Goal: Task Accomplishment & Management: Manage account settings

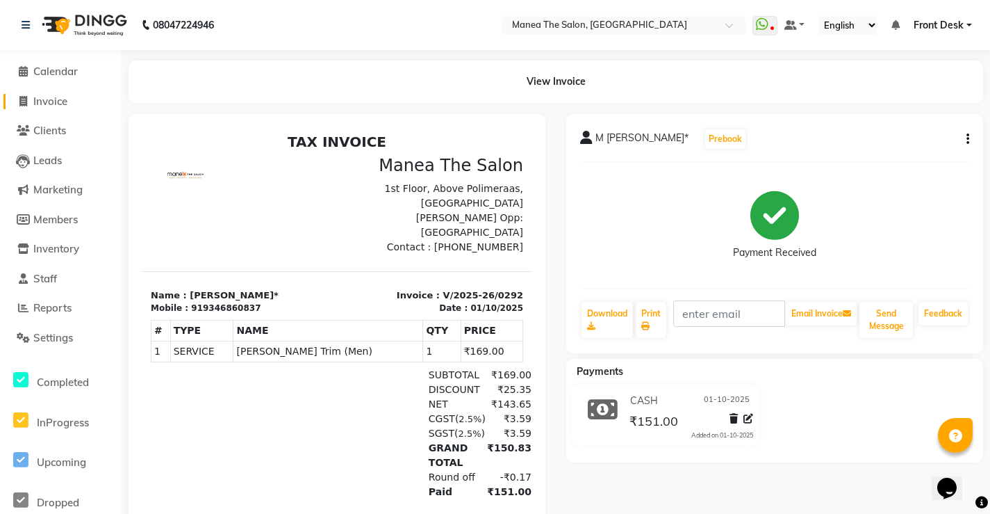
click at [85, 97] on link "Invoice" at bounding box center [60, 102] width 115 height 16
select select "service"
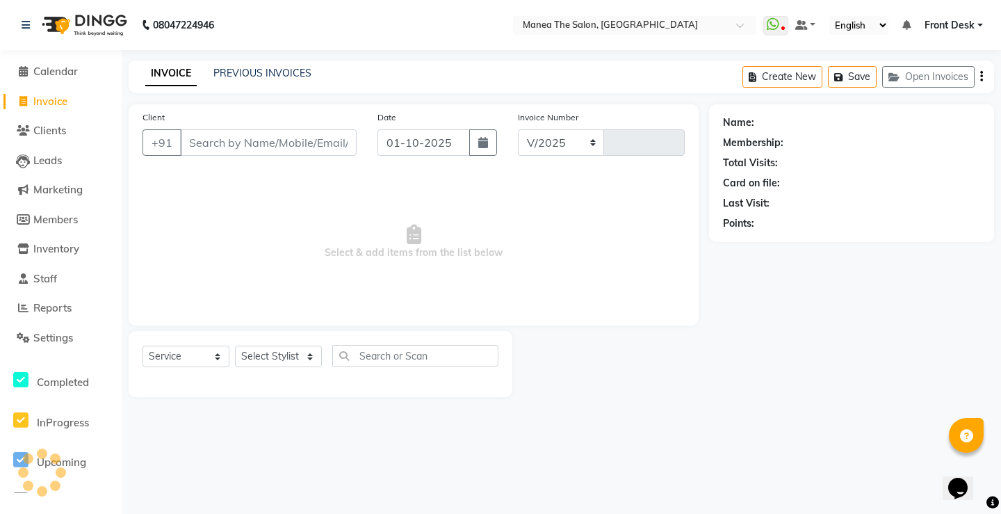
select select "8986"
type input "0293"
click at [294, 370] on div "Select Service Product Membership Package Voucher Prepaid Gift Card Select Styl…" at bounding box center [320, 361] width 356 height 33
click at [299, 352] on select "Select Stylist Front Desk Harish Kishore Mohan Sachin Suresh Swaroopa Tahseen" at bounding box center [278, 356] width 87 height 22
select select "91019"
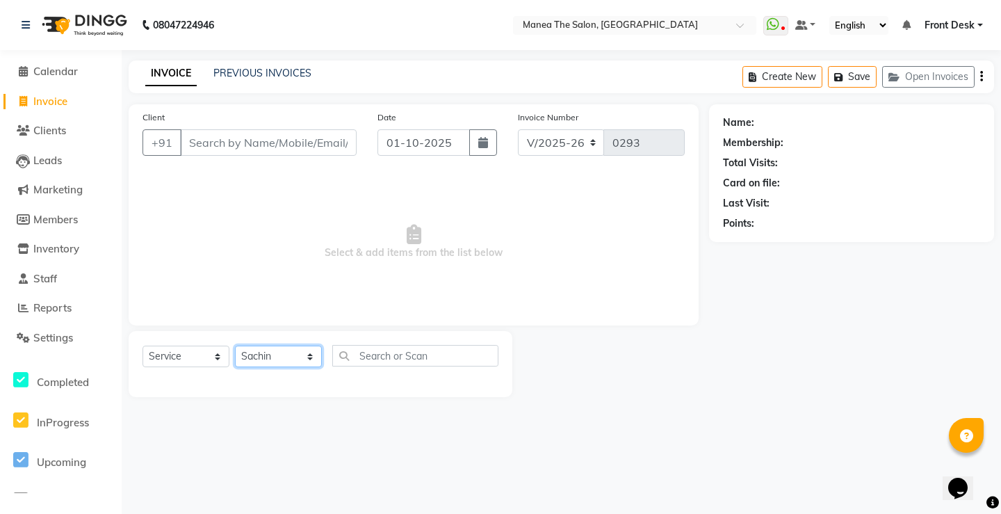
click at [235, 345] on select "Select Stylist Front Desk Harish Kishore Mohan Sachin Suresh Swaroopa Tahseen" at bounding box center [278, 356] width 87 height 22
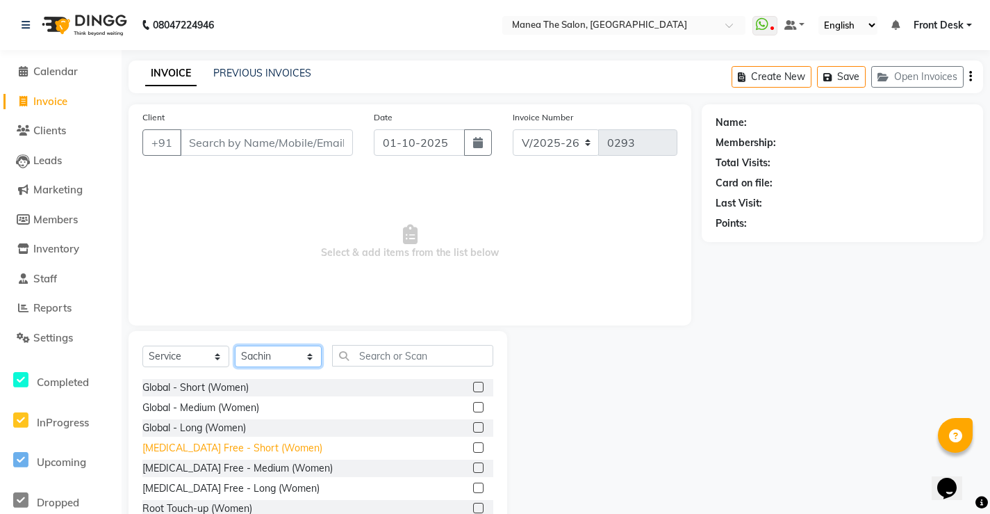
scroll to position [556, 0]
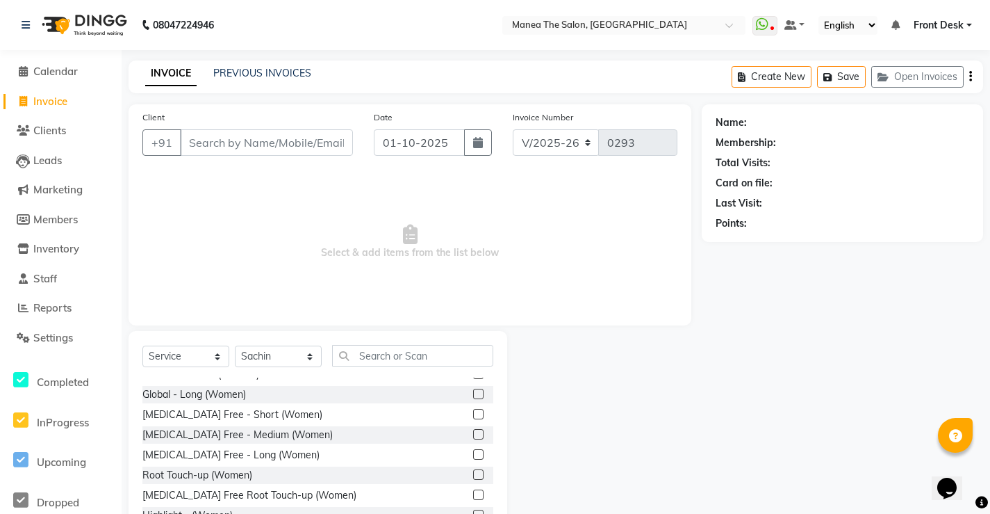
click at [473, 434] on label at bounding box center [478, 434] width 10 height 10
click at [473, 434] on input "checkbox" at bounding box center [477, 434] width 9 height 9
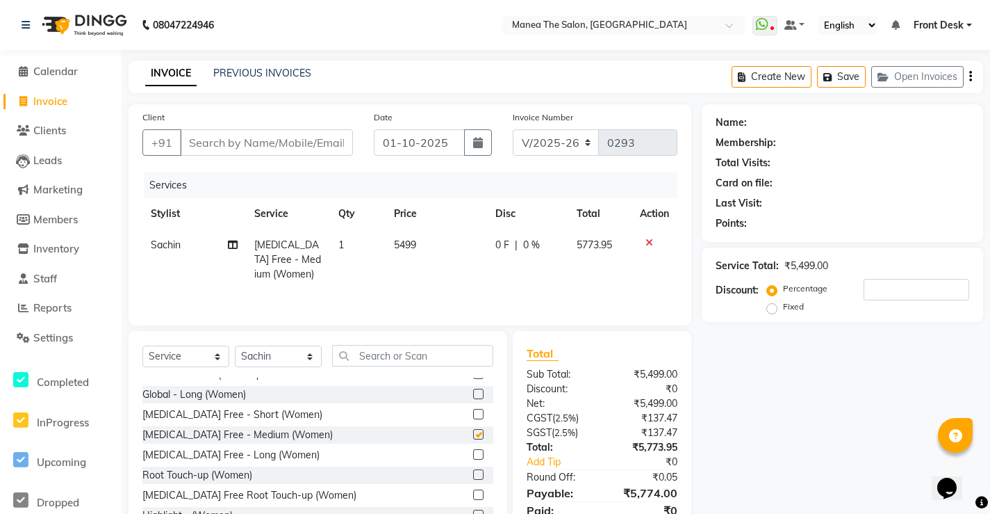
checkbox input "false"
click at [473, 413] on label at bounding box center [478, 414] width 10 height 10
click at [473, 413] on input "checkbox" at bounding box center [477, 414] width 9 height 9
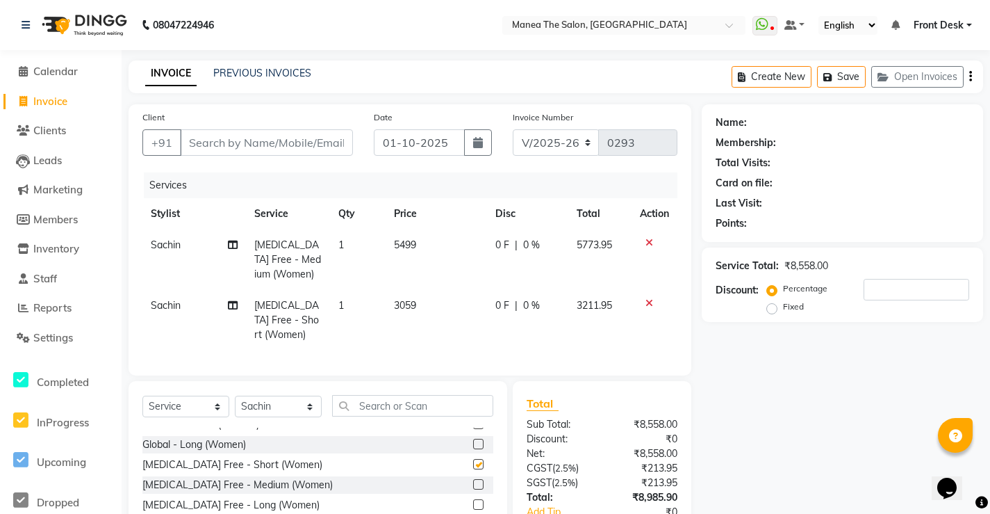
checkbox input "false"
click at [649, 244] on icon at bounding box center [650, 243] width 8 height 10
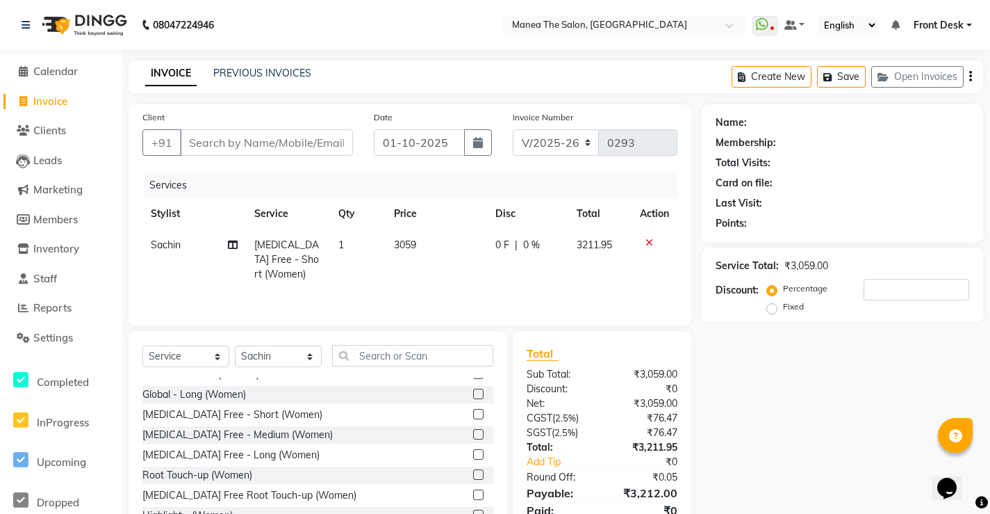
click at [648, 238] on icon at bounding box center [650, 243] width 8 height 10
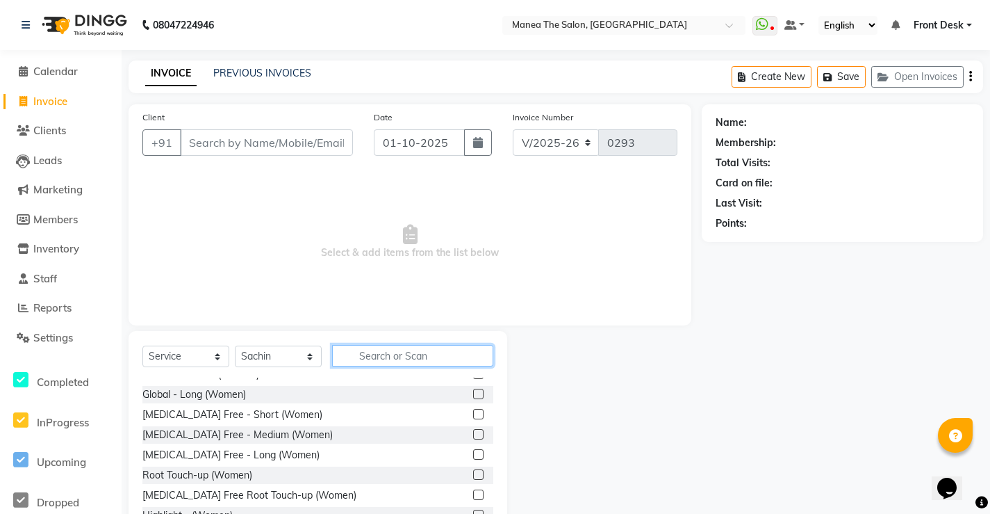
click at [434, 351] on input "text" at bounding box center [412, 356] width 161 height 22
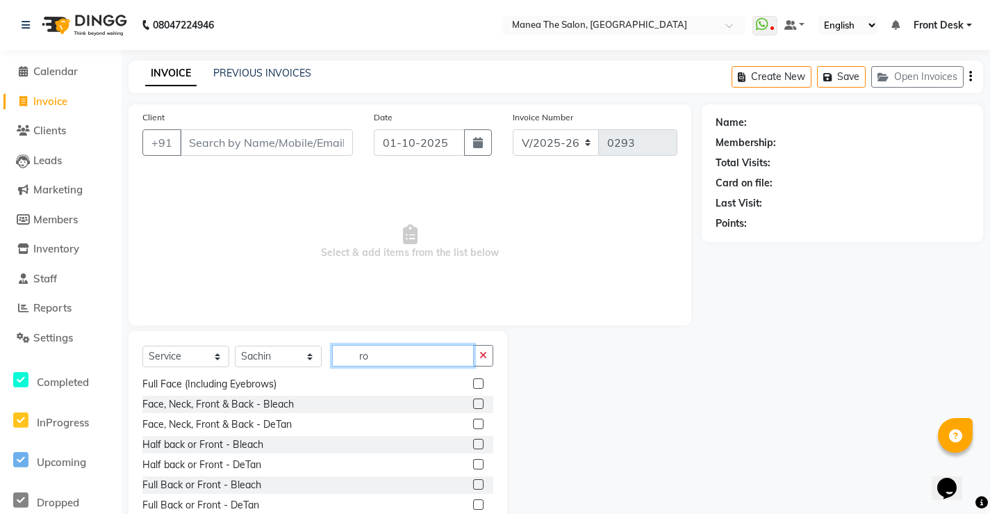
scroll to position [0, 0]
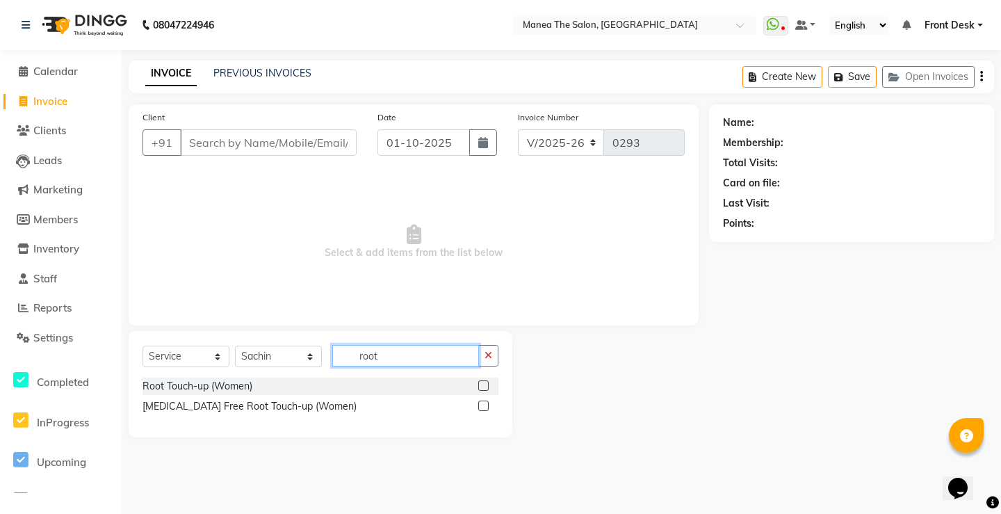
type input "root"
click at [483, 404] on label at bounding box center [483, 405] width 10 height 10
click at [483, 404] on input "checkbox" at bounding box center [482, 406] width 9 height 9
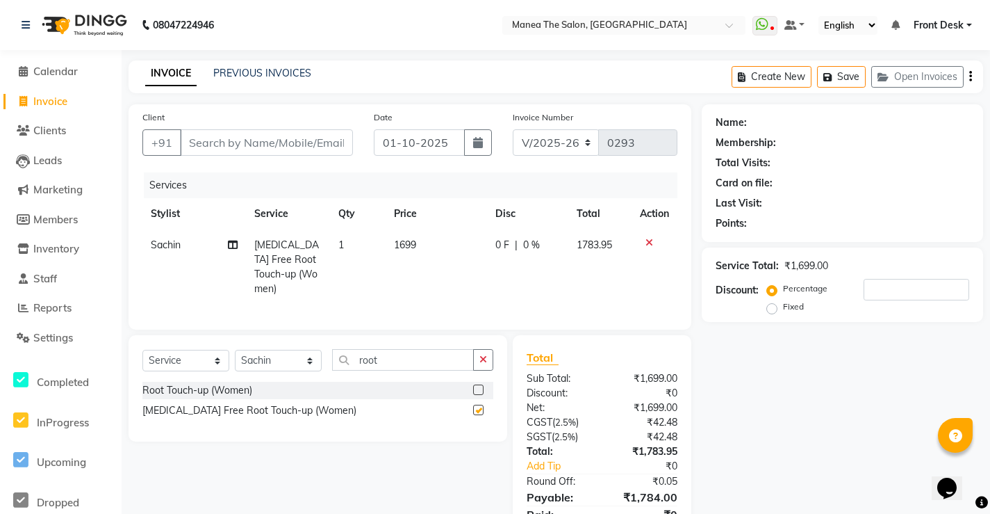
checkbox input "false"
click at [475, 386] on label at bounding box center [478, 389] width 10 height 10
click at [475, 386] on input "checkbox" at bounding box center [477, 390] width 9 height 9
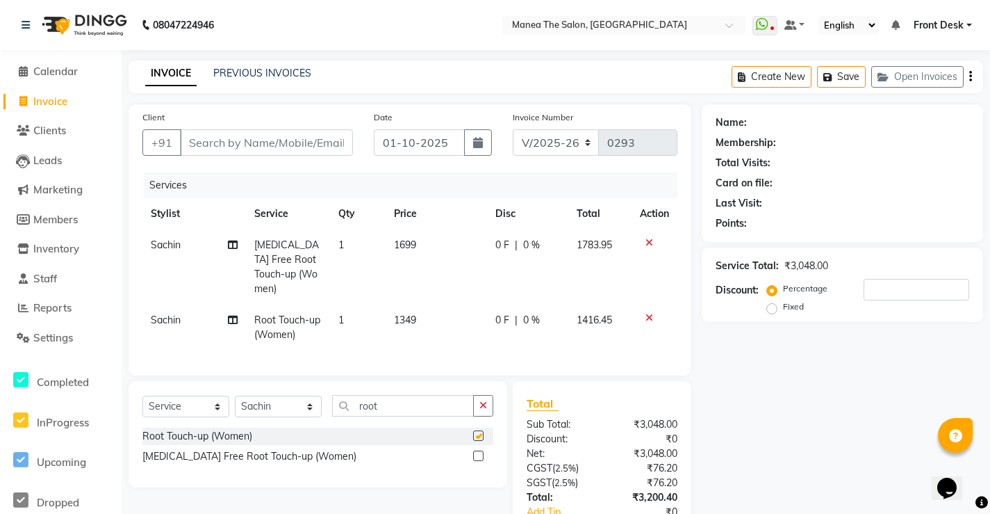
checkbox input "false"
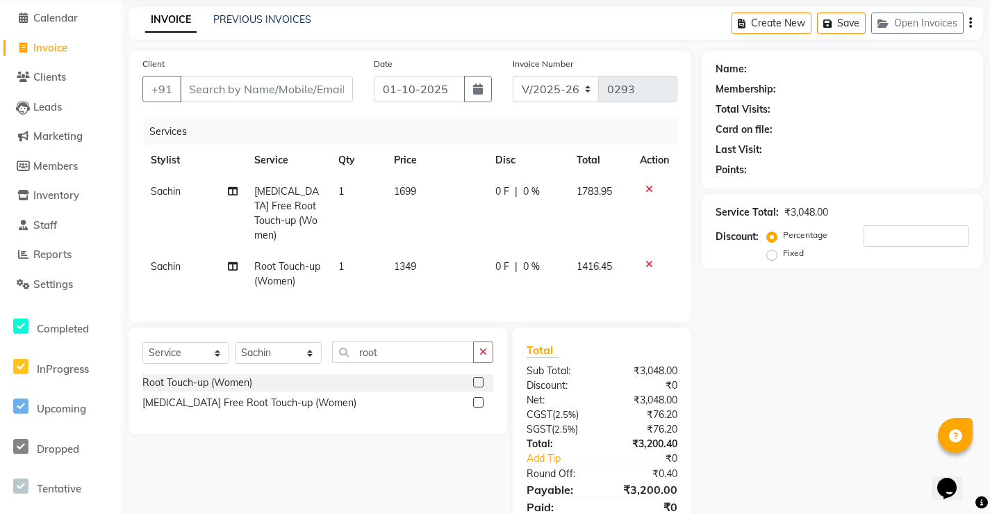
scroll to position [103, 0]
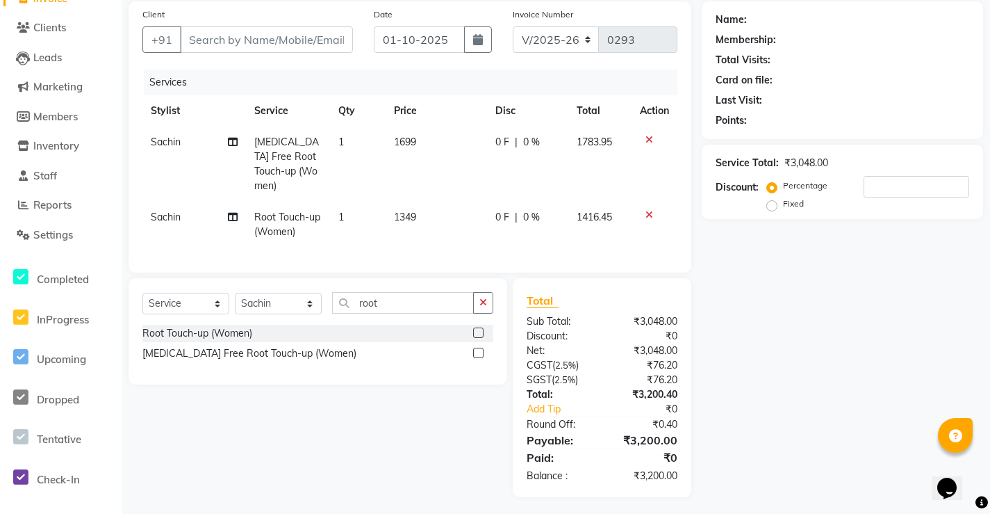
click at [646, 142] on icon at bounding box center [650, 140] width 8 height 10
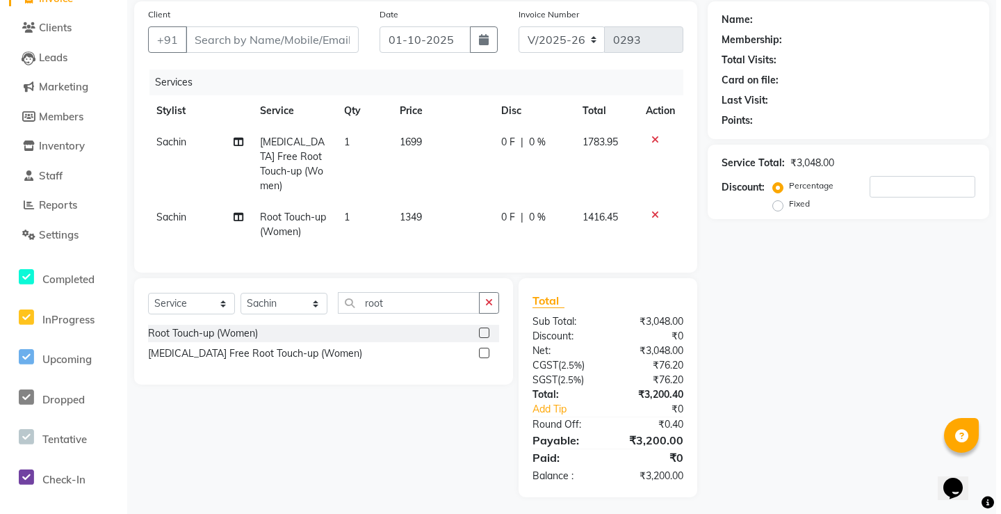
scroll to position [57, 0]
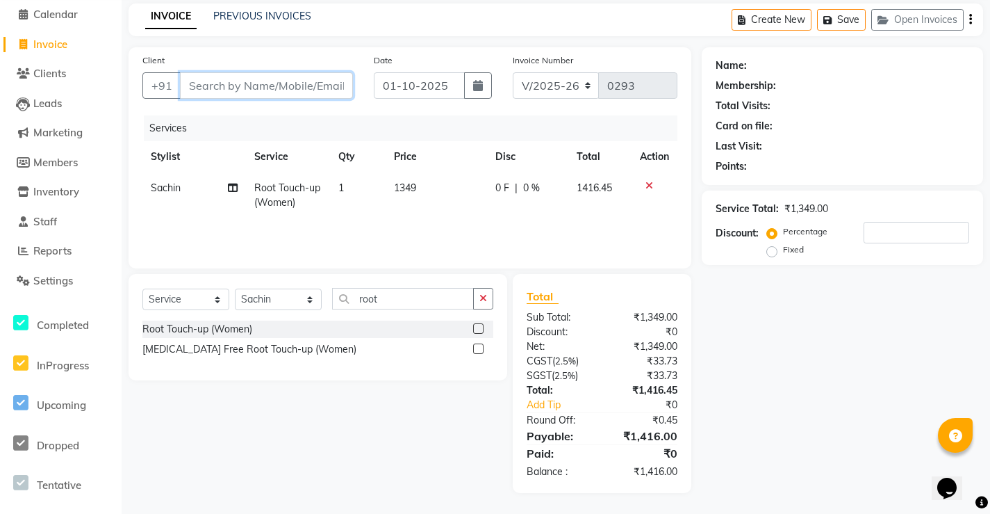
click at [303, 85] on input "Client" at bounding box center [266, 85] width 173 height 26
type input "9"
type input "0"
type input "9459612777"
click at [480, 297] on icon "button" at bounding box center [483, 298] width 8 height 10
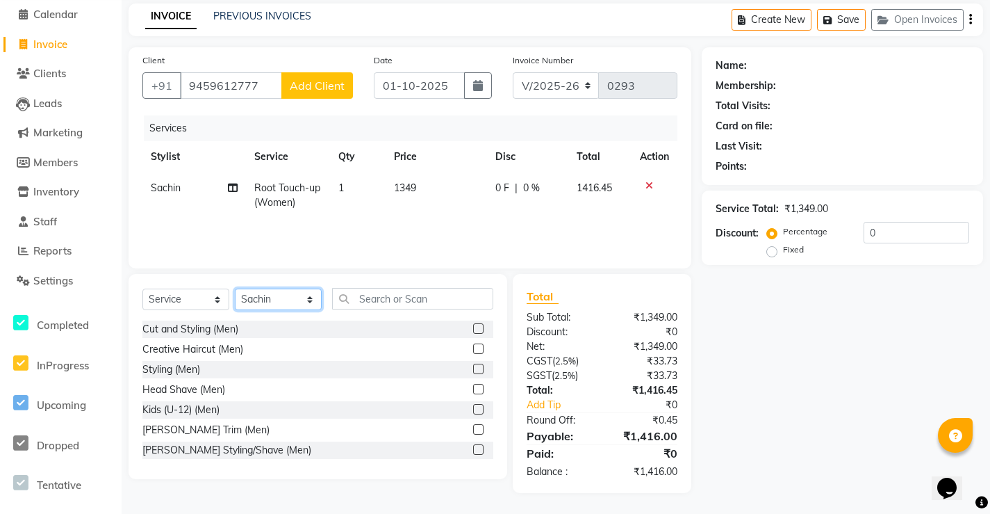
click at [313, 297] on select "Select Stylist Front Desk Harish Kishore Mohan Sachin Suresh Swaroopa Tahseen" at bounding box center [278, 299] width 87 height 22
click at [323, 83] on span "Add Client" at bounding box center [317, 86] width 55 height 14
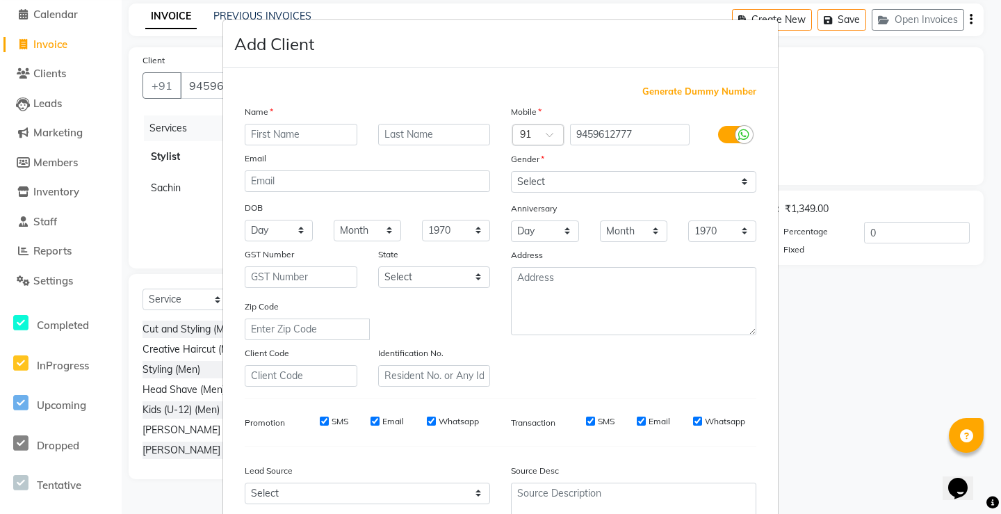
click at [302, 130] on input "text" at bounding box center [301, 135] width 113 height 22
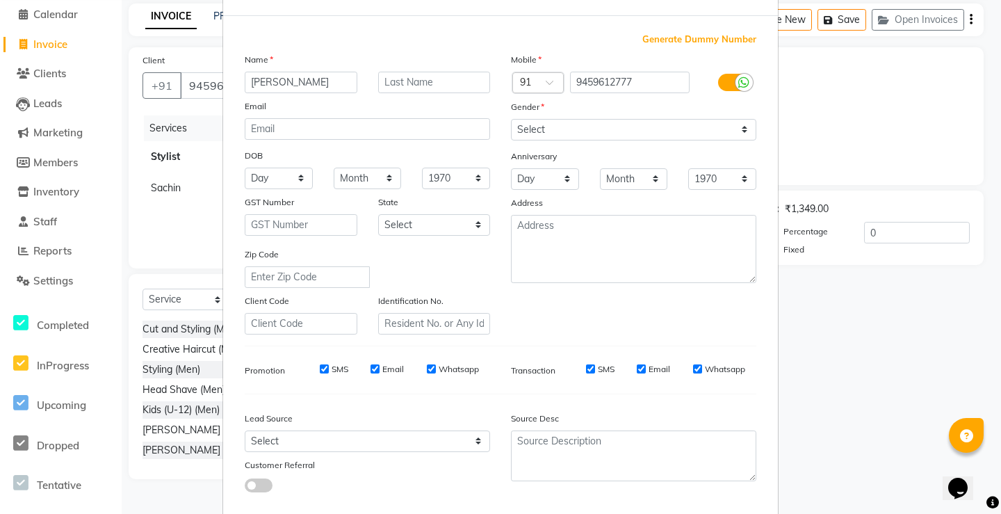
scroll to position [128, 0]
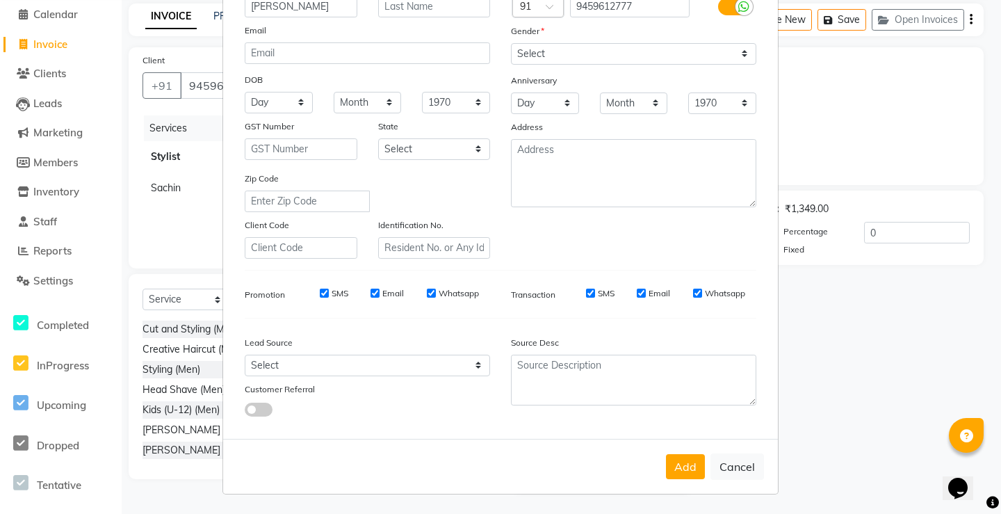
type input "leela sai"
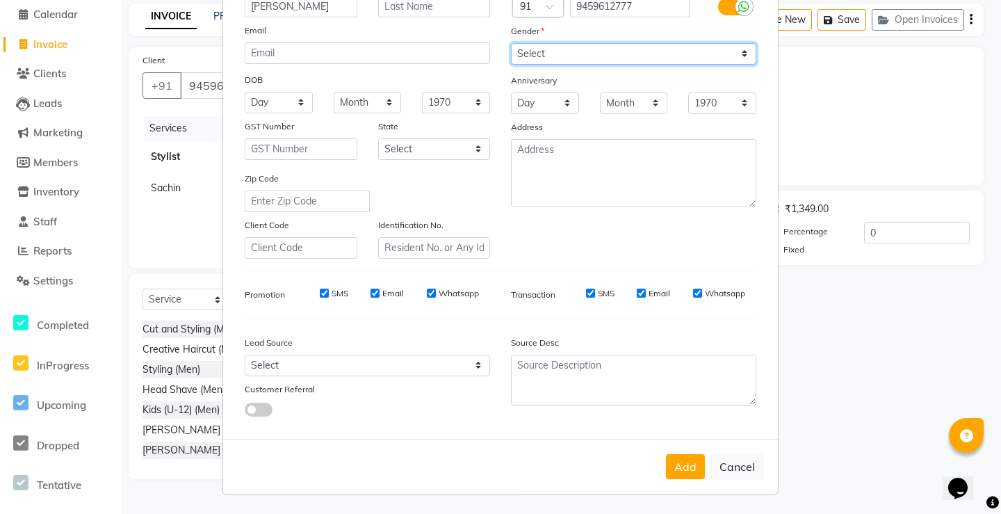
click at [596, 51] on select "Select Male Female Other Prefer Not To Say" at bounding box center [633, 54] width 245 height 22
select select "female"
click at [511, 43] on select "Select Male Female Other Prefer Not To Say" at bounding box center [633, 54] width 245 height 22
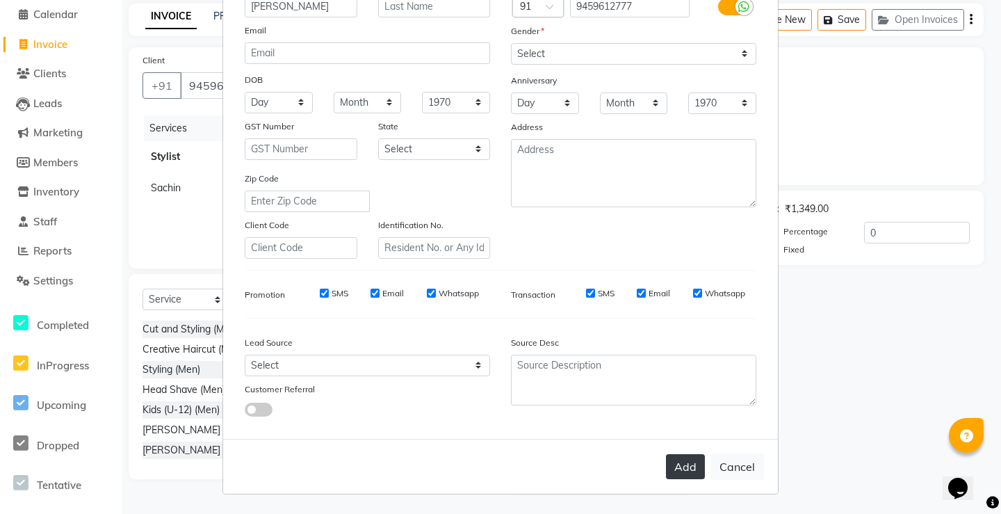
drag, startPoint x: 671, startPoint y: 470, endPoint x: 678, endPoint y: 444, distance: 26.5
click at [672, 468] on button "Add" at bounding box center [685, 466] width 39 height 25
select select
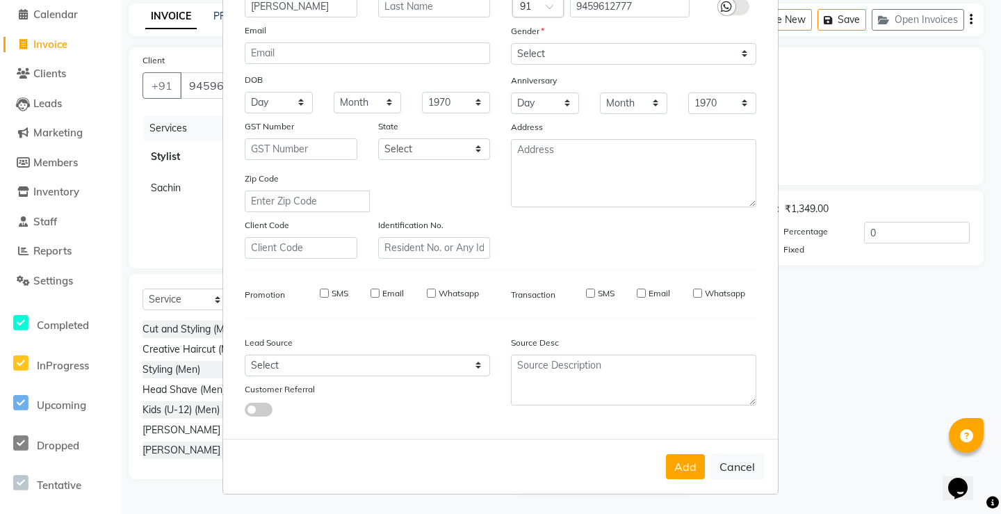
select select
checkbox input "false"
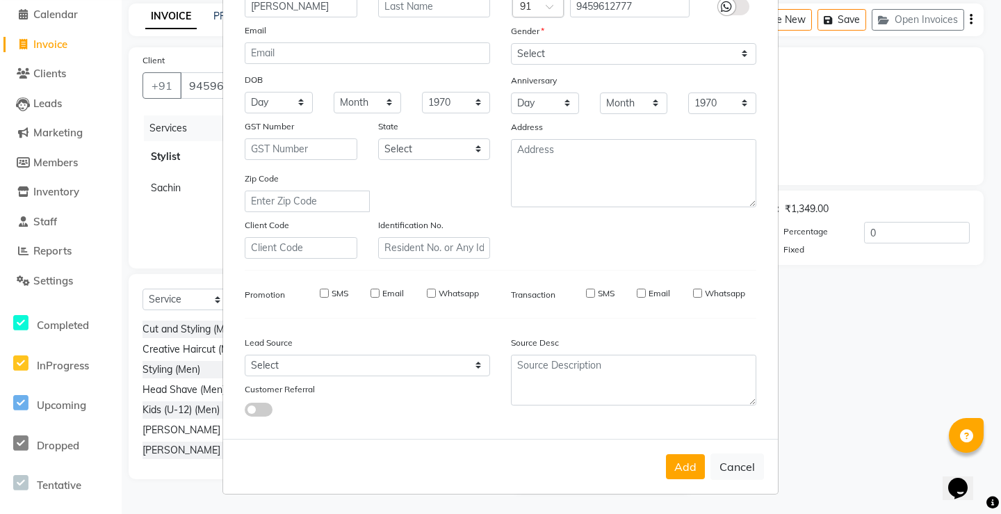
checkbox input "false"
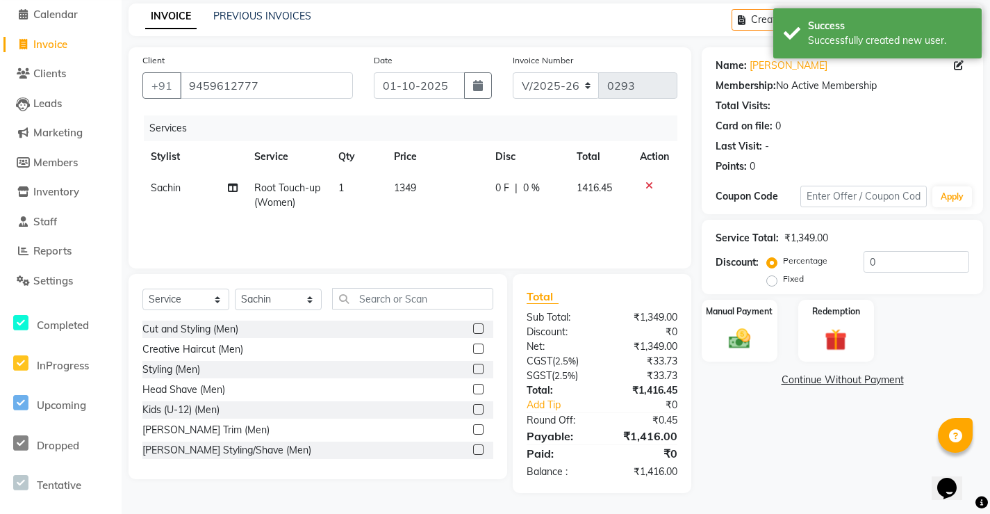
click at [958, 64] on icon at bounding box center [959, 65] width 10 height 10
select select "female"
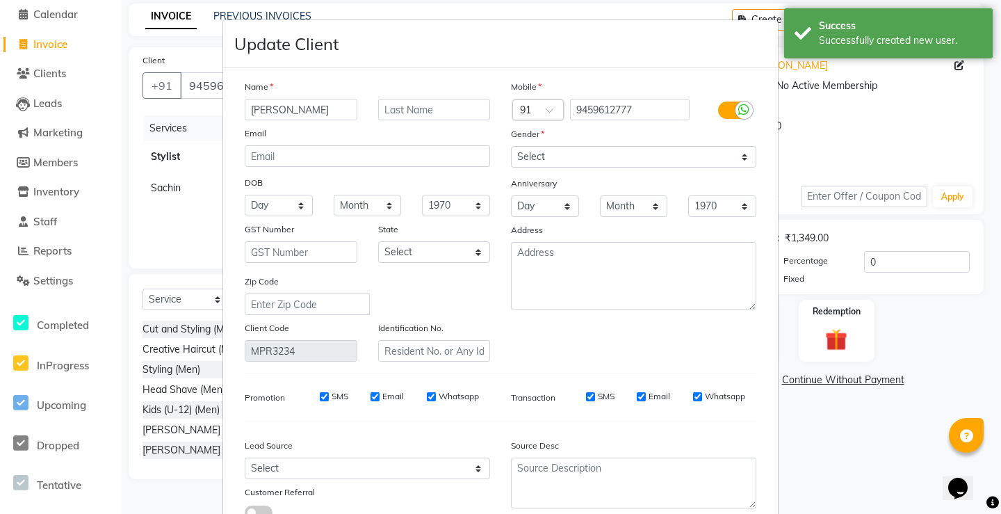
click at [309, 108] on input "leela sai" at bounding box center [301, 110] width 113 height 22
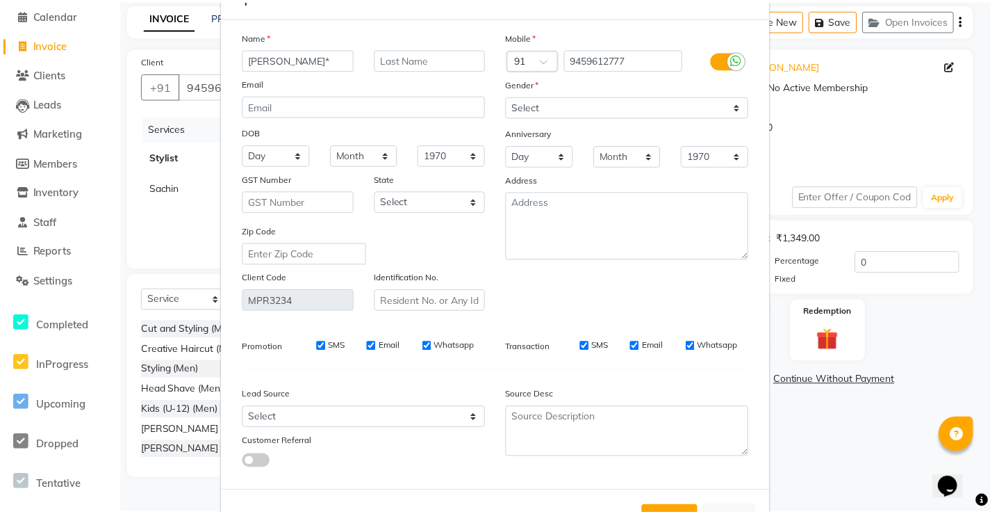
scroll to position [103, 0]
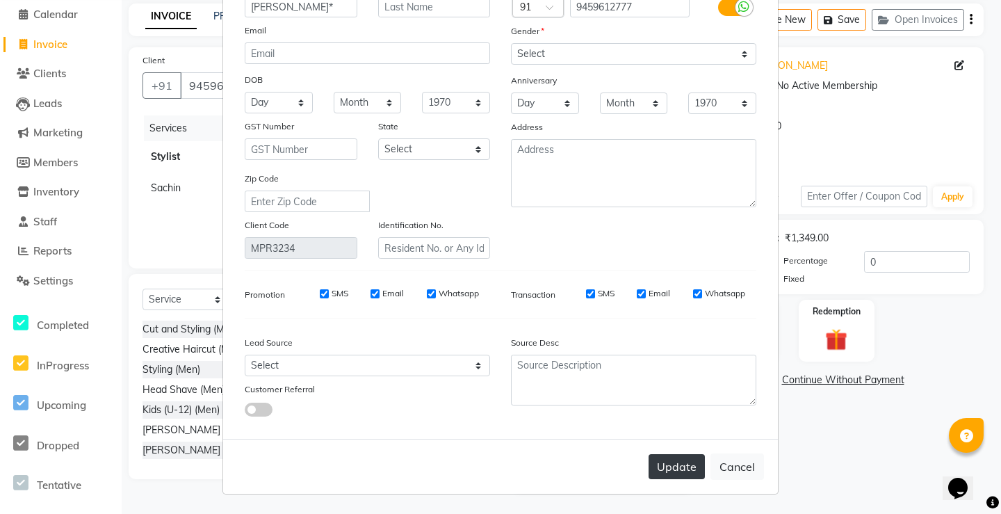
type input "[PERSON_NAME]*"
click at [680, 460] on button "Update" at bounding box center [676, 466] width 56 height 25
select select
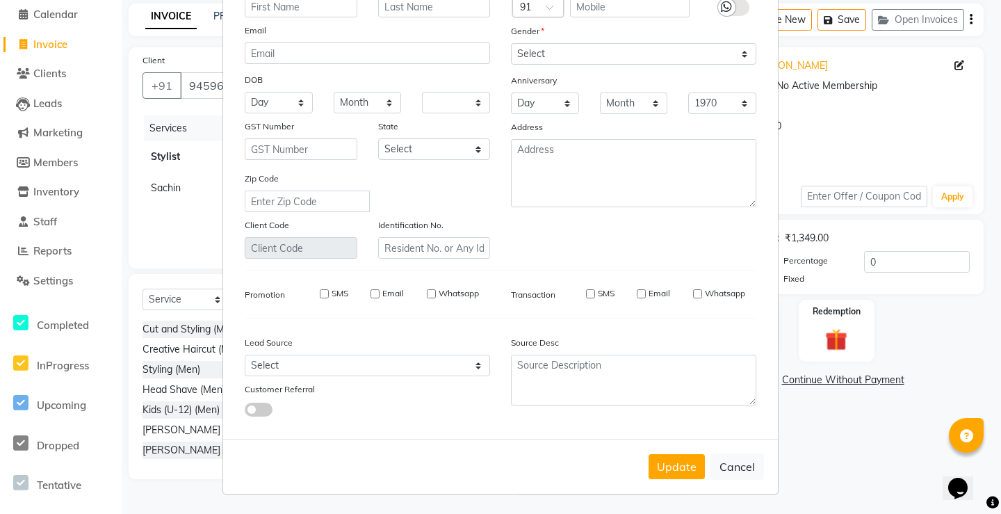
select select
checkbox input "false"
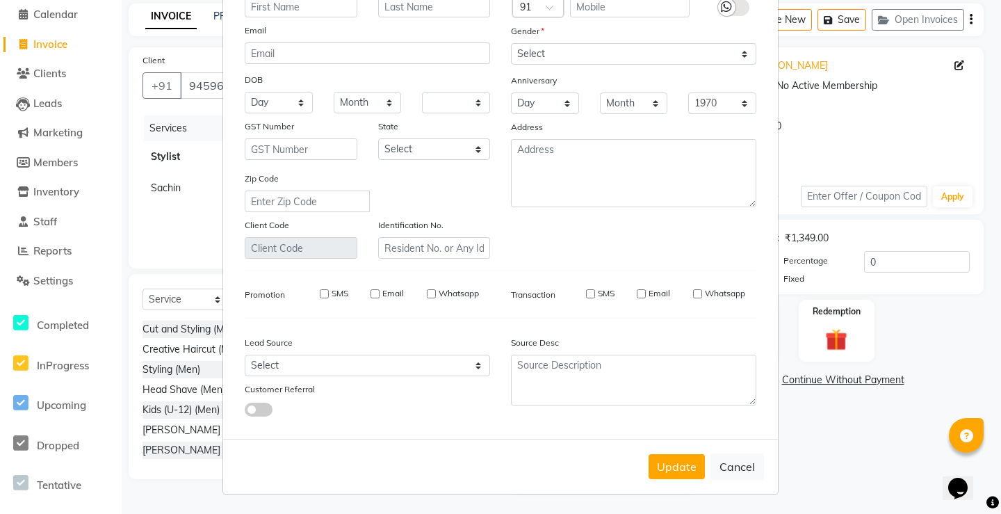
checkbox input "false"
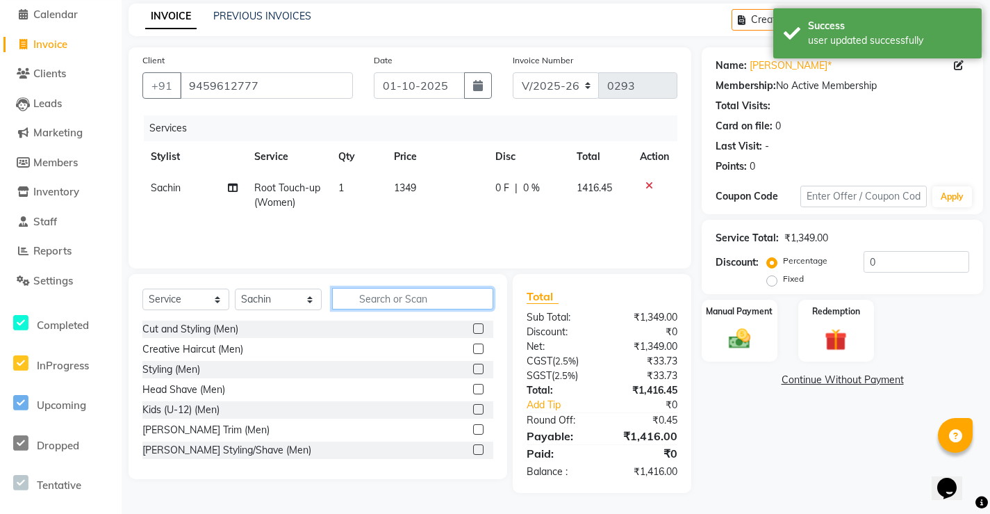
click at [400, 303] on input "text" at bounding box center [412, 299] width 161 height 22
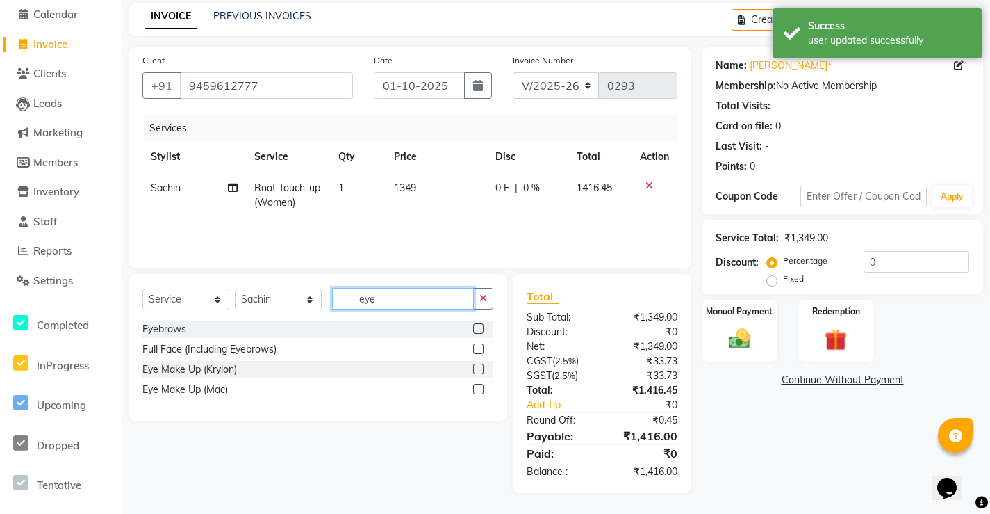
type input "eye"
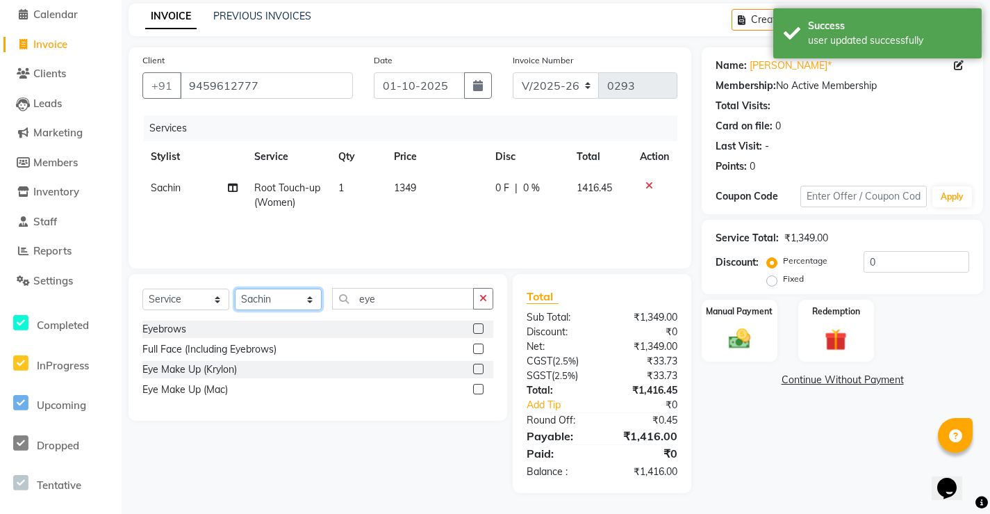
drag, startPoint x: 284, startPoint y: 293, endPoint x: 286, endPoint y: 284, distance: 9.9
click at [284, 293] on select "Select Stylist Front Desk Harish Kishore Mohan Sachin Suresh Swaroopa Tahseen" at bounding box center [278, 299] width 87 height 22
select select "91022"
click at [235, 288] on select "Select Stylist Front Desk Harish Kishore Mohan Sachin Suresh Swaroopa Tahseen" at bounding box center [278, 299] width 87 height 22
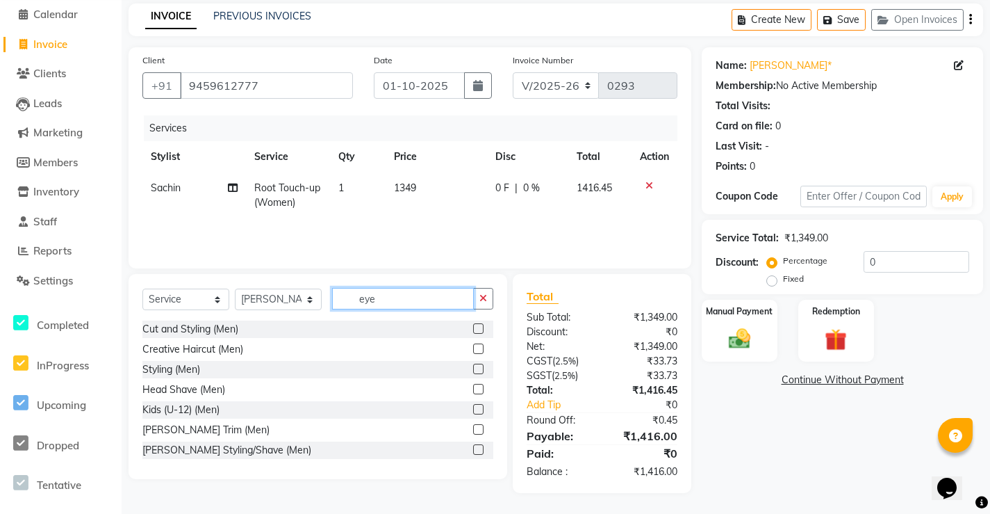
click at [415, 299] on input "eye" at bounding box center [403, 299] width 142 height 22
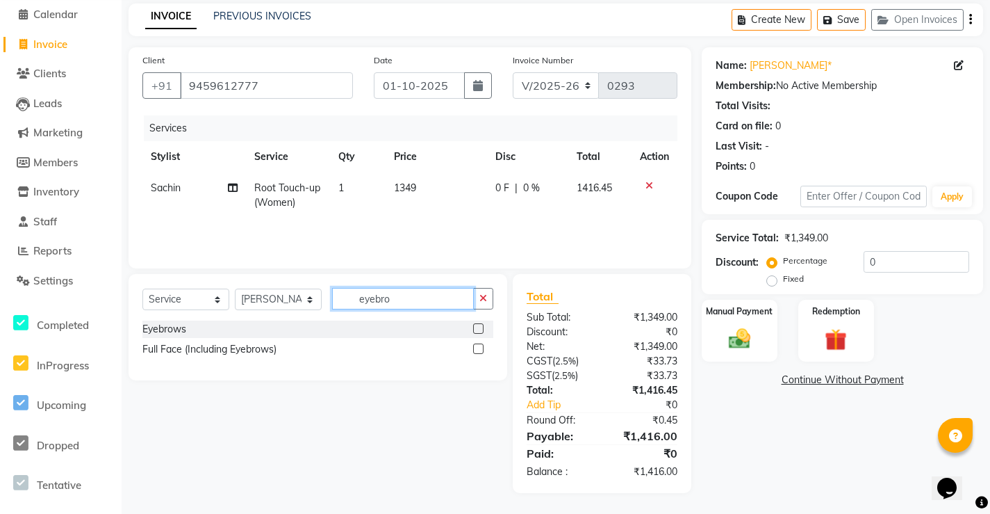
type input "eyebro"
click at [482, 329] on label at bounding box center [478, 328] width 10 height 10
click at [482, 329] on input "checkbox" at bounding box center [477, 329] width 9 height 9
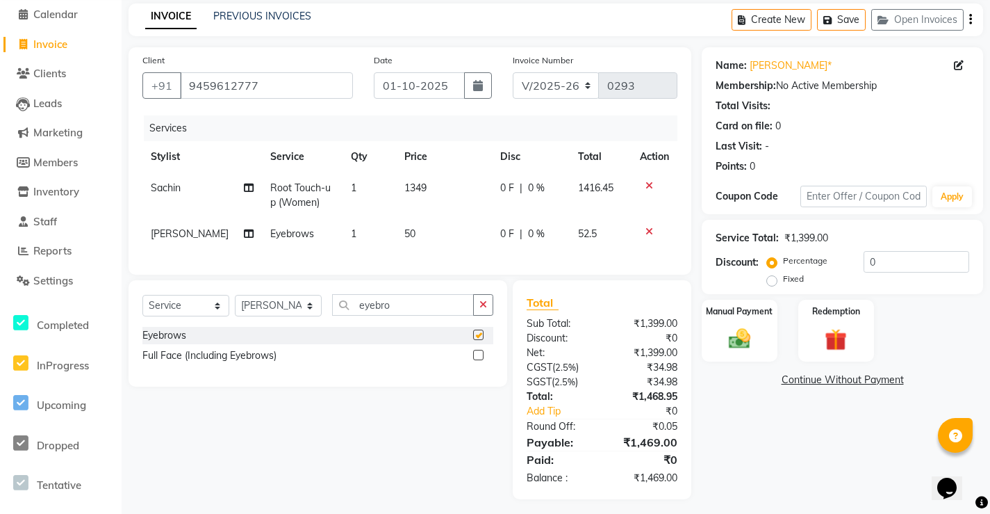
checkbox input "false"
click at [898, 263] on input "0" at bounding box center [917, 262] width 106 height 22
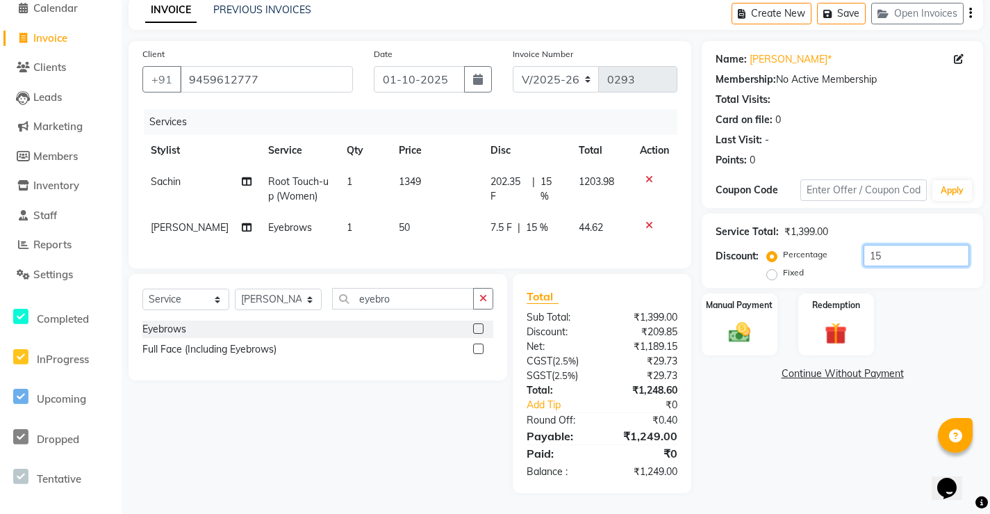
scroll to position [74, 0]
type input "15"
click at [757, 328] on img at bounding box center [740, 332] width 38 height 26
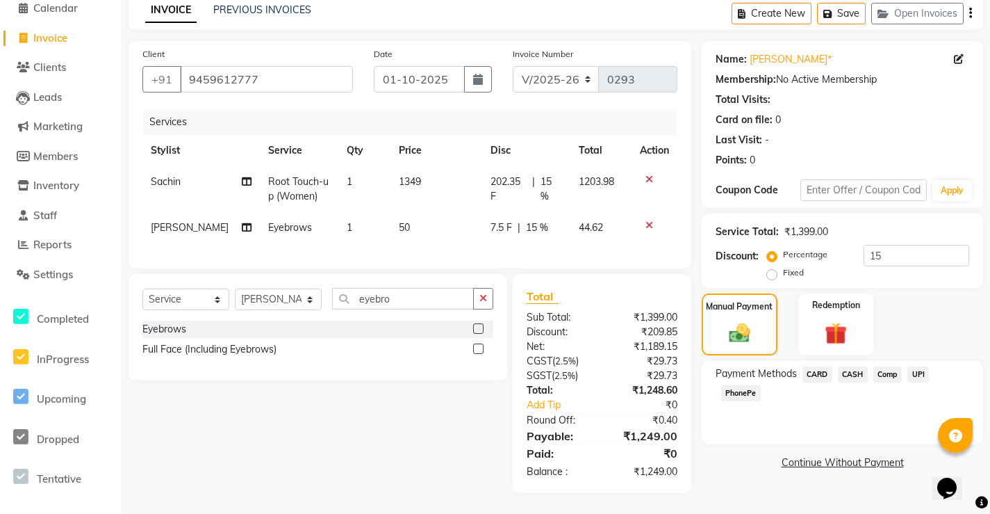
click at [858, 366] on span "CASH" at bounding box center [853, 374] width 30 height 16
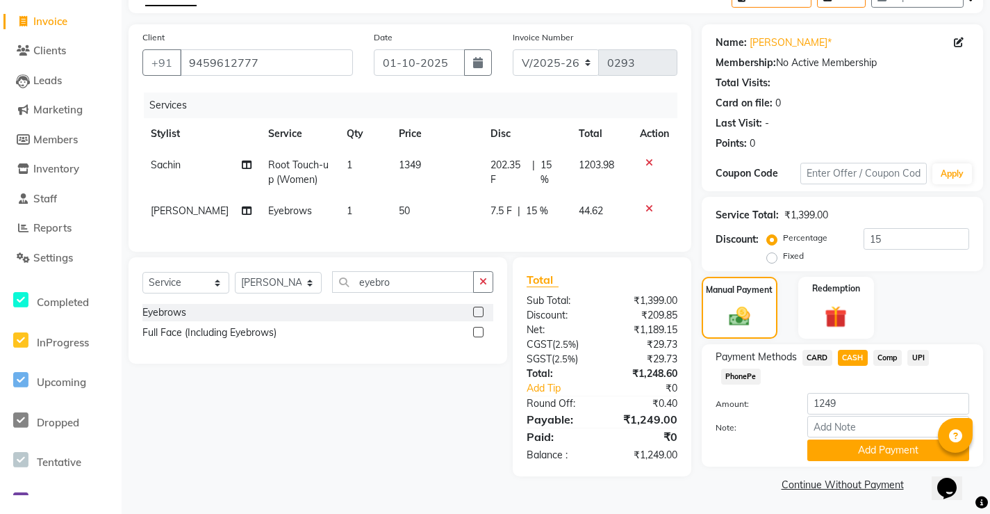
scroll to position [82, 0]
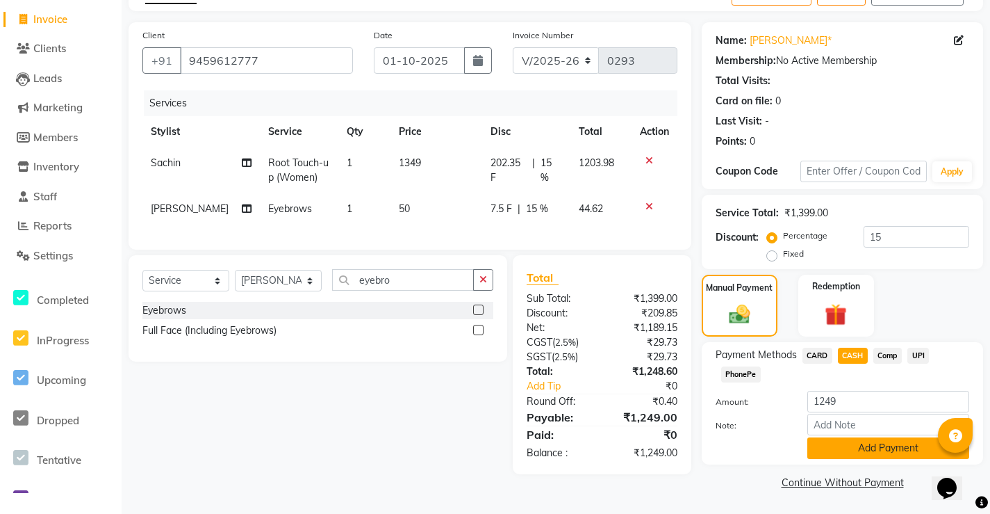
click at [876, 445] on button "Add Payment" at bounding box center [888, 448] width 162 height 22
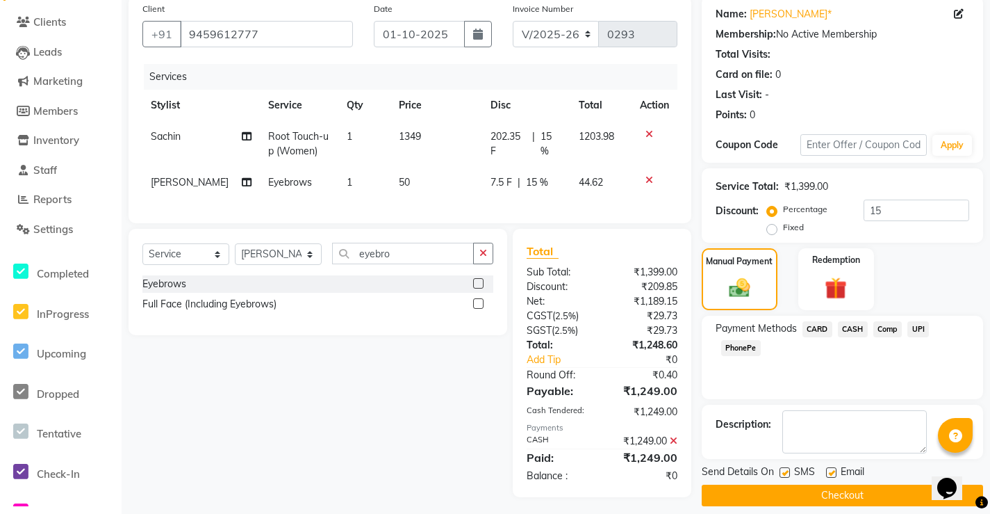
scroll to position [123, 0]
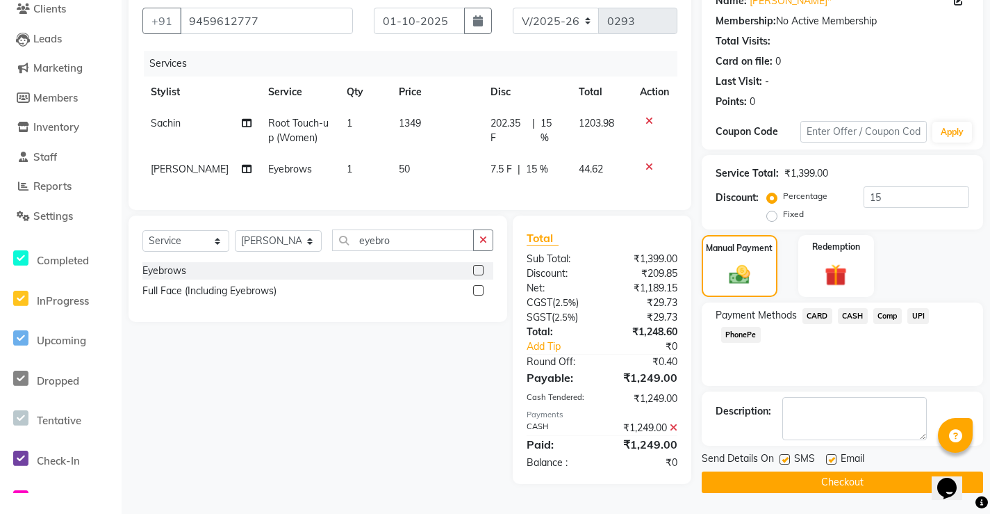
click at [858, 317] on span "CASH" at bounding box center [853, 316] width 30 height 16
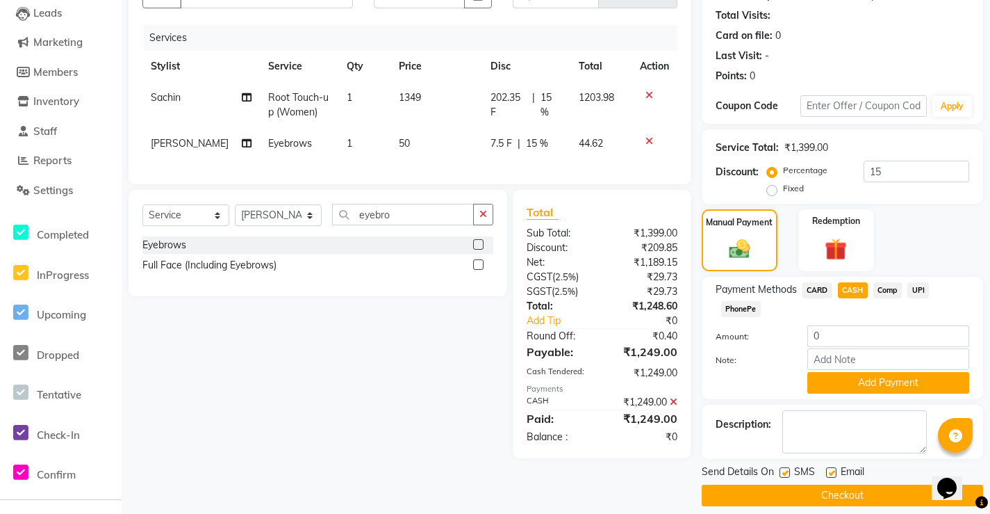
scroll to position [161, 0]
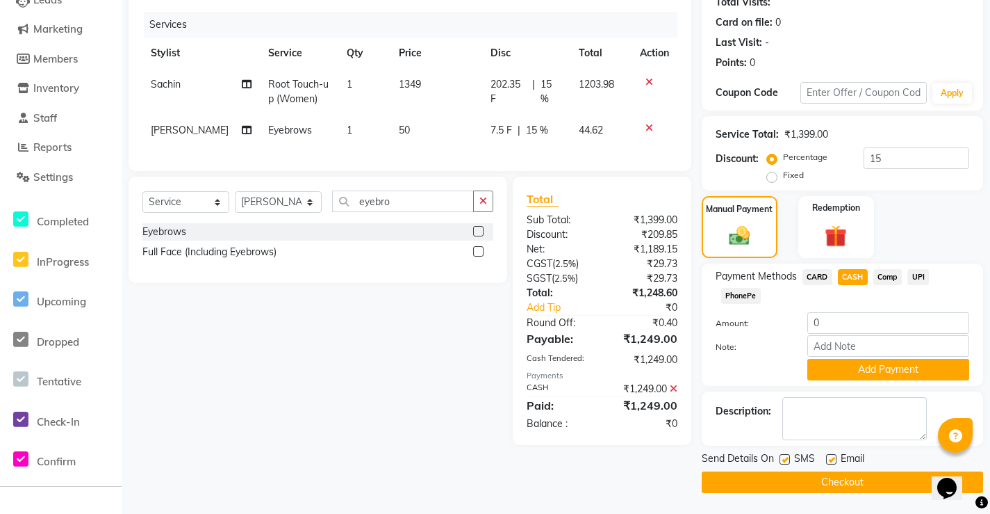
click at [844, 480] on button "Checkout" at bounding box center [842, 482] width 281 height 22
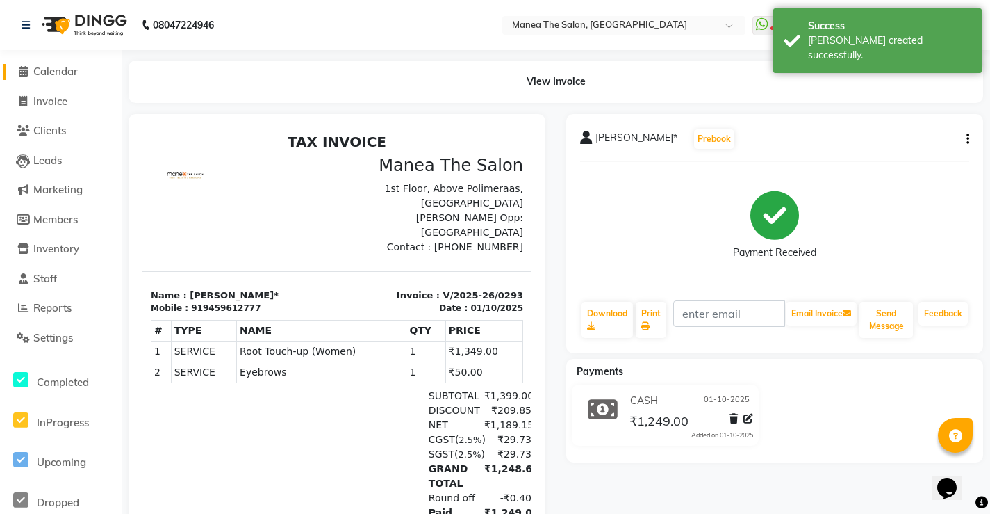
click at [70, 72] on span "Calendar" at bounding box center [55, 71] width 44 height 13
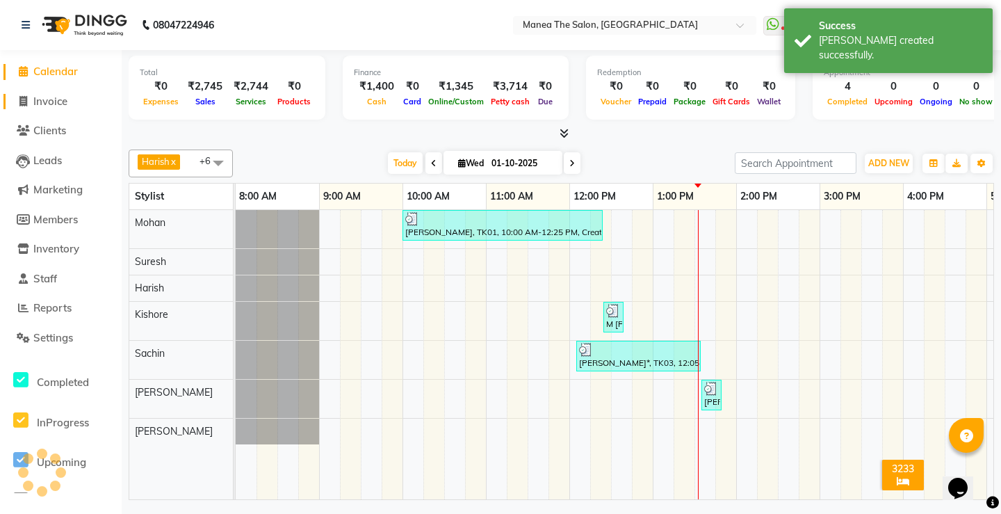
click at [79, 95] on link "Invoice" at bounding box center [60, 102] width 115 height 16
select select "service"
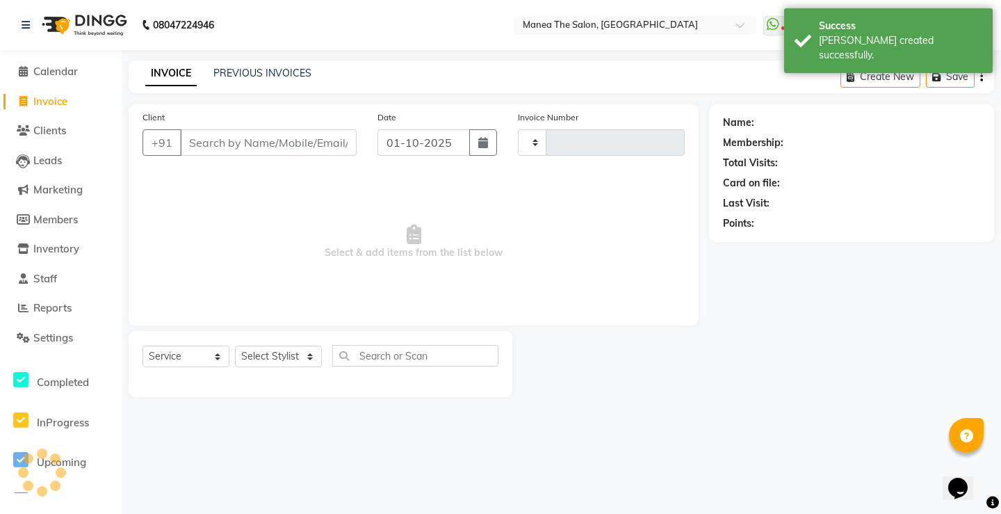
type input "0294"
select select "8986"
click at [253, 72] on link "PREVIOUS INVOICES" at bounding box center [262, 73] width 98 height 13
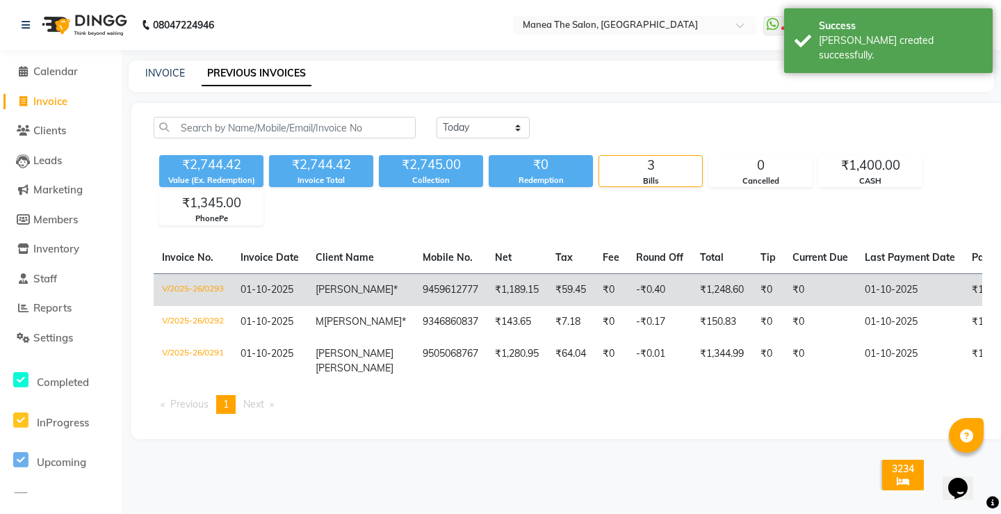
click at [203, 290] on td "V/2025-26/0293" at bounding box center [193, 289] width 79 height 33
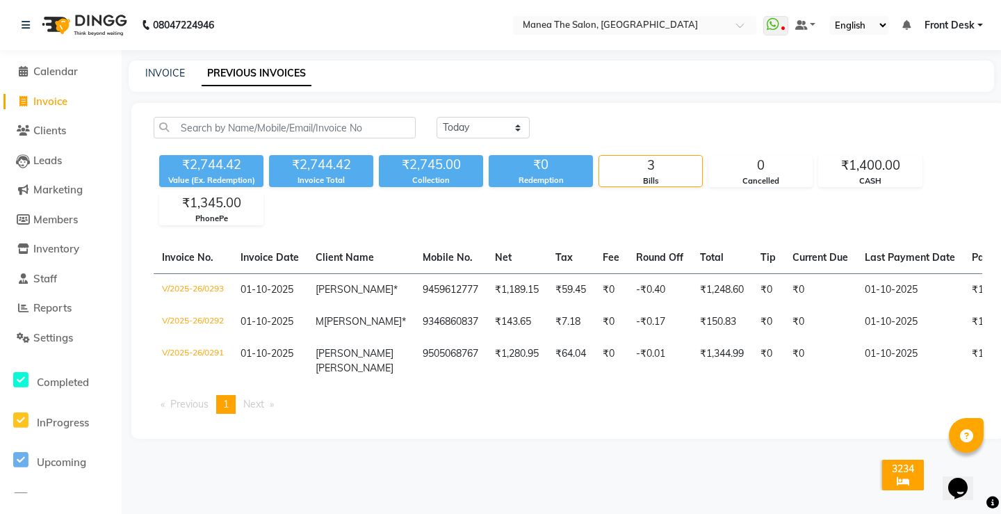
scroll to position [0, 309]
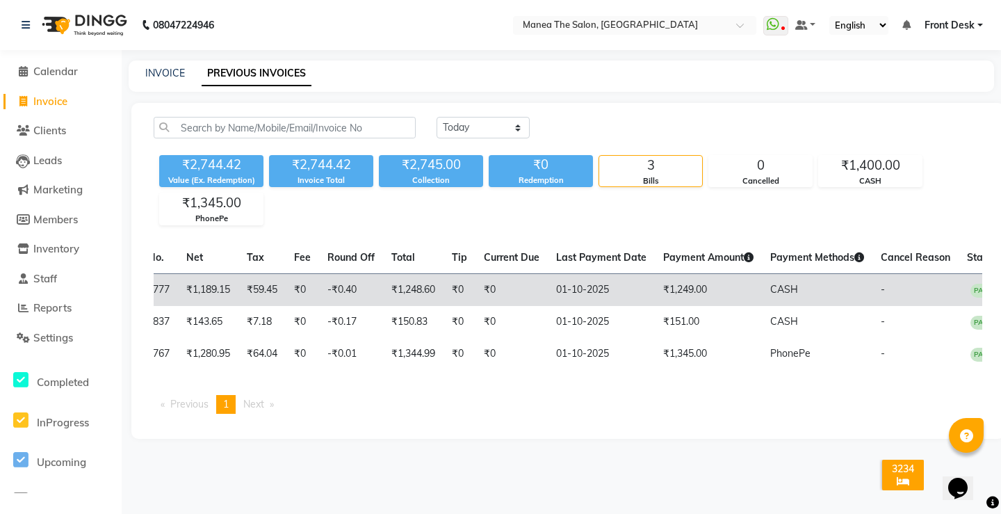
click at [779, 291] on td "CASH" at bounding box center [817, 289] width 110 height 33
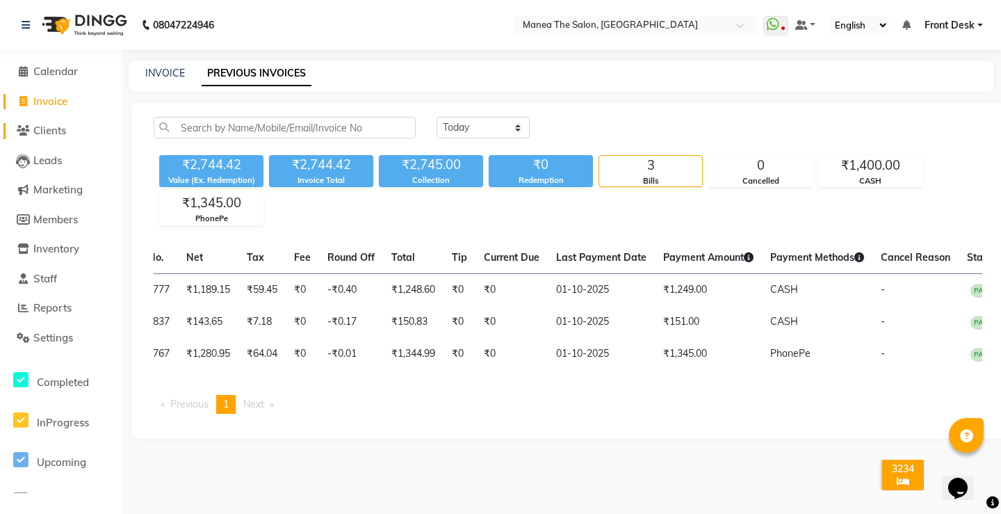
click at [60, 131] on span "Clients" at bounding box center [49, 130] width 33 height 13
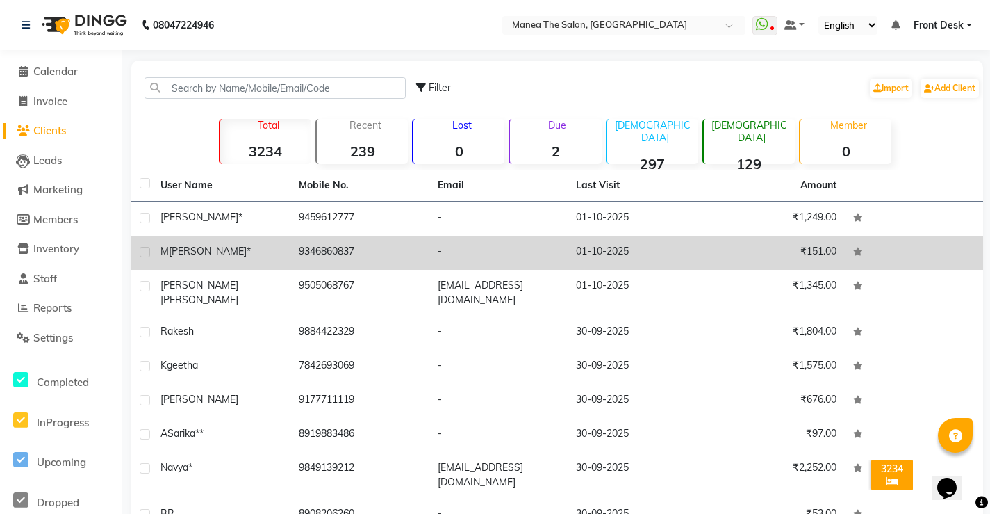
click at [274, 227] on td "[PERSON_NAME]*" at bounding box center [221, 219] width 138 height 34
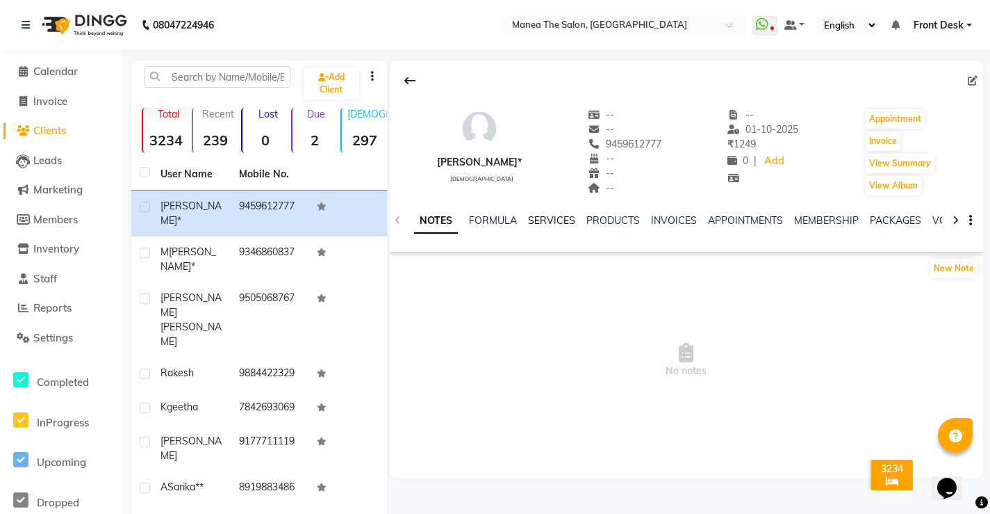
click at [555, 223] on link "SERVICES" at bounding box center [551, 220] width 47 height 13
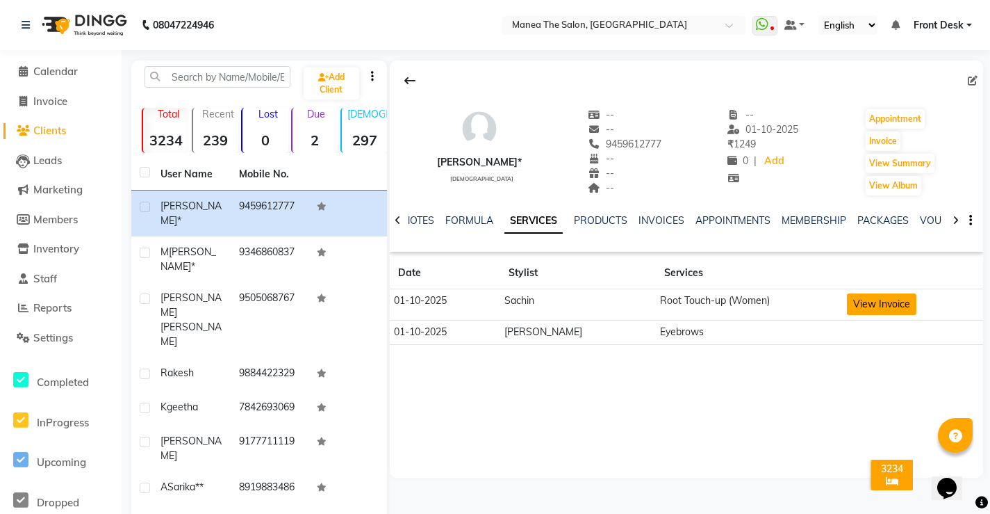
click at [885, 305] on button "View Invoice" at bounding box center [881, 304] width 69 height 22
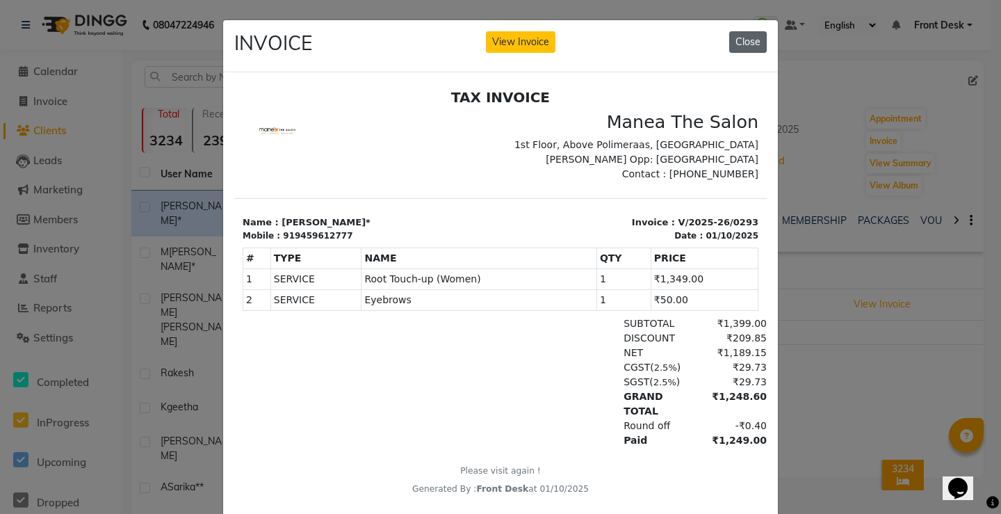
click at [749, 38] on button "Close" at bounding box center [748, 42] width 38 height 22
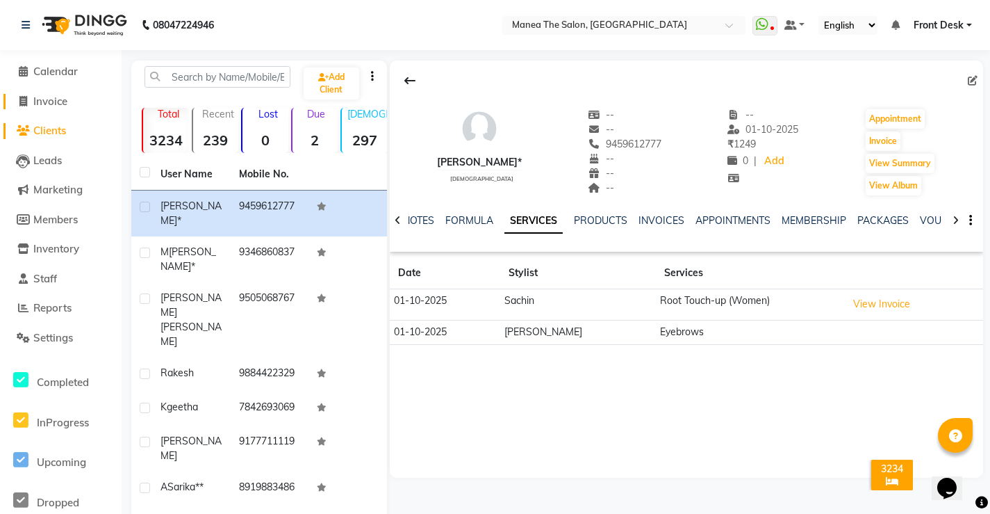
click at [61, 102] on span "Invoice" at bounding box center [50, 101] width 34 height 13
select select "service"
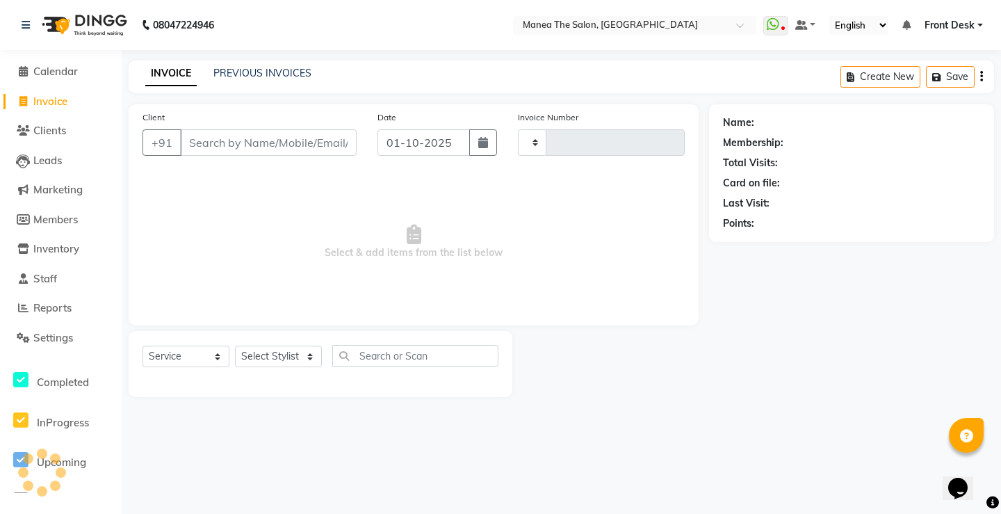
type input "0294"
select select "8986"
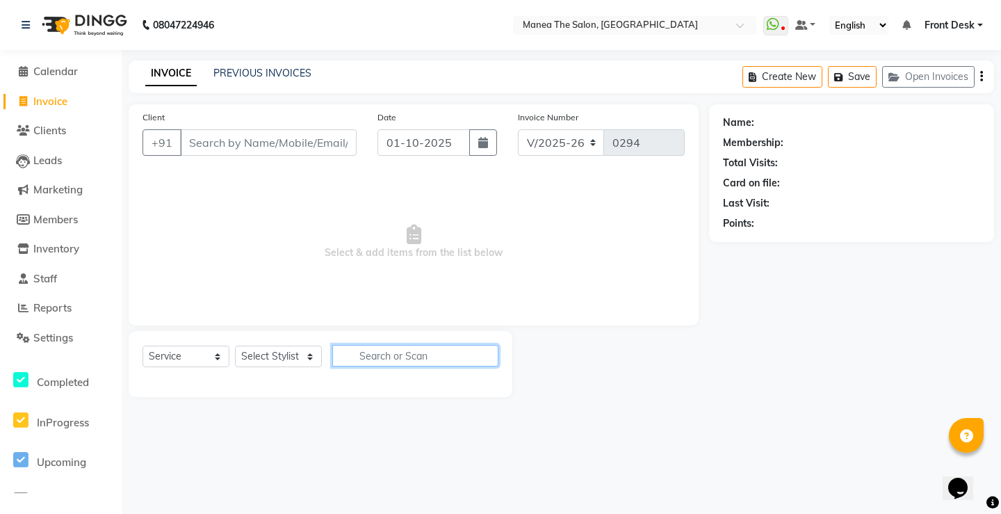
click at [400, 366] on input "text" at bounding box center [415, 356] width 166 height 22
type input "root"
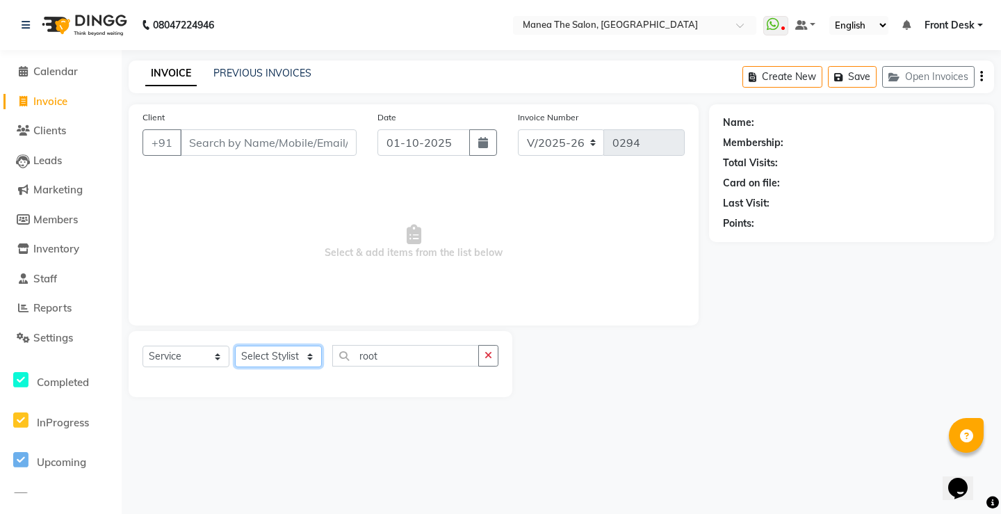
click at [308, 351] on select "Select Stylist Front Desk Harish Kishore Mohan Sachin Suresh Swaroopa Tahseen" at bounding box center [278, 356] width 87 height 22
select select "91019"
click at [235, 345] on select "Select Stylist Front Desk Harish Kishore Mohan Sachin Suresh Swaroopa Tahseen" at bounding box center [278, 356] width 87 height 22
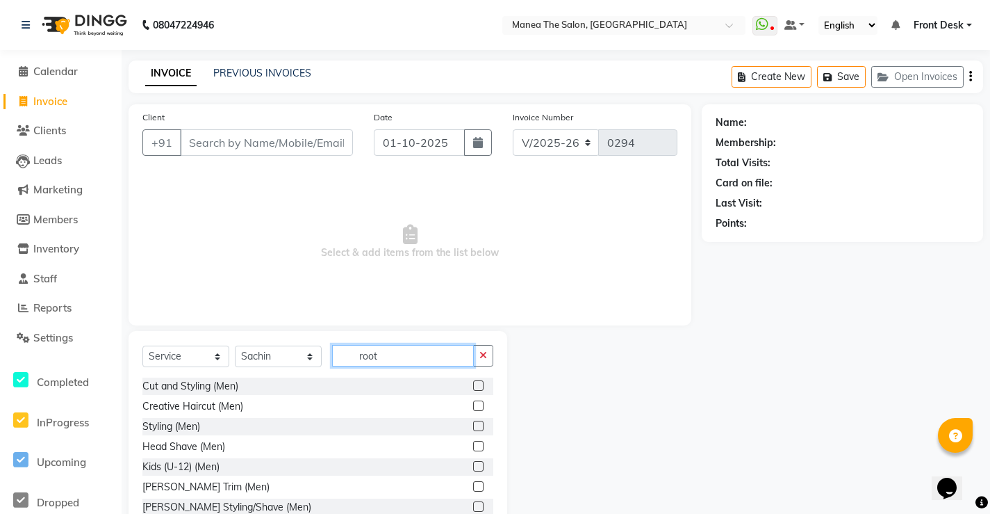
click at [397, 361] on input "root" at bounding box center [403, 356] width 142 height 22
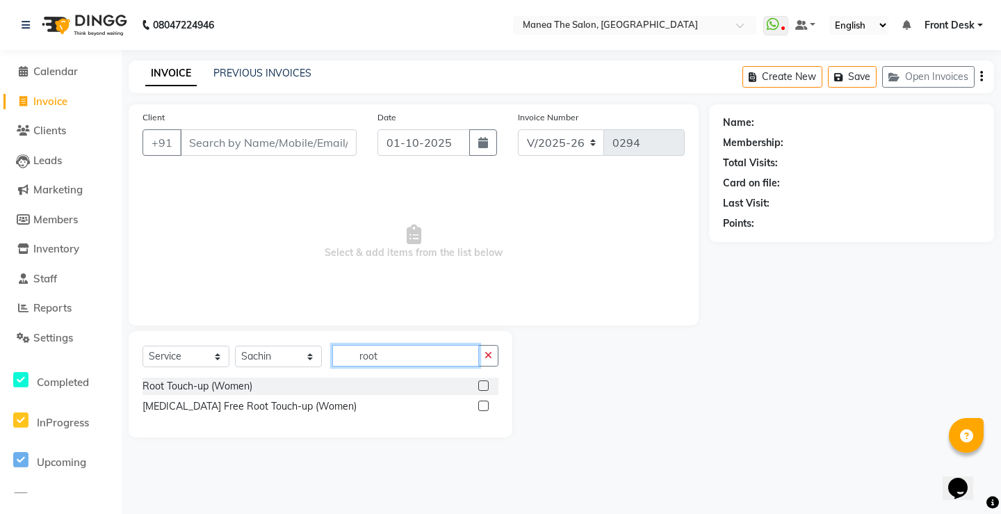
type input "root"
click at [483, 404] on label at bounding box center [483, 405] width 10 height 10
click at [483, 404] on input "checkbox" at bounding box center [482, 406] width 9 height 9
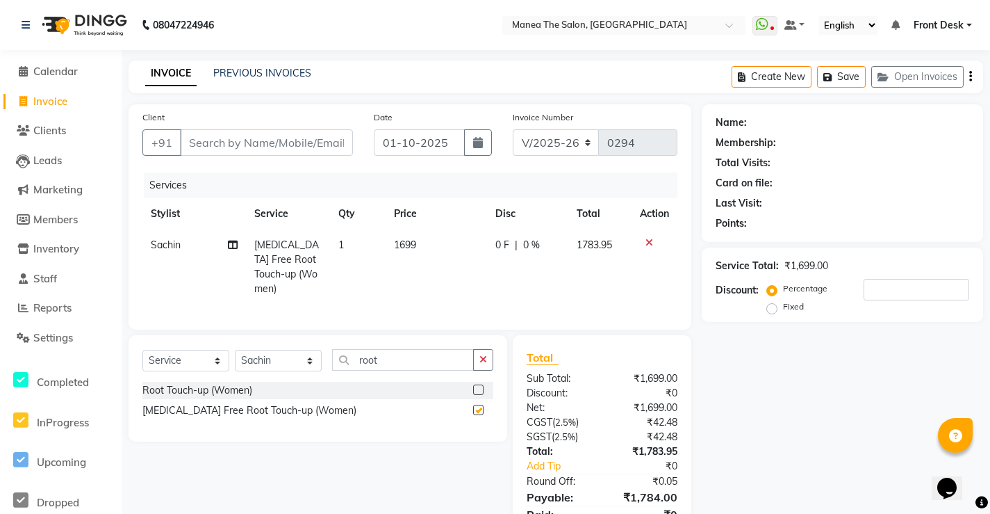
checkbox input "false"
click at [476, 385] on label at bounding box center [478, 389] width 10 height 10
click at [476, 386] on input "checkbox" at bounding box center [477, 390] width 9 height 9
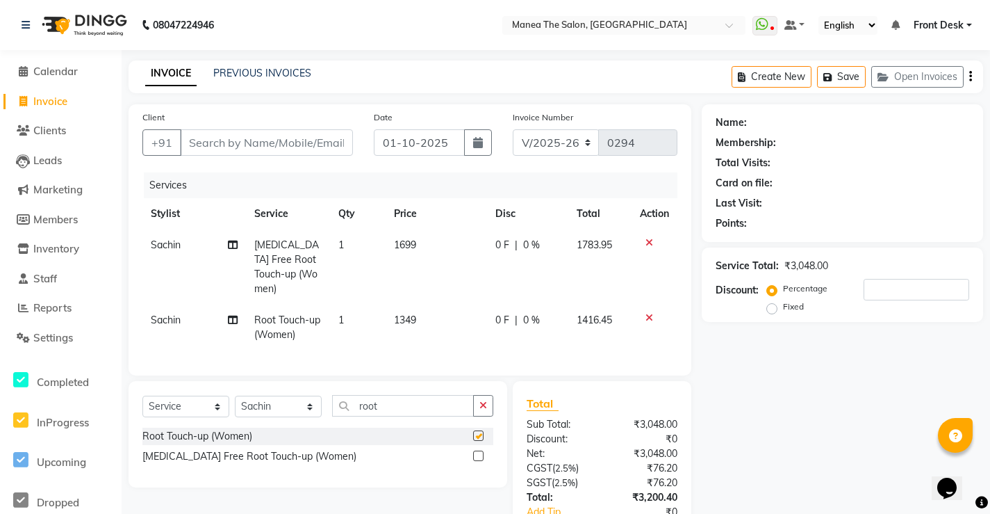
checkbox input "false"
click at [648, 238] on icon at bounding box center [650, 243] width 8 height 10
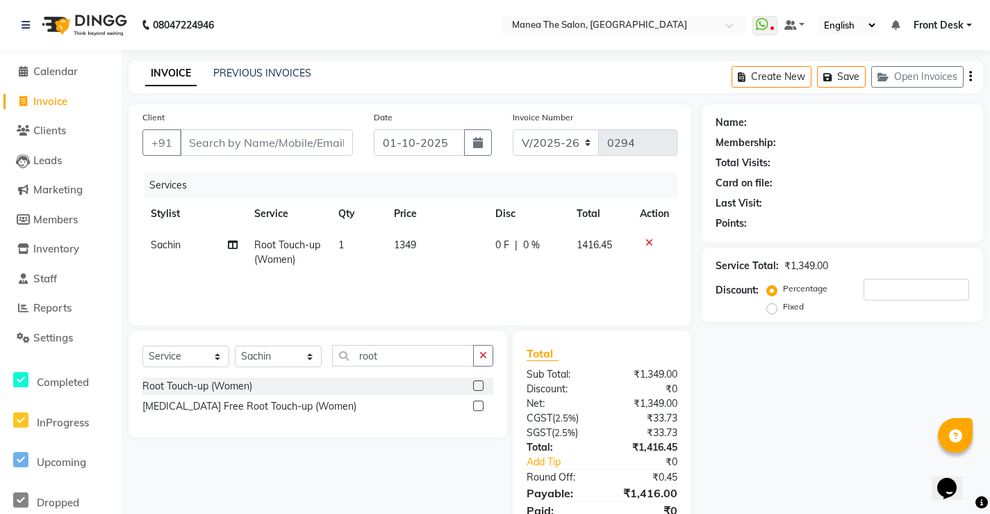
click at [648, 238] on icon at bounding box center [650, 243] width 8 height 10
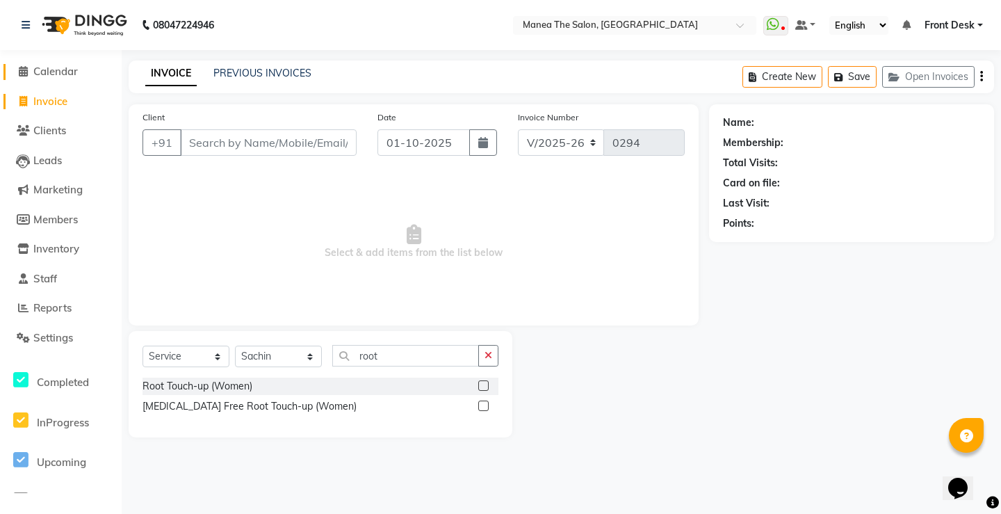
click at [70, 74] on span "Calendar" at bounding box center [55, 71] width 44 height 13
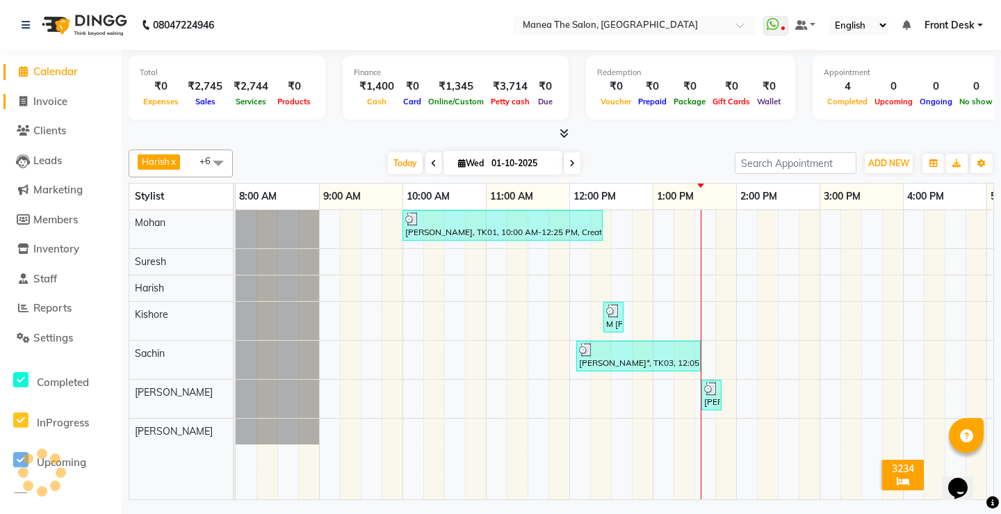
click at [78, 106] on link "Invoice" at bounding box center [60, 102] width 115 height 16
select select "8986"
select select "service"
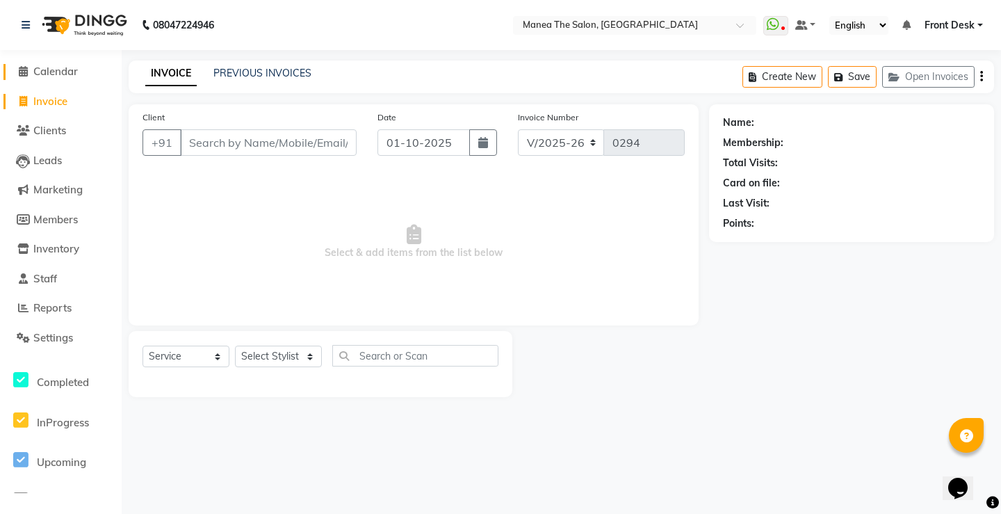
click at [75, 72] on span "Calendar" at bounding box center [55, 71] width 44 height 13
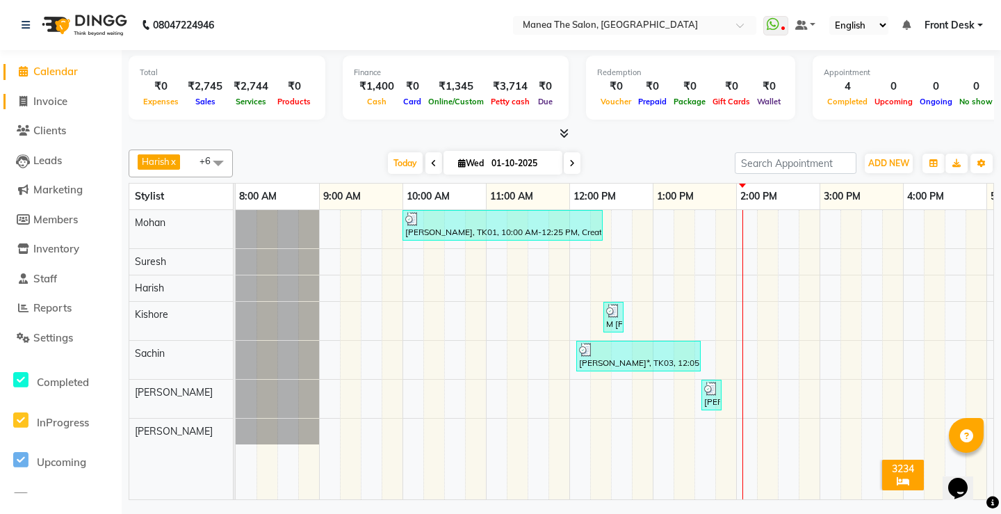
click at [78, 102] on link "Invoice" at bounding box center [60, 102] width 115 height 16
select select "service"
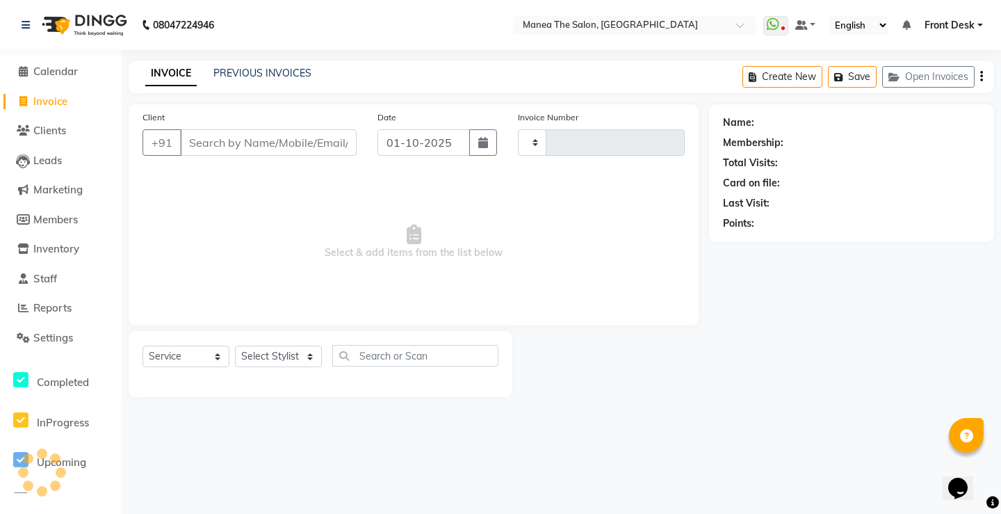
type input "0294"
select select "8986"
click at [266, 354] on select "Select Stylist Front Desk Harish Kishore Mohan Sachin Suresh Swaroopa Tahseen" at bounding box center [278, 356] width 87 height 22
select select "91022"
click at [235, 345] on select "Select Stylist Front Desk Harish Kishore Mohan Sachin Suresh Swaroopa Tahseen" at bounding box center [278, 356] width 87 height 22
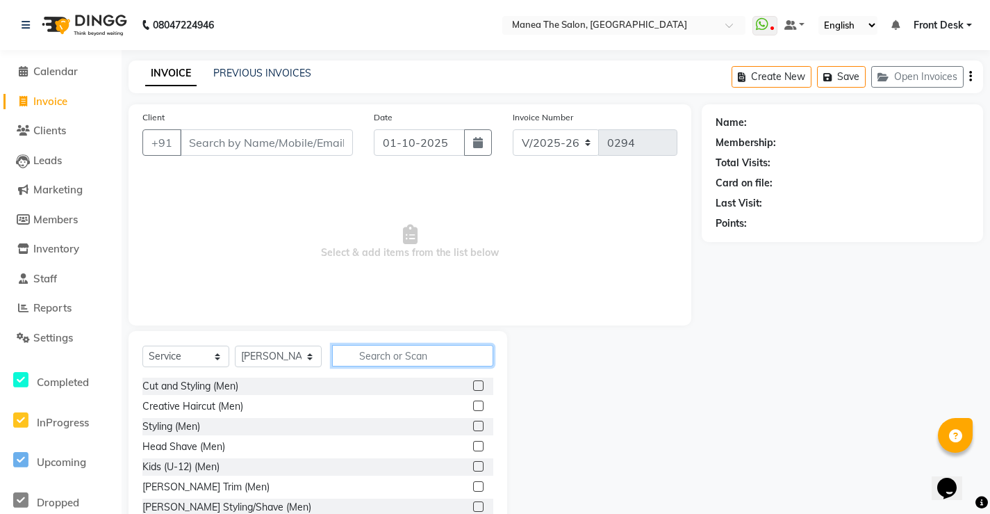
click at [348, 356] on input "text" at bounding box center [412, 356] width 161 height 22
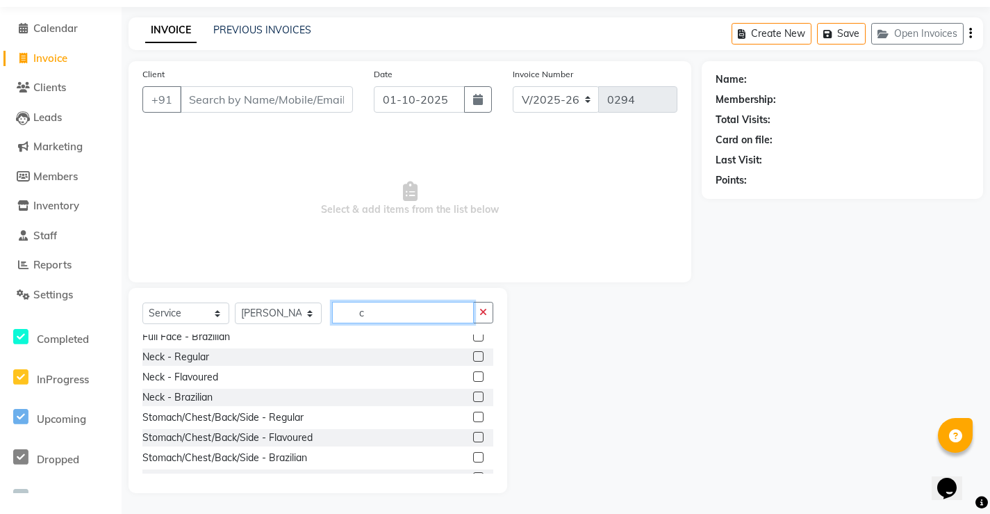
scroll to position [591, 0]
type input "c"
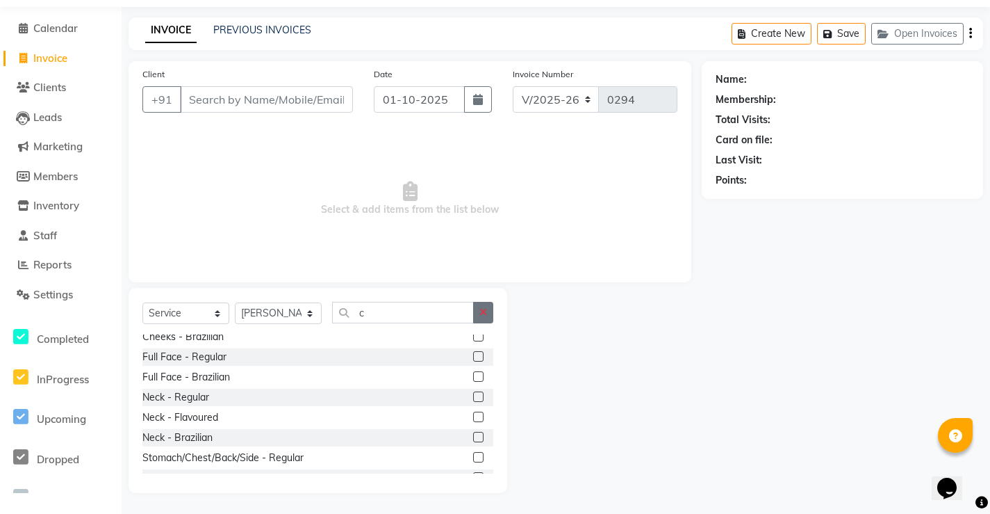
click at [484, 318] on button "button" at bounding box center [483, 313] width 20 height 22
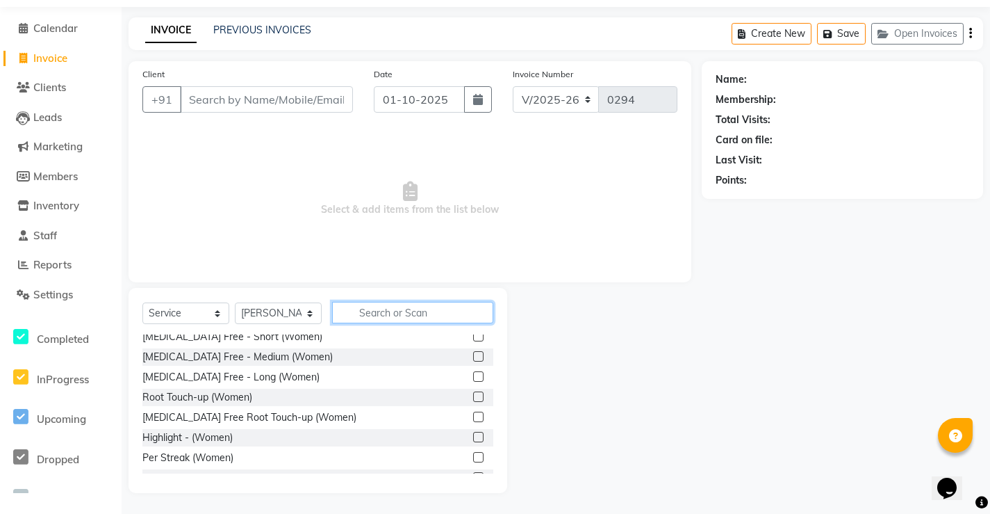
click at [379, 303] on input "text" at bounding box center [412, 313] width 161 height 22
click at [386, 311] on input "text" at bounding box center [412, 313] width 161 height 22
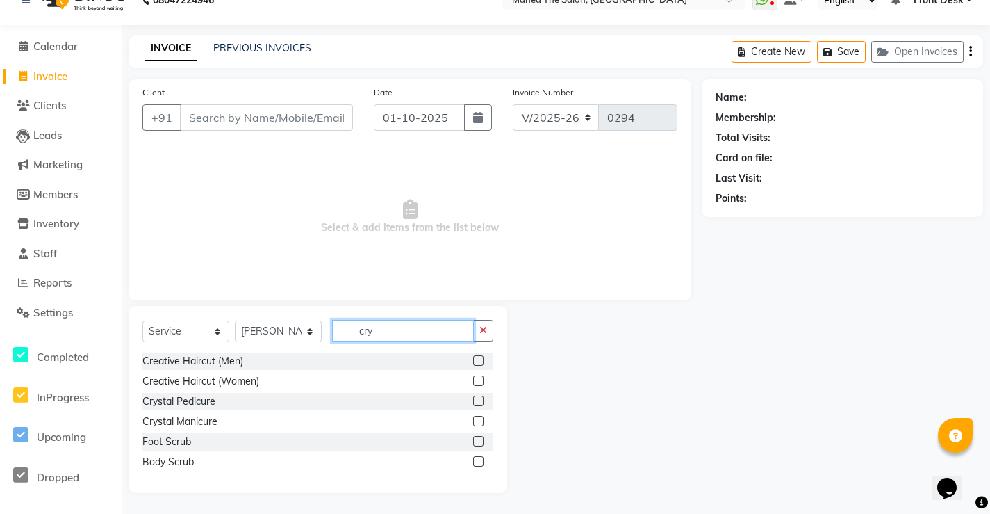
scroll to position [0, 0]
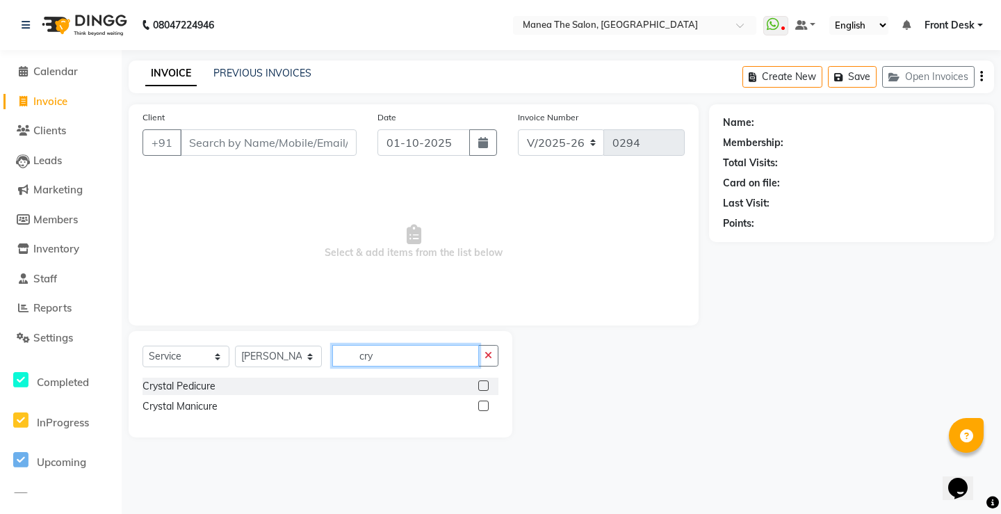
type input "cry"
click at [487, 389] on label at bounding box center [483, 385] width 10 height 10
click at [487, 389] on input "checkbox" at bounding box center [482, 385] width 9 height 9
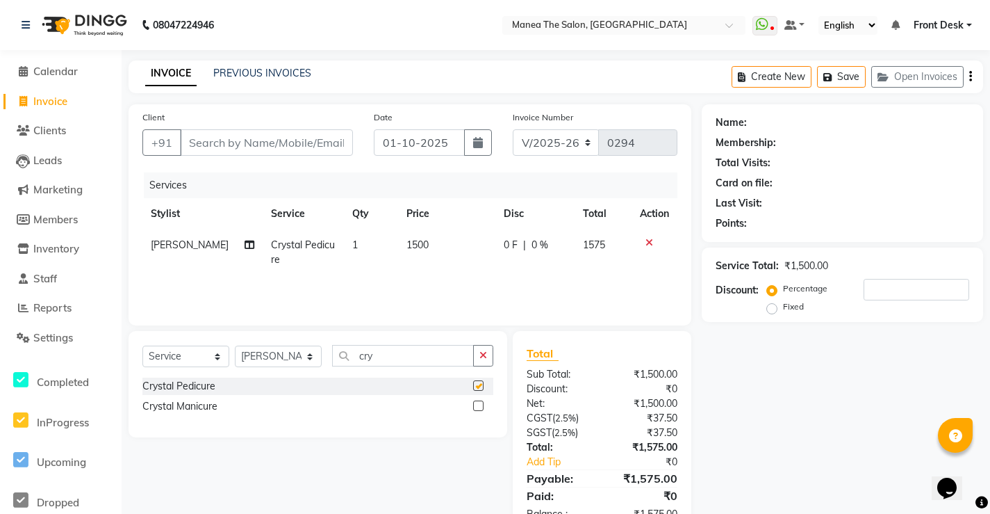
checkbox input "false"
click at [448, 359] on input "cry" at bounding box center [403, 356] width 142 height 22
click at [477, 351] on button "button" at bounding box center [483, 356] width 20 height 22
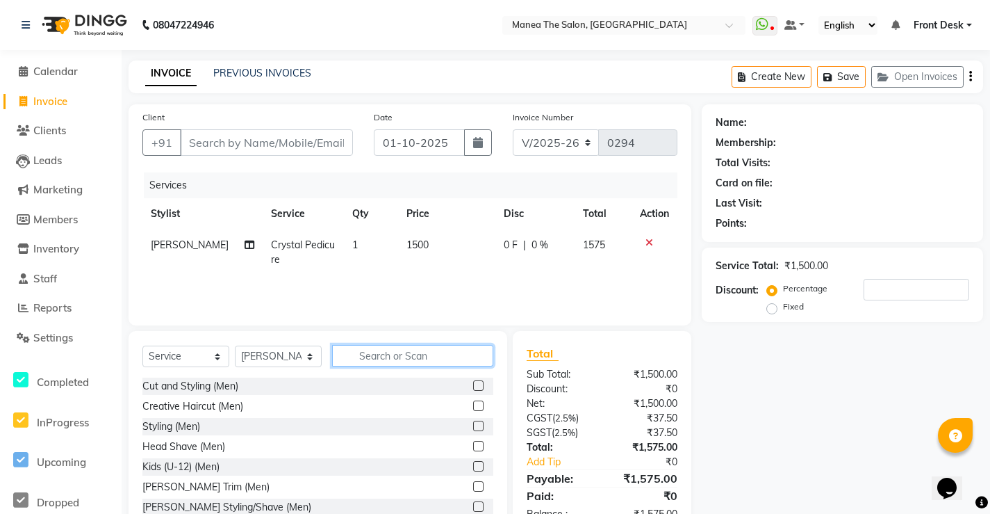
click at [437, 348] on input "text" at bounding box center [412, 356] width 161 height 22
type input "e"
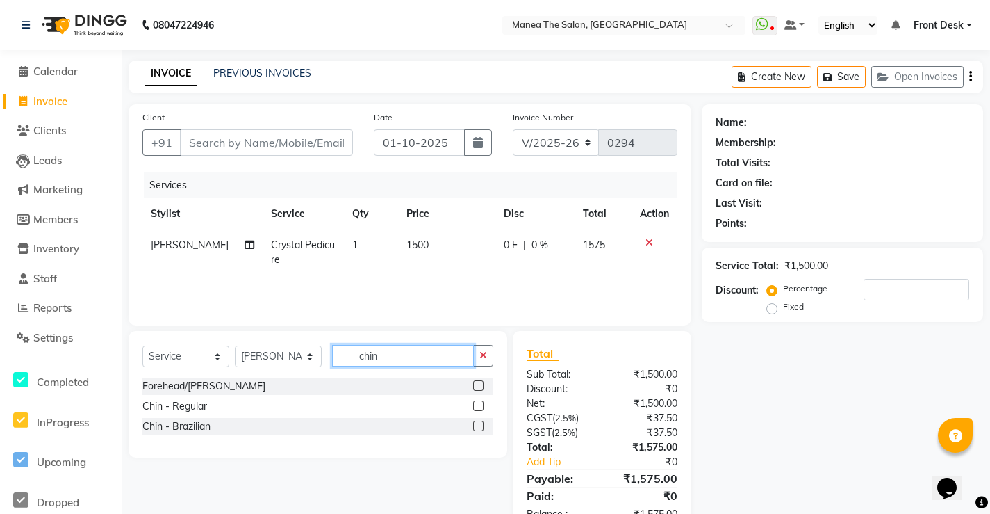
type input "chin"
click at [478, 378] on div at bounding box center [483, 385] width 20 height 17
click at [479, 385] on label at bounding box center [478, 385] width 10 height 10
click at [479, 385] on input "checkbox" at bounding box center [477, 385] width 9 height 9
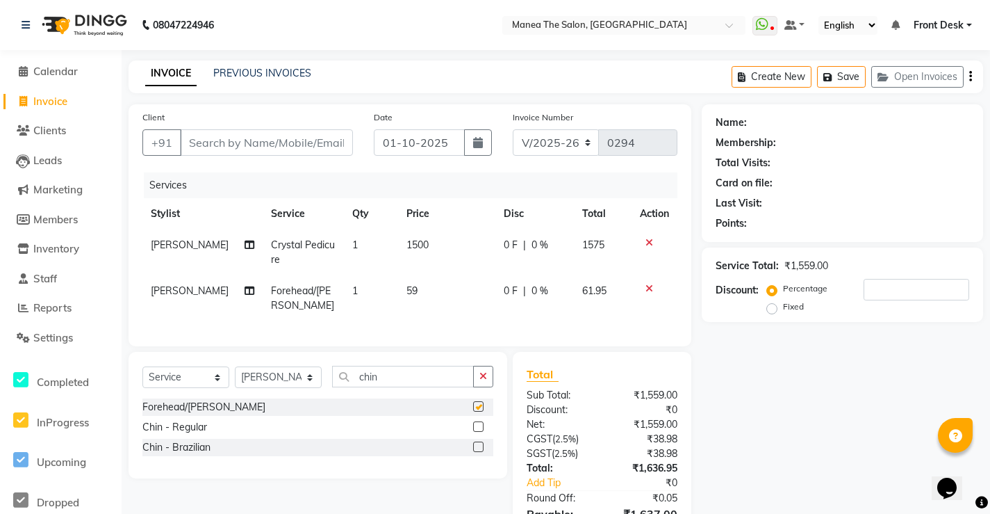
checkbox input "false"
click at [217, 138] on input "Client" at bounding box center [266, 142] width 173 height 26
type input "8"
type input "0"
type input "8"
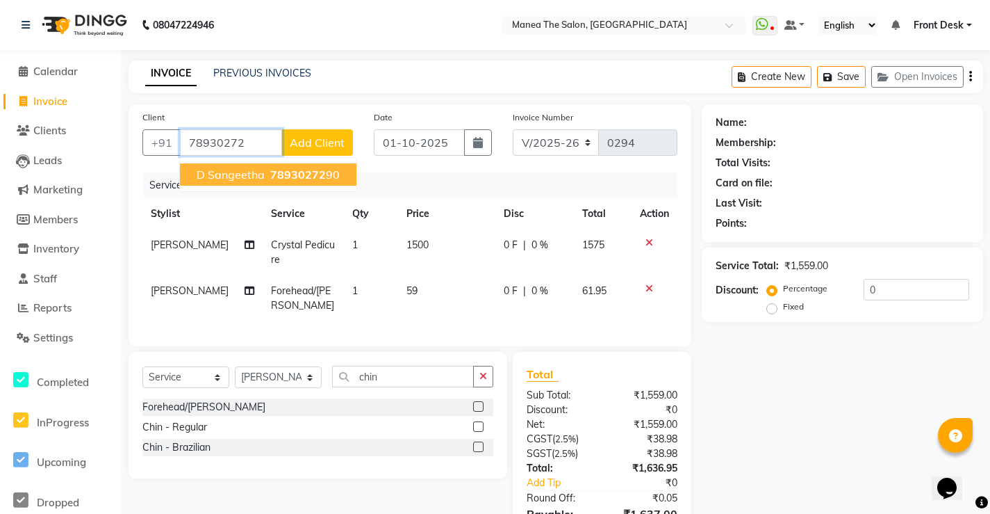
click at [229, 172] on span "D sangeetha" at bounding box center [231, 174] width 68 height 14
type input "7893027290"
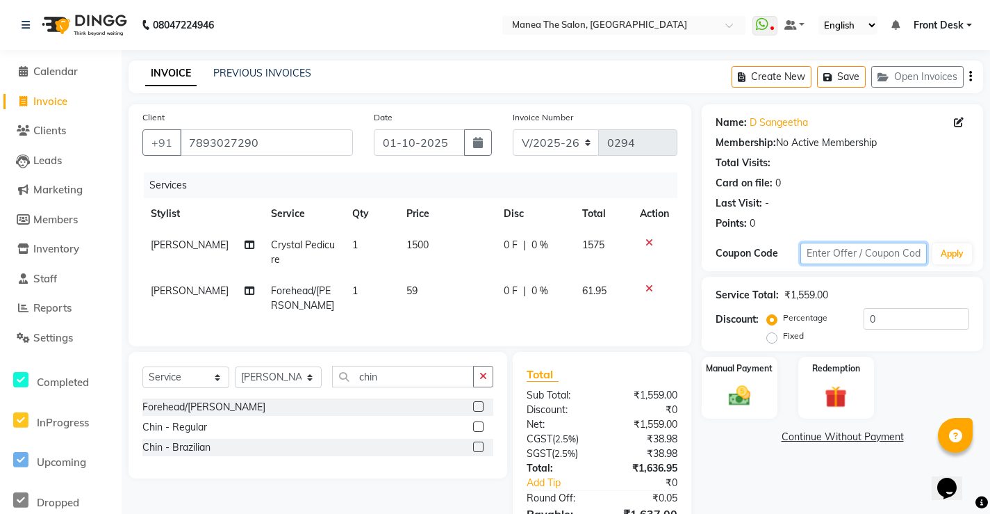
click at [864, 261] on input "text" at bounding box center [864, 254] width 127 height 22
type input "15"
click at [960, 122] on icon at bounding box center [959, 122] width 10 height 10
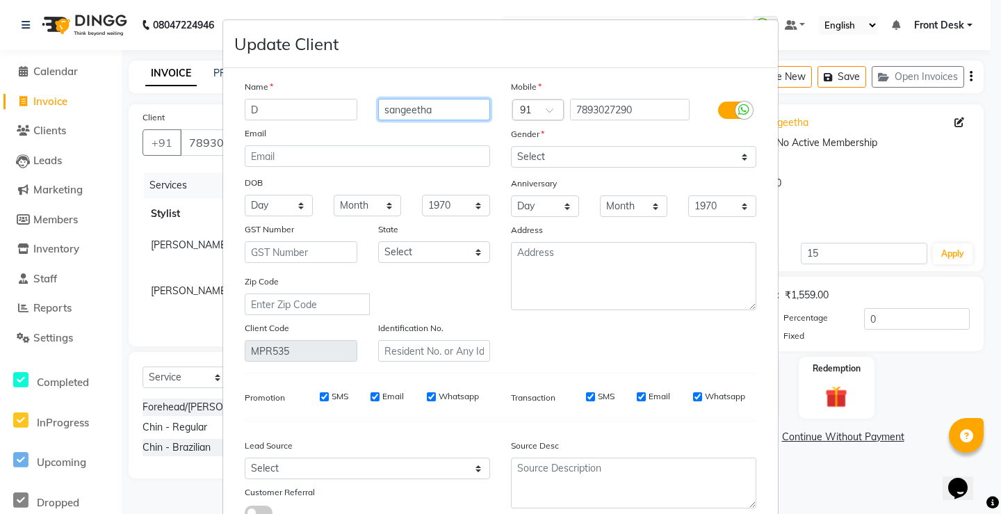
click at [434, 115] on input "sangeetha" at bounding box center [434, 110] width 113 height 22
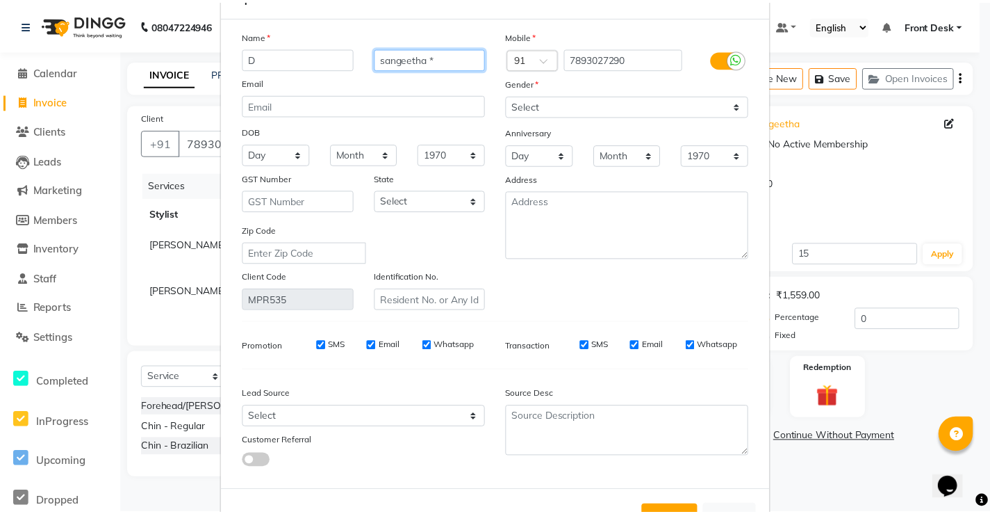
scroll to position [103, 0]
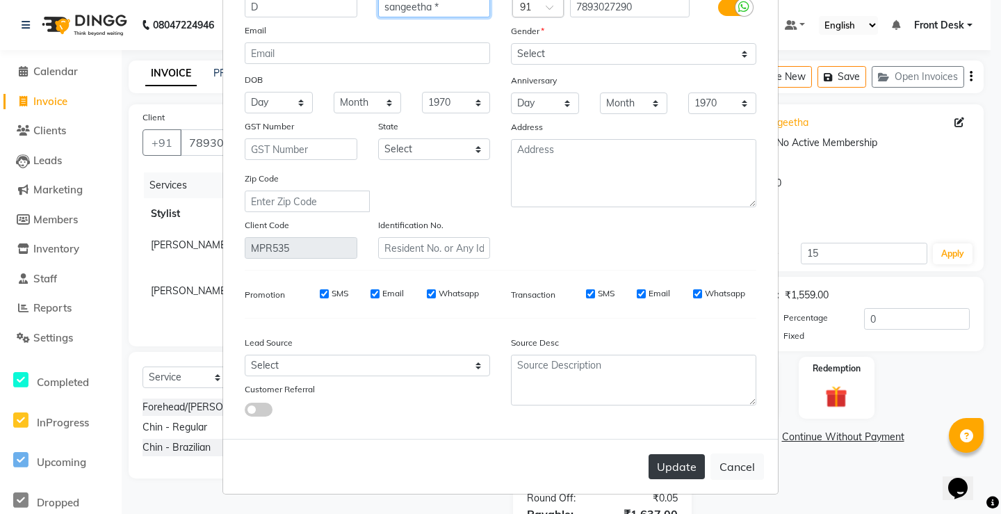
type input "sangeetha *"
click at [671, 468] on button "Update" at bounding box center [676, 466] width 56 height 25
click at [671, 466] on button "Update" at bounding box center [676, 466] width 56 height 25
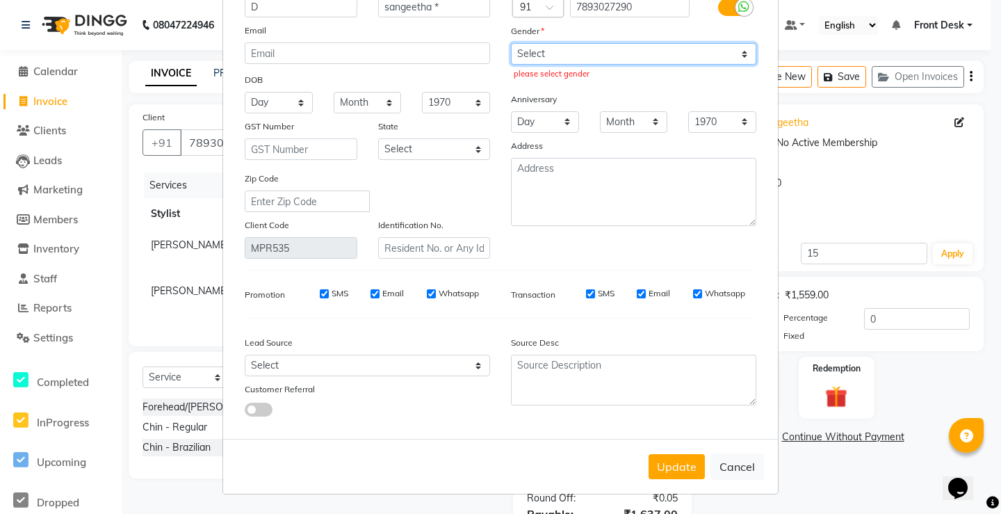
click at [598, 64] on select "Select Male Female Other Prefer Not To Say" at bounding box center [633, 54] width 245 height 22
select select "female"
click at [511, 43] on select "Select Male Female Other Prefer Not To Say" at bounding box center [633, 54] width 245 height 22
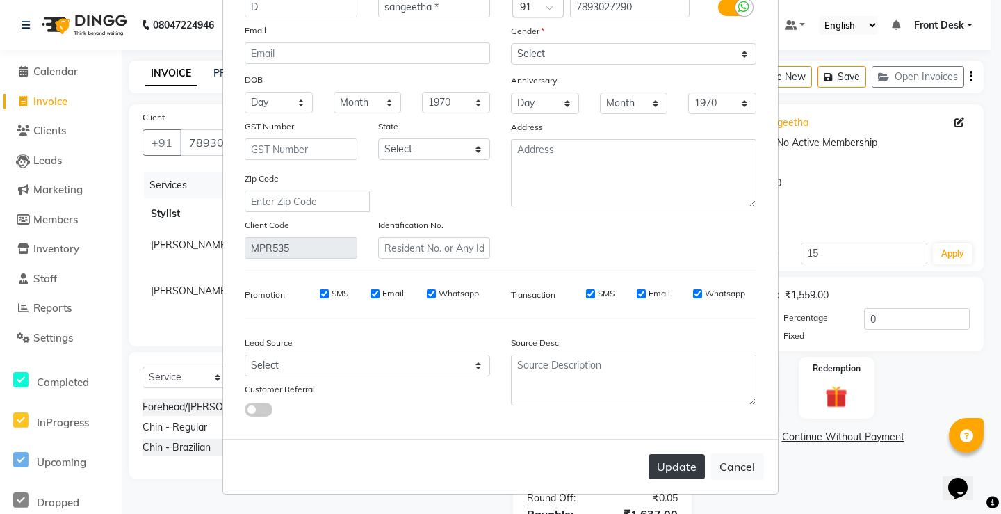
click at [677, 466] on button "Update" at bounding box center [676, 466] width 56 height 25
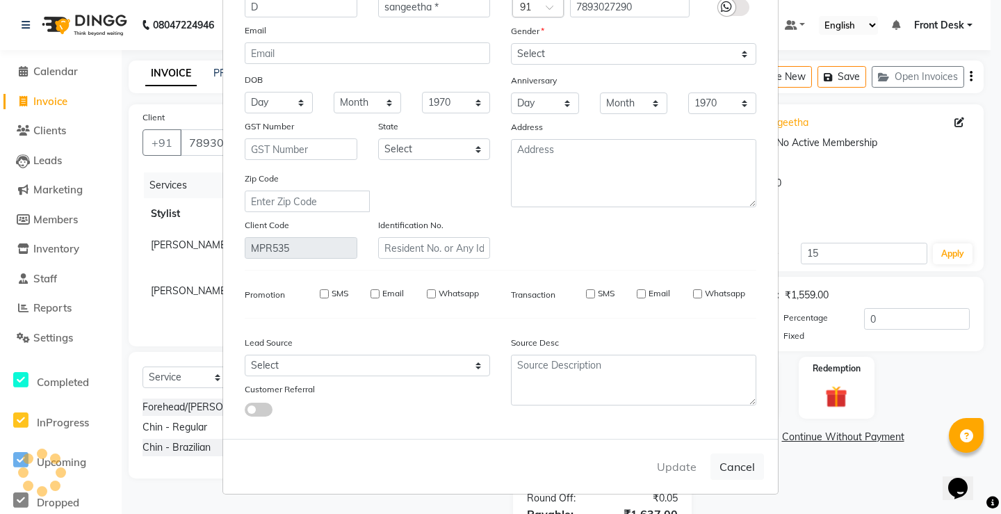
select select
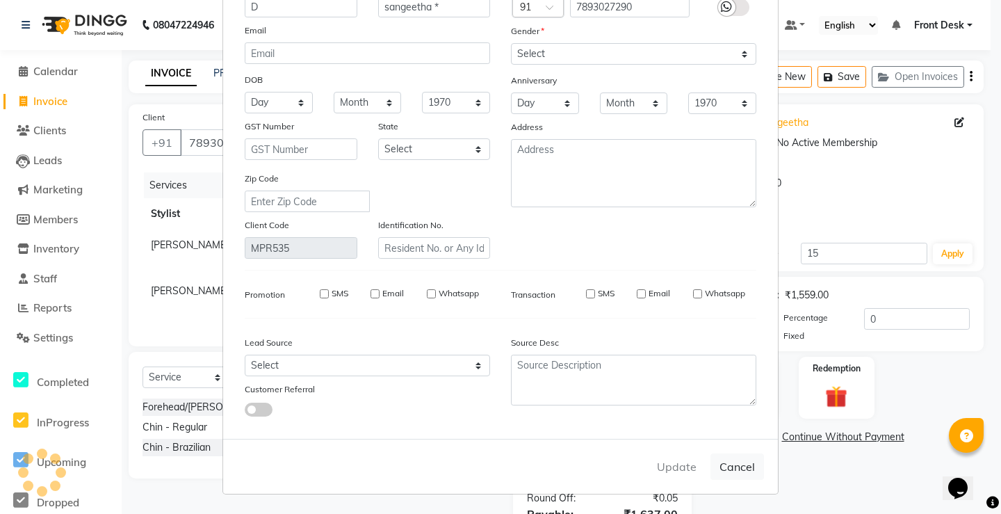
select select
checkbox input "false"
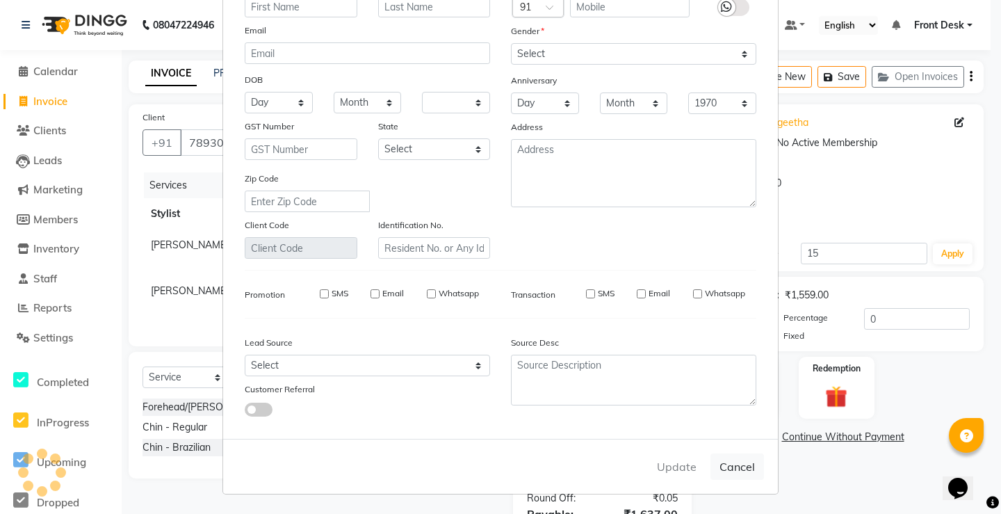
checkbox input "false"
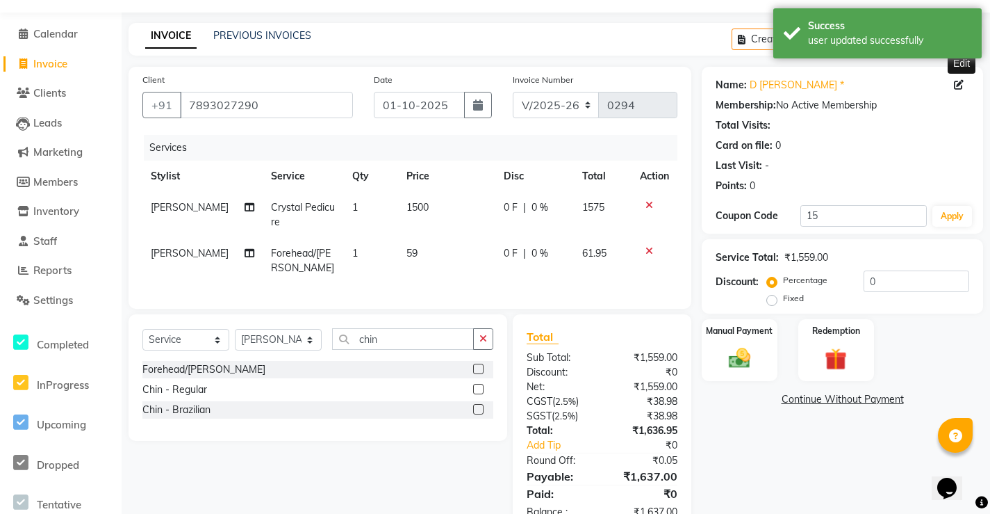
scroll to position [74, 0]
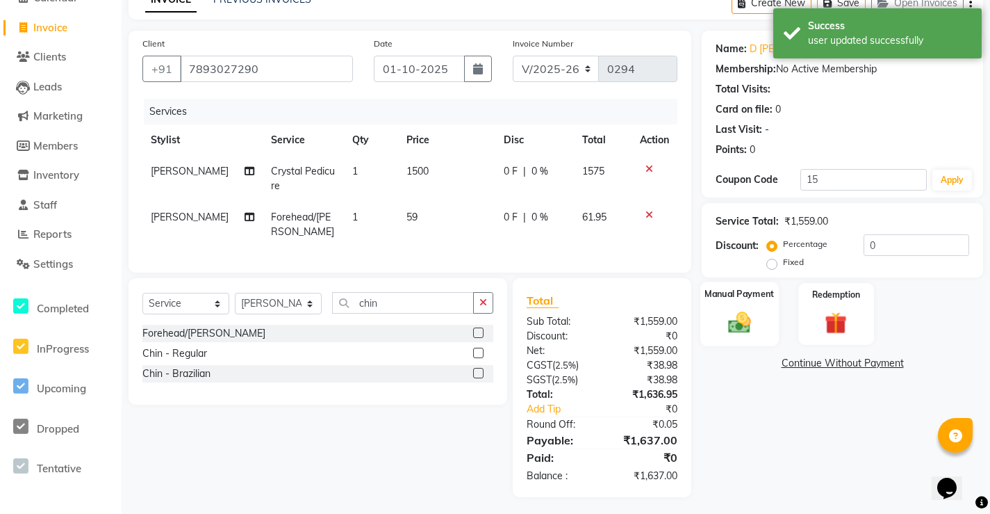
click at [737, 324] on img at bounding box center [740, 322] width 38 height 26
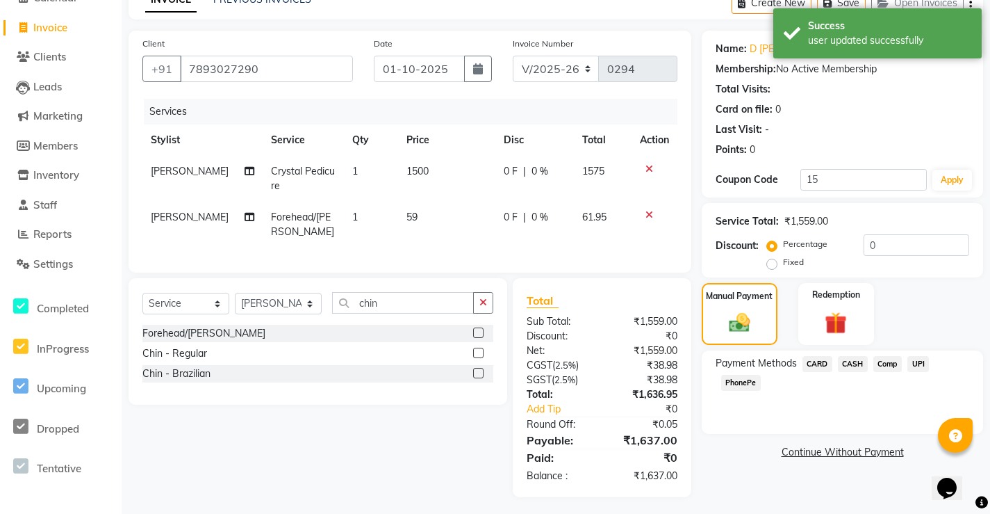
click at [737, 379] on span "PhonePe" at bounding box center [741, 383] width 40 height 16
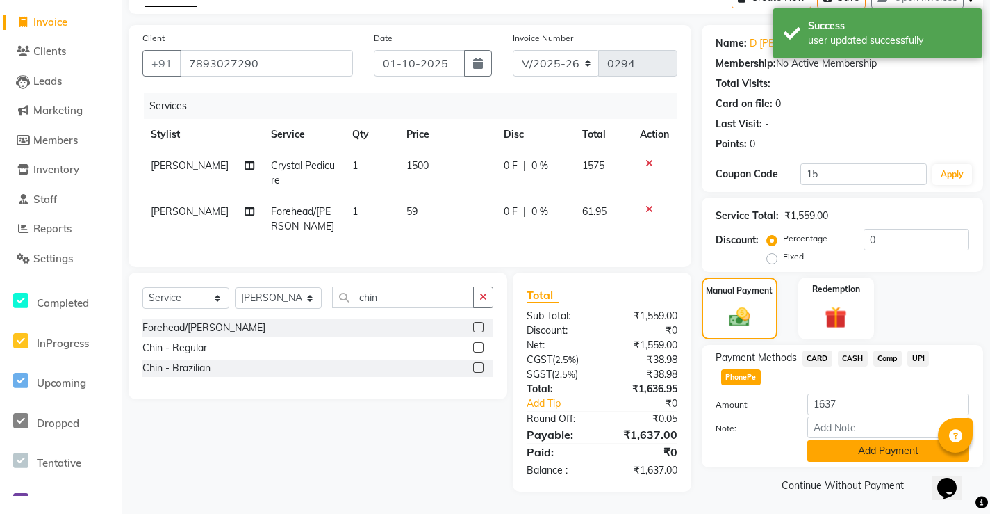
scroll to position [82, 0]
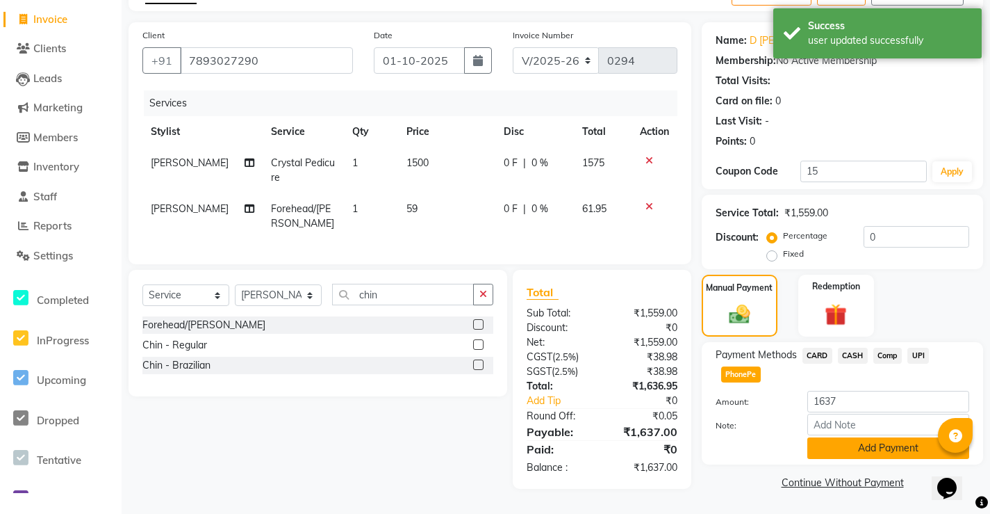
click at [863, 448] on button "Add Payment" at bounding box center [888, 448] width 162 height 22
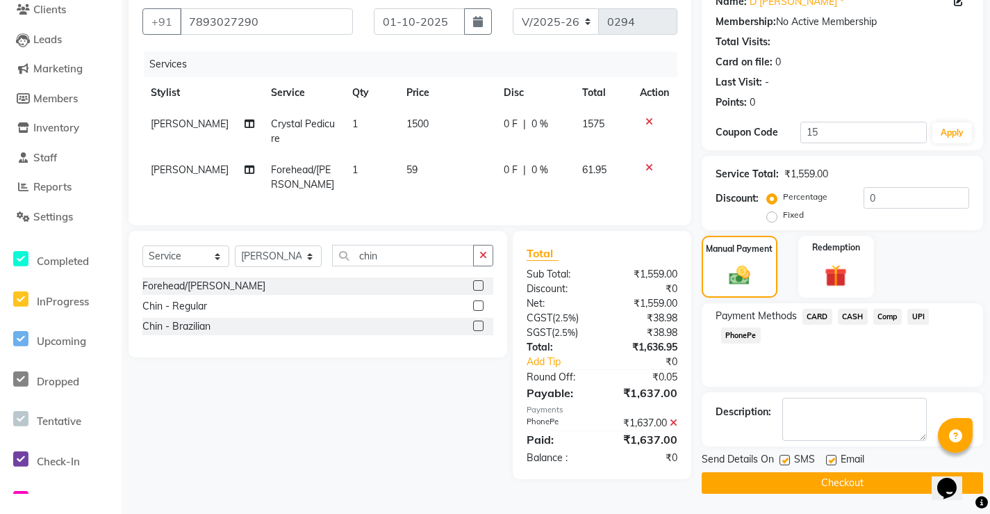
scroll to position [122, 0]
click at [818, 495] on main "INVOICE PREVIOUS INVOICES Create New Save Open Invoices Client +91 7893027290 D…" at bounding box center [556, 226] width 869 height 575
click at [790, 476] on button "Checkout" at bounding box center [842, 482] width 281 height 22
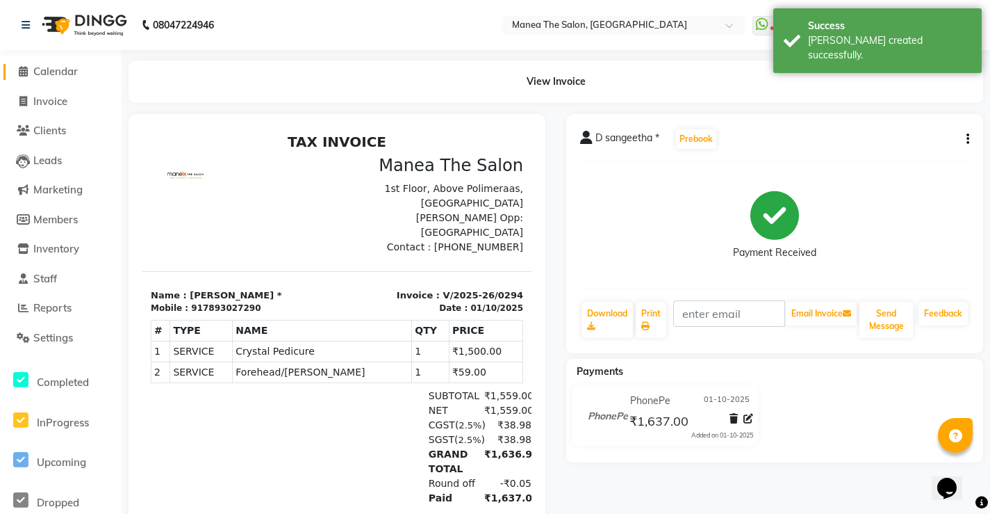
click at [50, 76] on span "Calendar" at bounding box center [55, 71] width 44 height 13
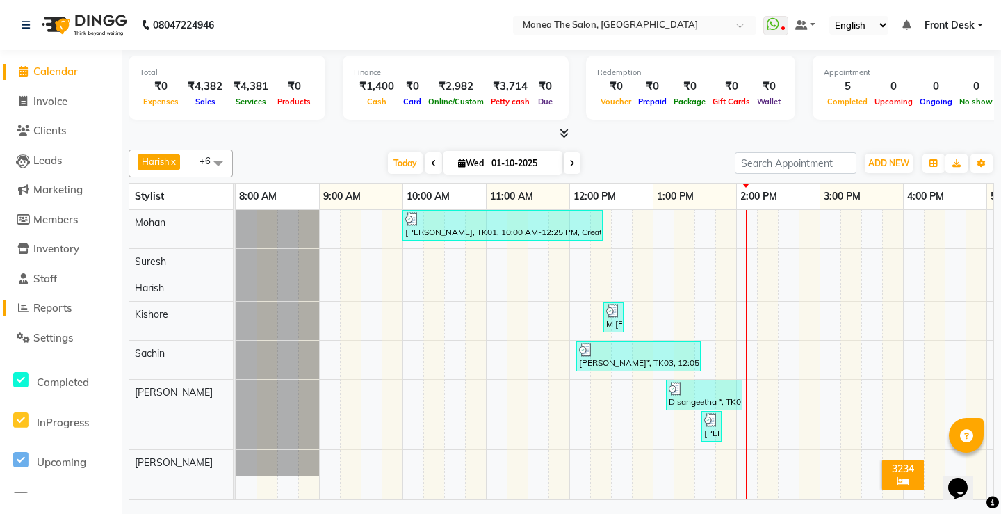
click at [85, 304] on link "Reports" at bounding box center [60, 308] width 115 height 16
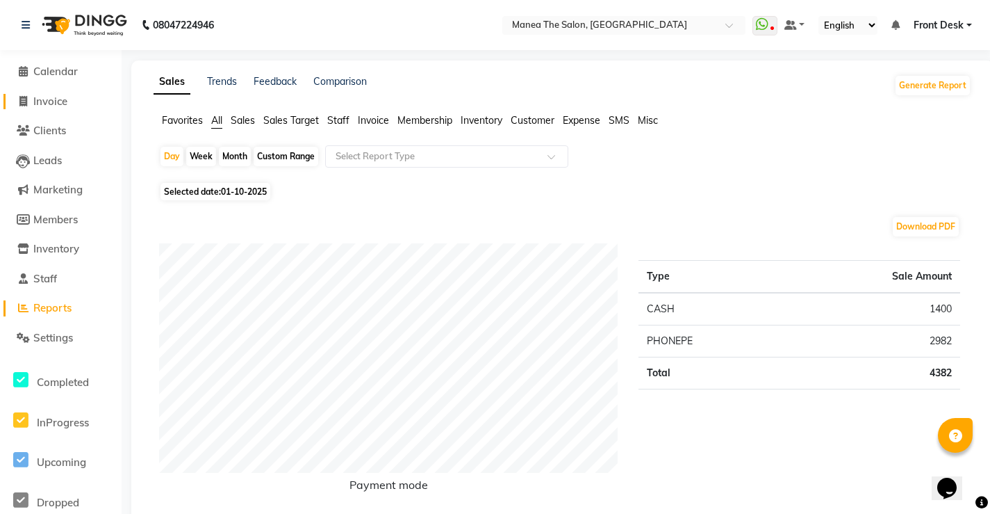
click at [40, 99] on span "Invoice" at bounding box center [50, 101] width 34 height 13
select select "service"
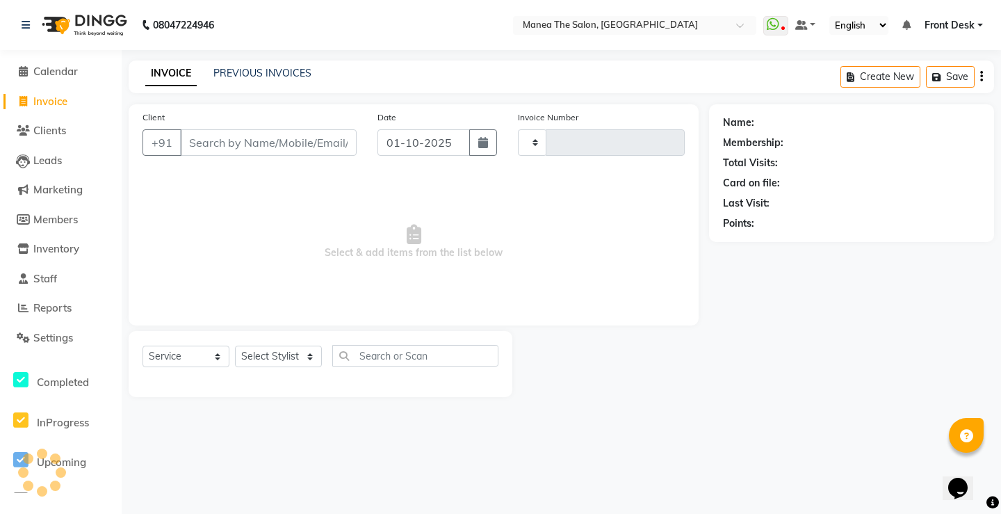
type input "0295"
select select "8986"
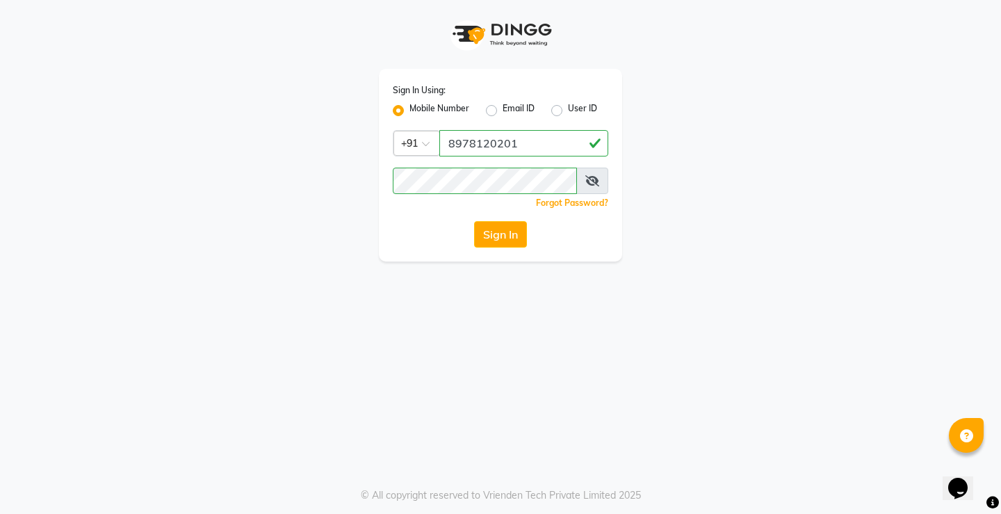
click at [221, 144] on div "Sign In Using: Mobile Number Email ID User ID Country Code × +91 8978120201 Rem…" at bounding box center [500, 130] width 792 height 261
click at [516, 227] on button "Sign In" at bounding box center [500, 234] width 53 height 26
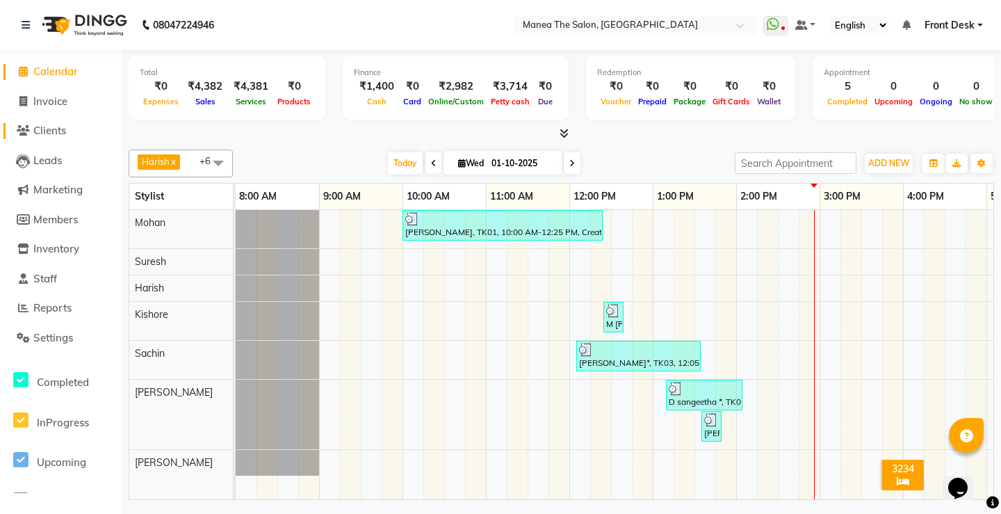
click at [22, 131] on icon at bounding box center [23, 130] width 13 height 10
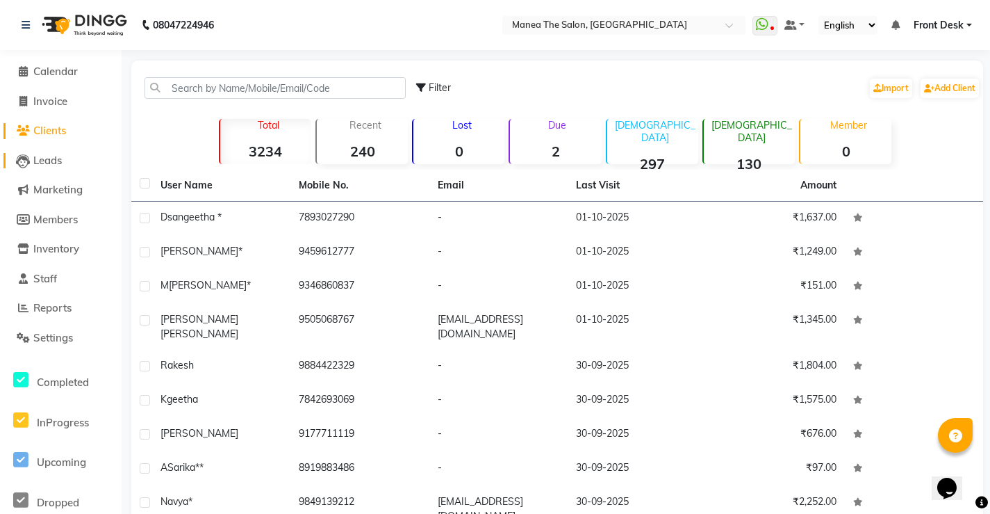
click at [15, 152] on li "Leads" at bounding box center [61, 161] width 122 height 30
click at [24, 157] on icon at bounding box center [23, 161] width 14 height 14
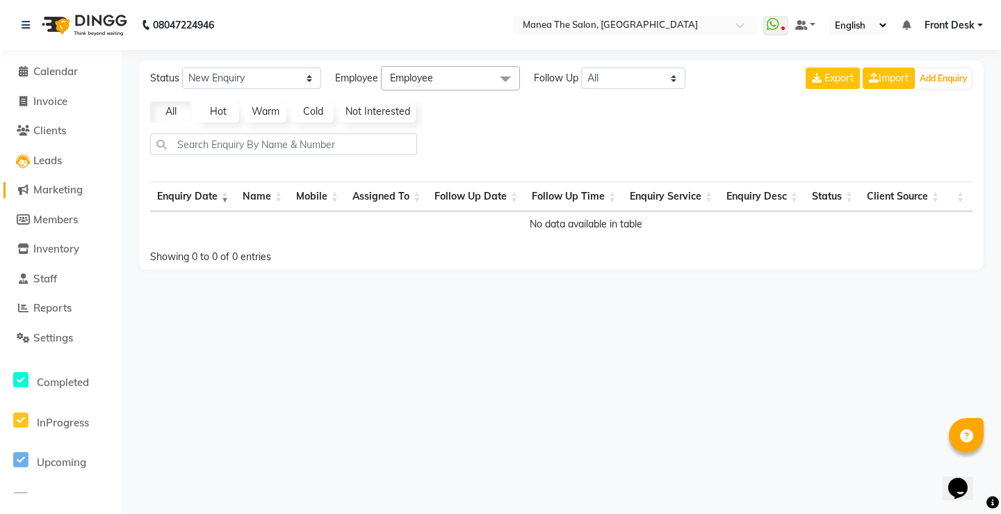
click at [41, 192] on span "Marketing" at bounding box center [57, 189] width 49 height 13
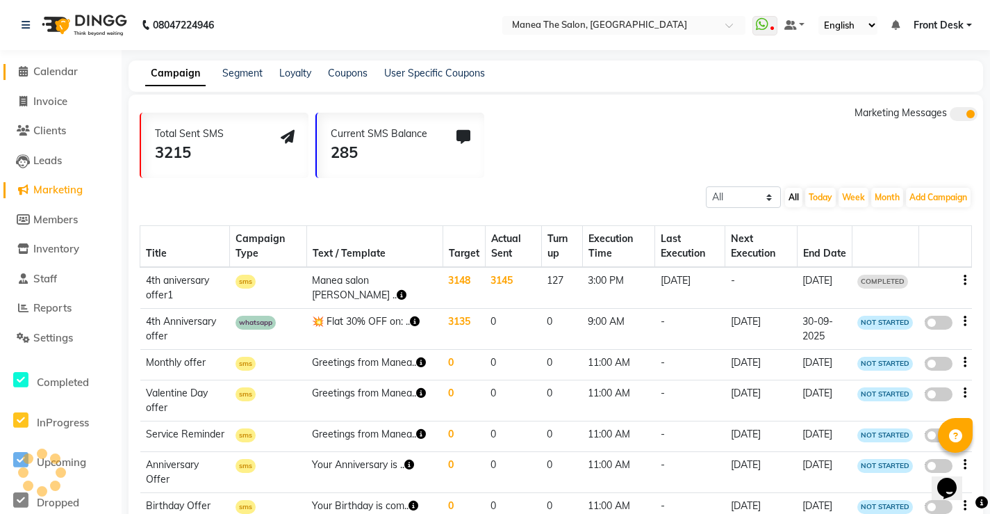
click at [37, 71] on span "Calendar" at bounding box center [55, 71] width 44 height 13
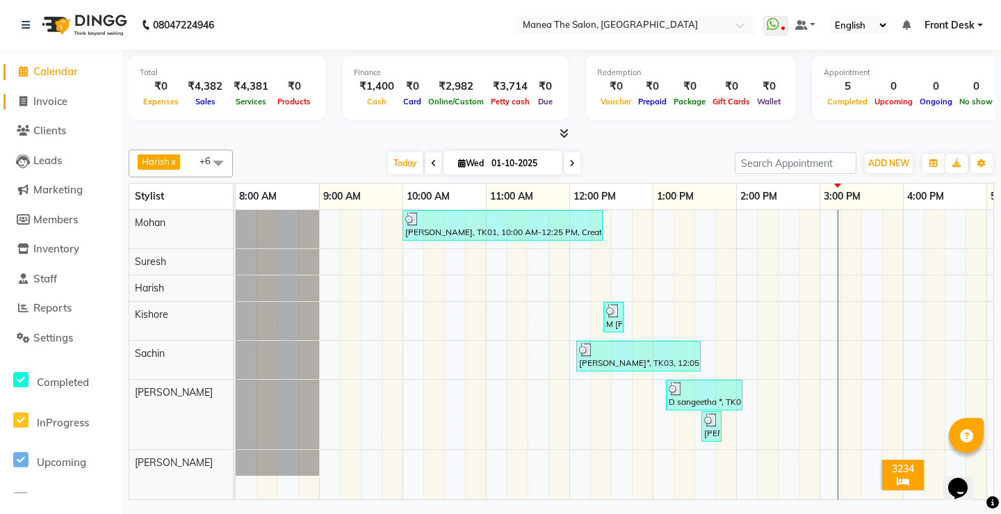
click at [51, 101] on span "Invoice" at bounding box center [50, 101] width 34 height 13
select select "8986"
select select "service"
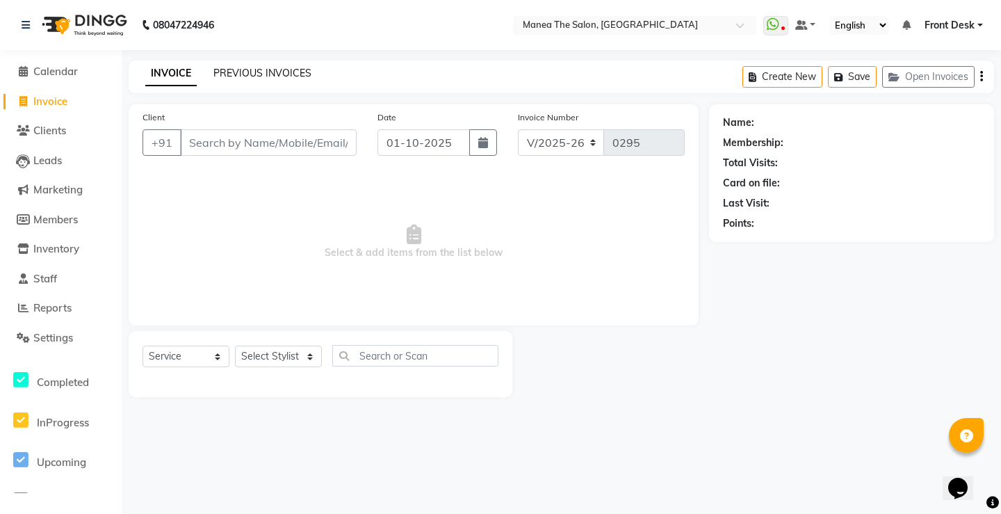
click at [268, 67] on link "PREVIOUS INVOICES" at bounding box center [262, 73] width 98 height 13
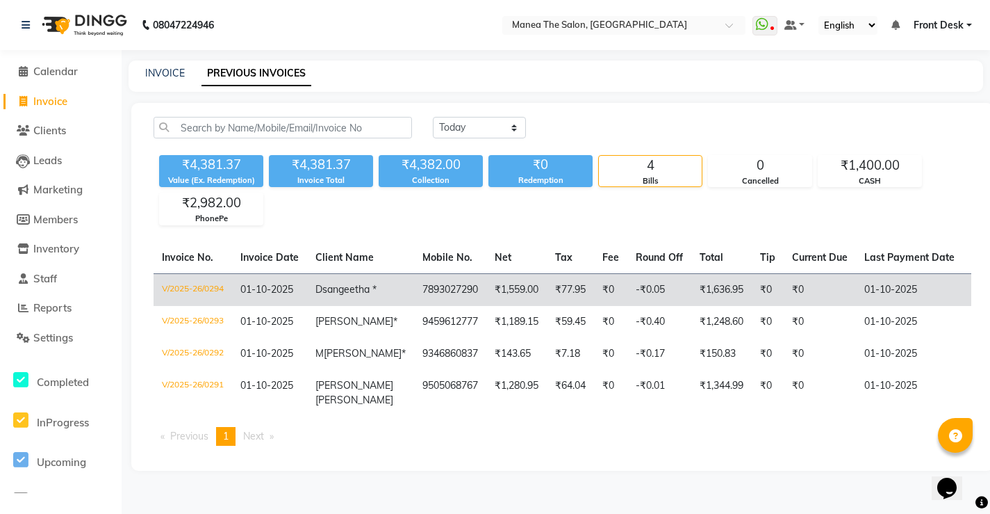
click at [268, 288] on span "01-10-2025" at bounding box center [266, 289] width 53 height 13
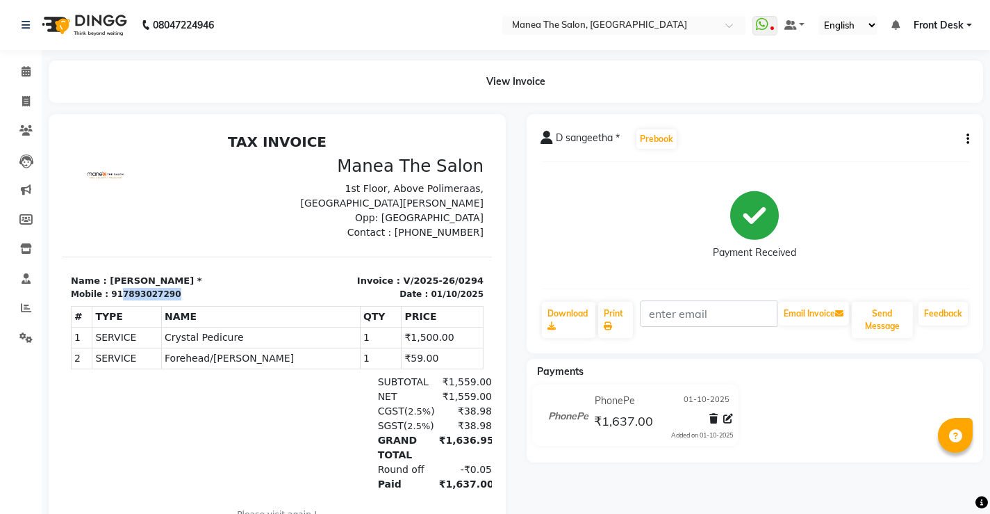
click at [115, 300] on div "Mobile : 917893027290" at bounding box center [170, 294] width 198 height 13
click at [31, 108] on span at bounding box center [26, 102] width 24 height 16
select select "8986"
select select "service"
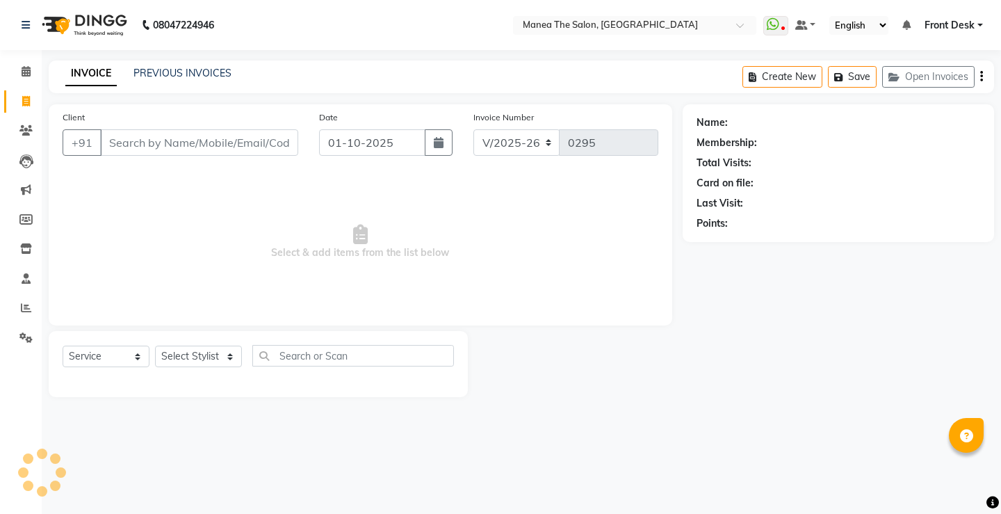
click at [205, 147] on input "Client" at bounding box center [199, 142] width 198 height 26
type input "7893027290"
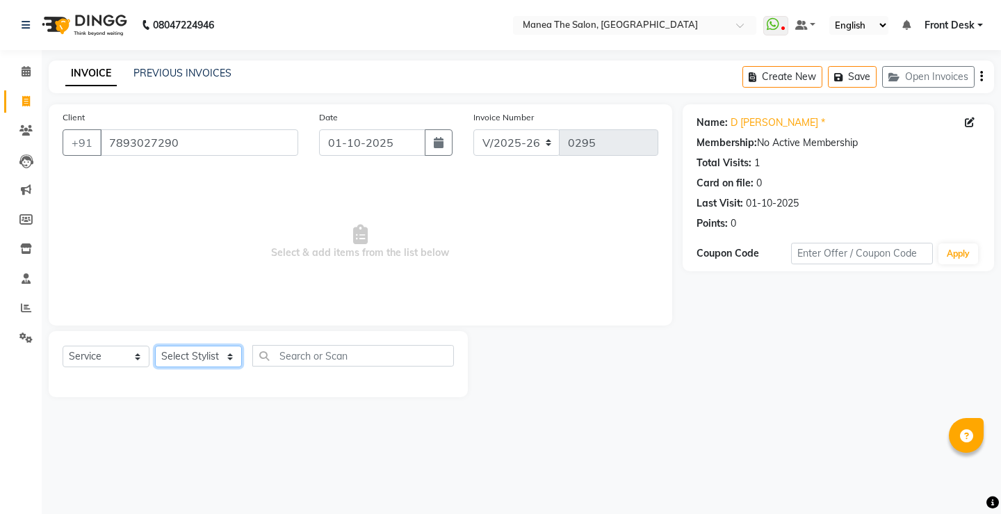
click at [211, 359] on select "Select Stylist Front Desk Harish [PERSON_NAME] Sachin [PERSON_NAME] [PERSON_NAM…" at bounding box center [198, 356] width 87 height 22
select select "91019"
click at [155, 345] on select "Select Stylist Front Desk Harish [PERSON_NAME] Sachin [PERSON_NAME] [PERSON_NAM…" at bounding box center [198, 356] width 87 height 22
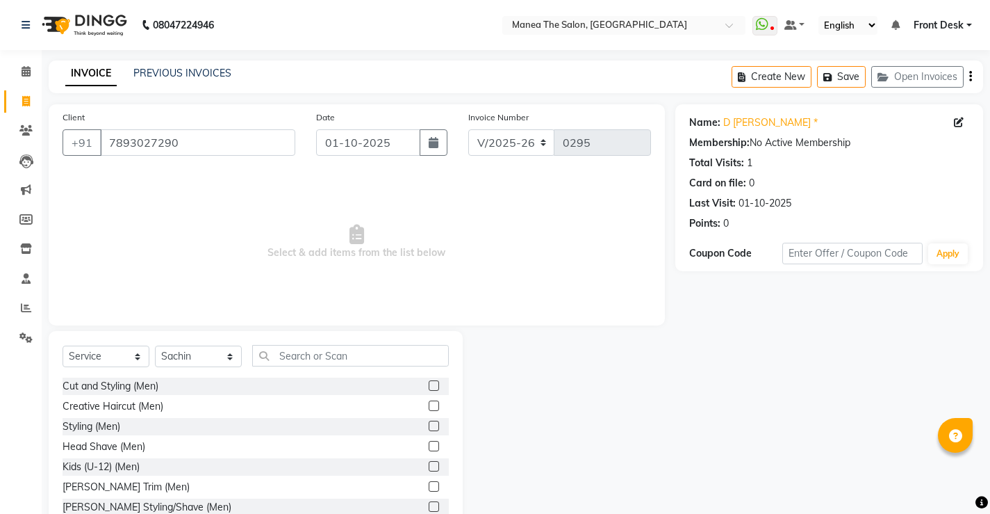
click at [429, 402] on label at bounding box center [434, 405] width 10 height 10
click at [429, 402] on input "checkbox" at bounding box center [433, 406] width 9 height 9
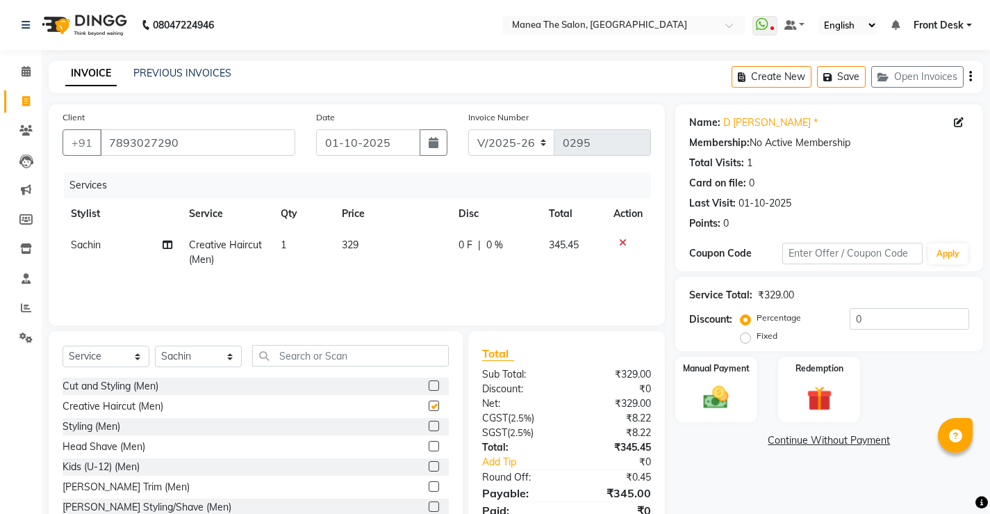
checkbox input "false"
click at [868, 318] on input "0" at bounding box center [910, 319] width 120 height 22
click at [726, 406] on img at bounding box center [716, 397] width 42 height 30
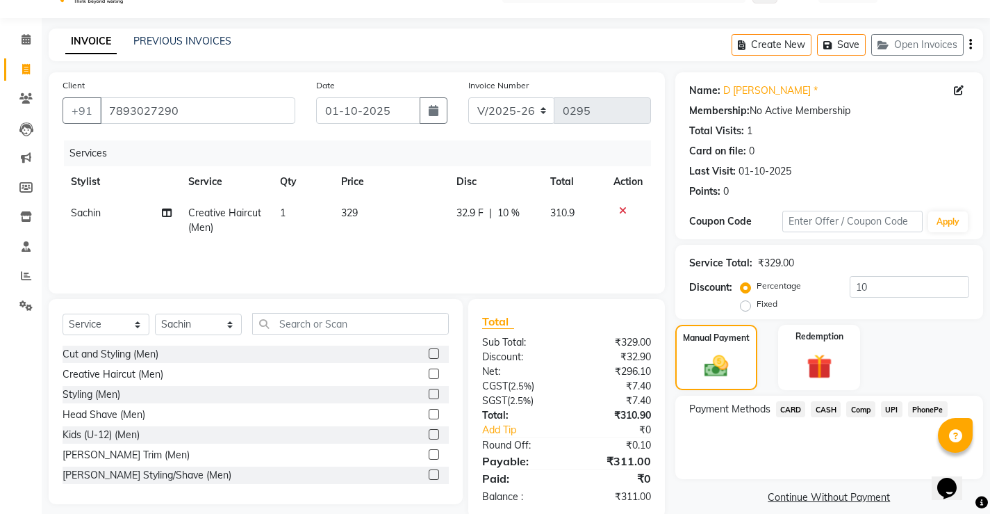
scroll to position [57, 0]
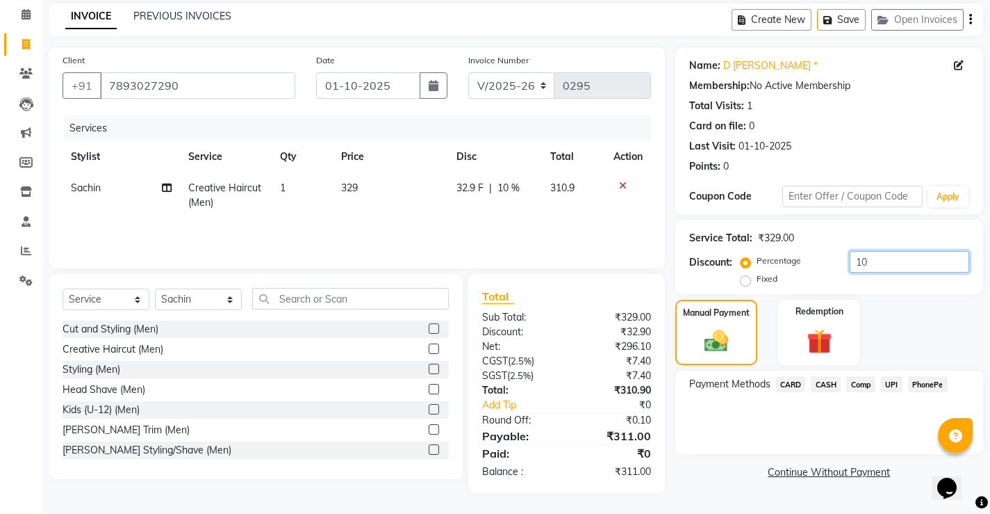
click at [907, 261] on input "10" at bounding box center [910, 262] width 120 height 22
type input "15"
click at [835, 385] on span "CASH" at bounding box center [826, 384] width 30 height 16
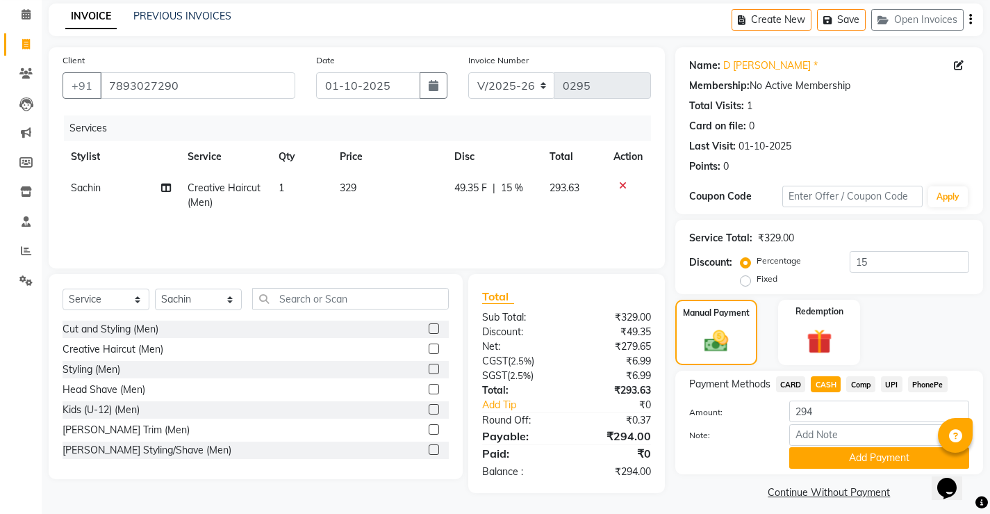
click at [893, 384] on span "UPI" at bounding box center [892, 384] width 22 height 16
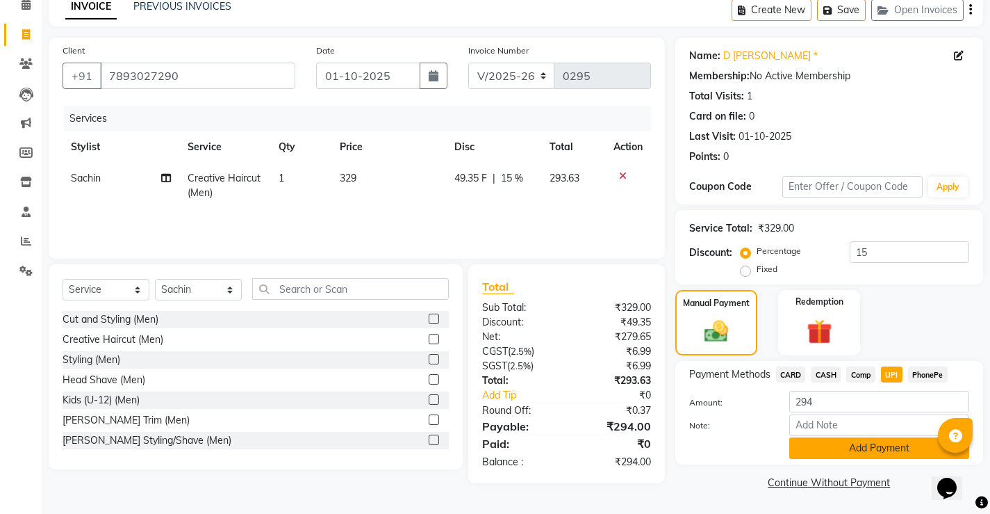
click at [880, 446] on button "Add Payment" at bounding box center [879, 448] width 180 height 22
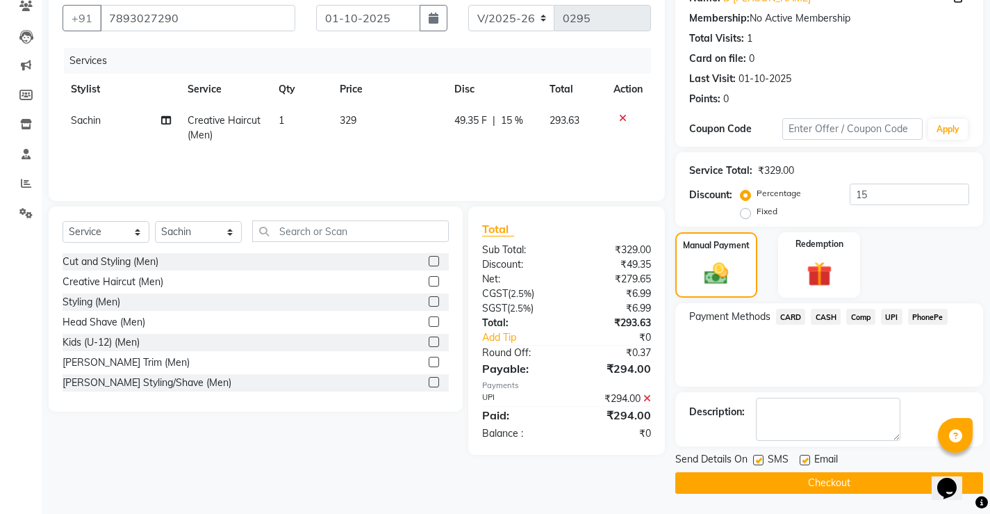
scroll to position [125, 0]
click at [889, 317] on span "UPI" at bounding box center [892, 316] width 22 height 16
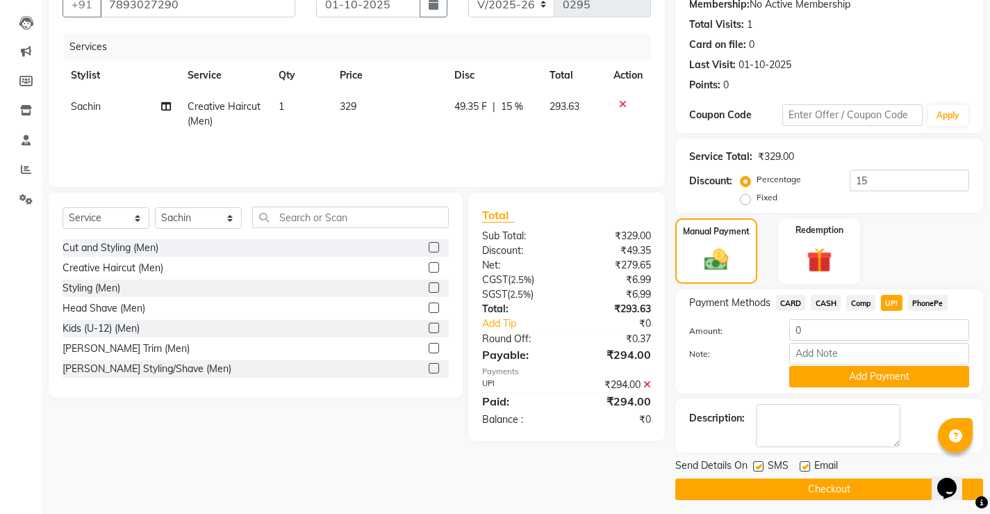
scroll to position [145, 0]
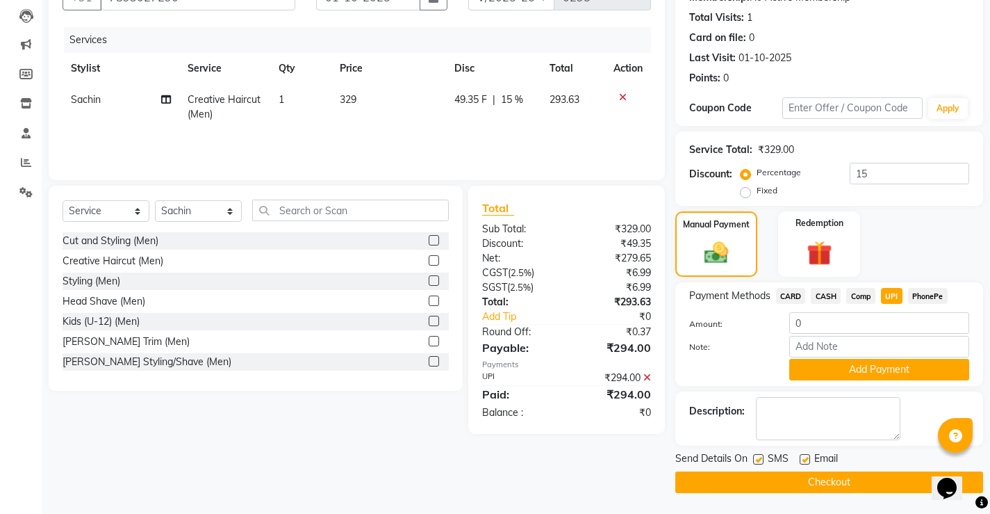
click at [811, 481] on button "Checkout" at bounding box center [829, 482] width 308 height 22
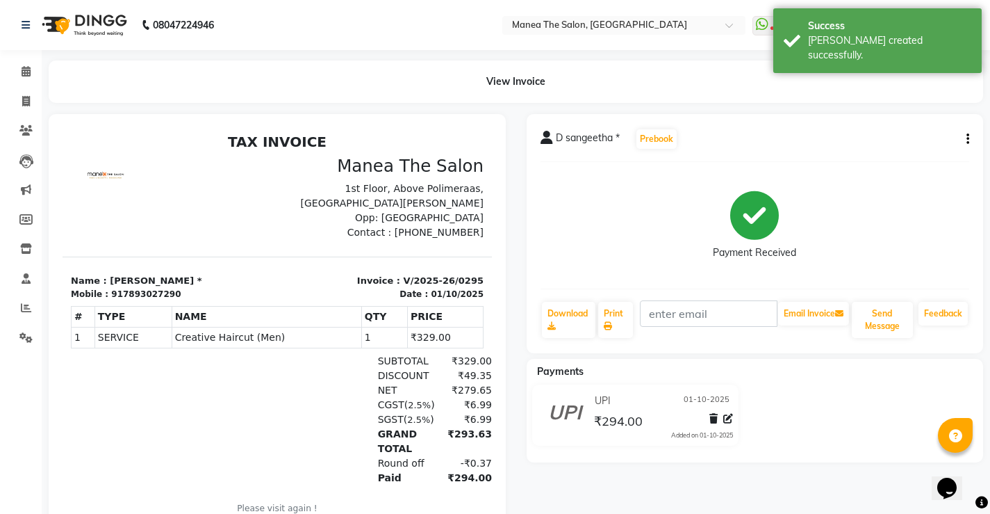
click at [39, 97] on div "View Invoice" at bounding box center [515, 81] width 955 height 42
click at [22, 105] on icon at bounding box center [26, 101] width 8 height 10
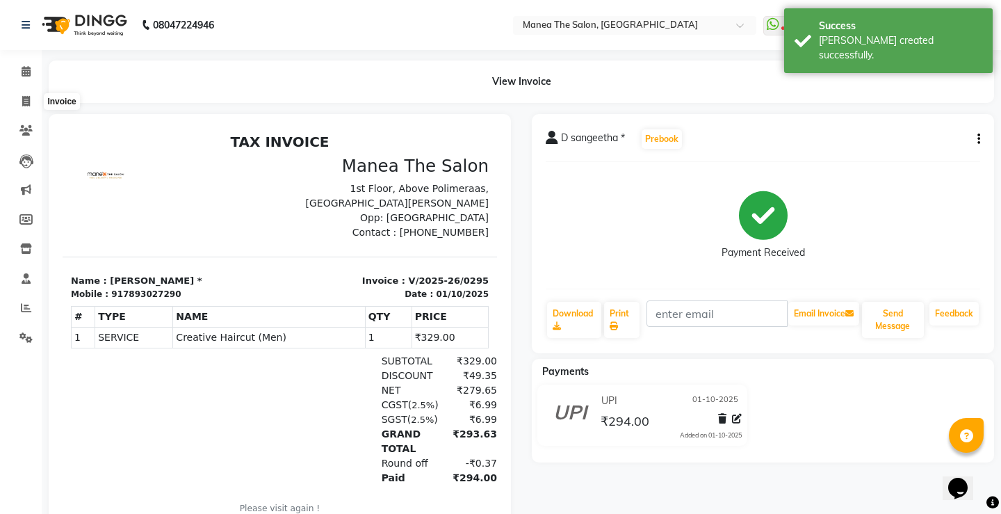
select select "8986"
select select "service"
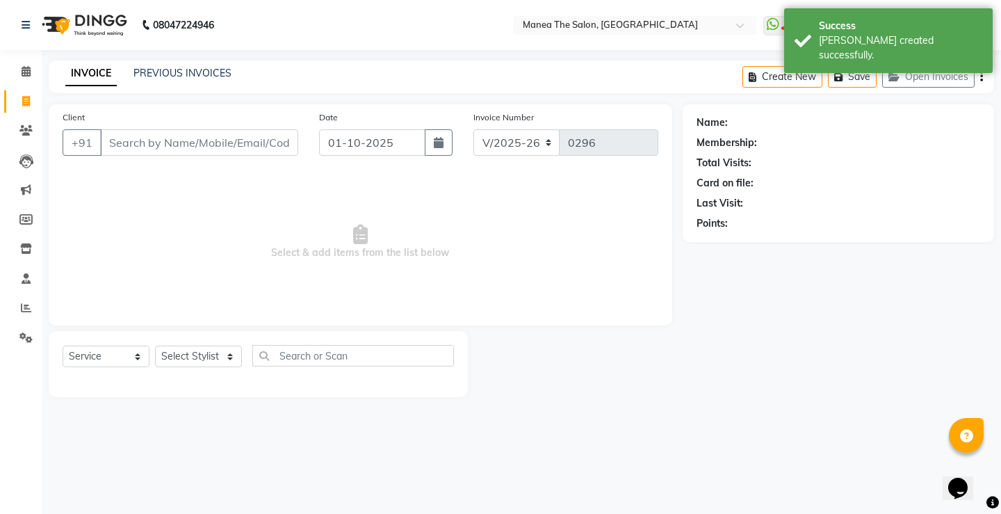
click at [232, 139] on input "Client" at bounding box center [199, 142] width 198 height 26
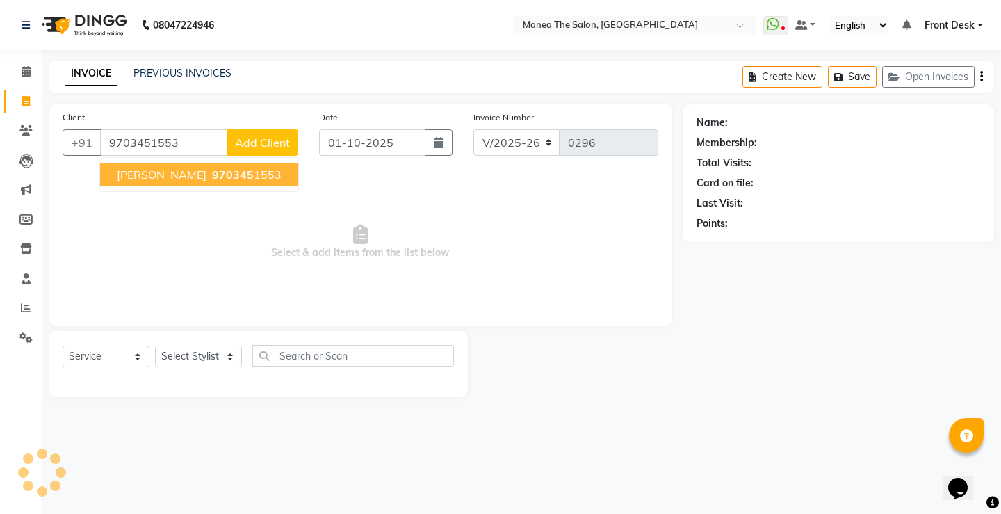
type input "9703451553"
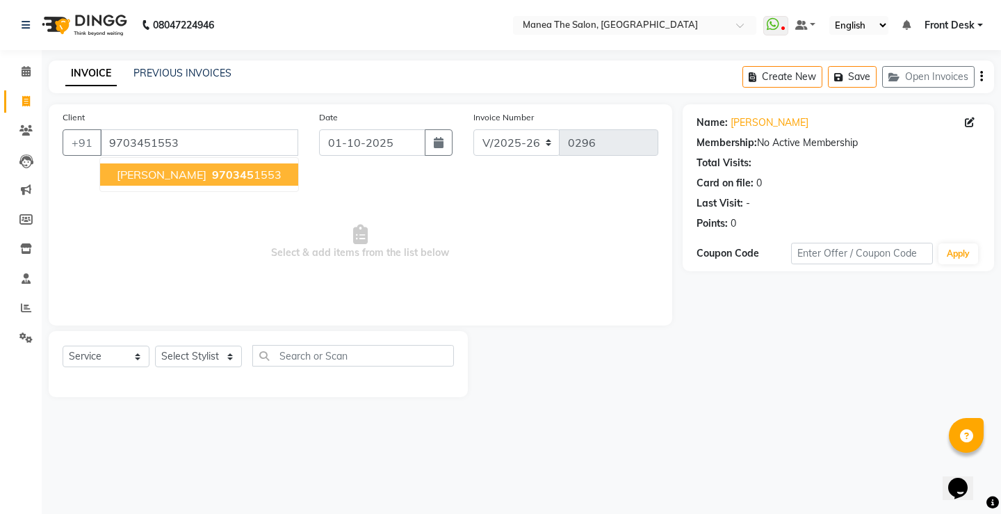
click at [225, 174] on ngb-highlight "970345 1553" at bounding box center [245, 174] width 72 height 14
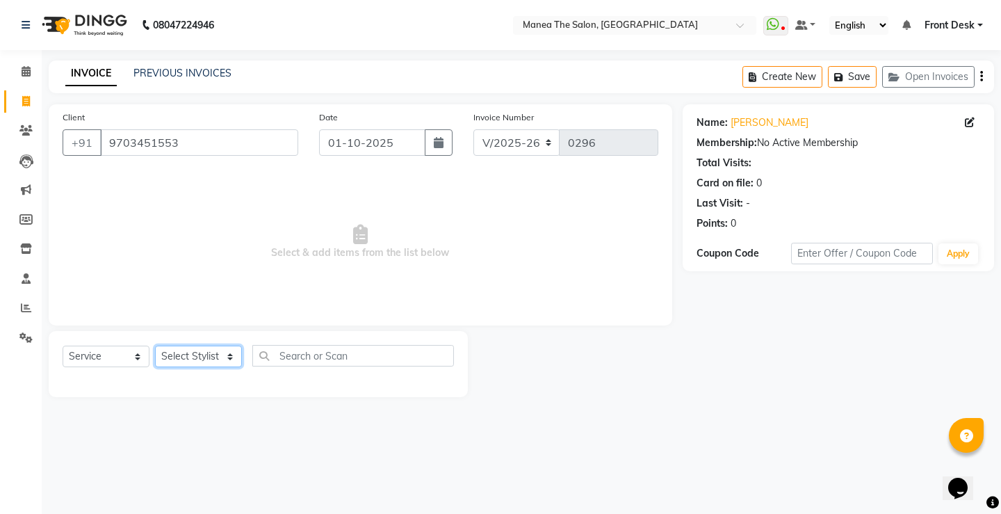
click at [221, 351] on select "Select Stylist Front Desk Harish Kishore Mohan Sachin Suresh Swaroopa Tahseen" at bounding box center [198, 356] width 87 height 22
select select "91018"
click at [155, 345] on select "Select Stylist Front Desk Harish Kishore Mohan Sachin Suresh Swaroopa Tahseen" at bounding box center [198, 356] width 87 height 22
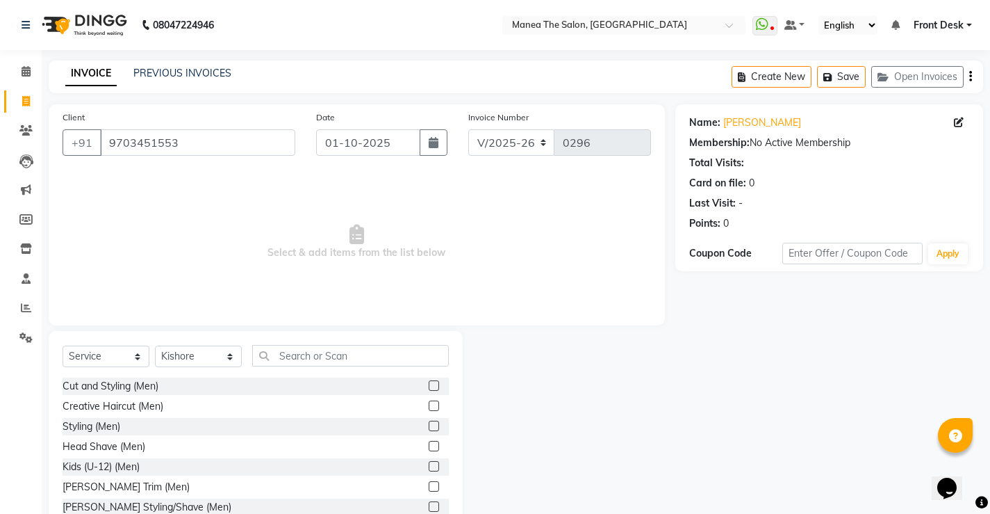
drag, startPoint x: 425, startPoint y: 405, endPoint x: 494, endPoint y: 305, distance: 121.8
click at [429, 400] on label at bounding box center [434, 405] width 10 height 10
click at [429, 402] on input "checkbox" at bounding box center [433, 406] width 9 height 9
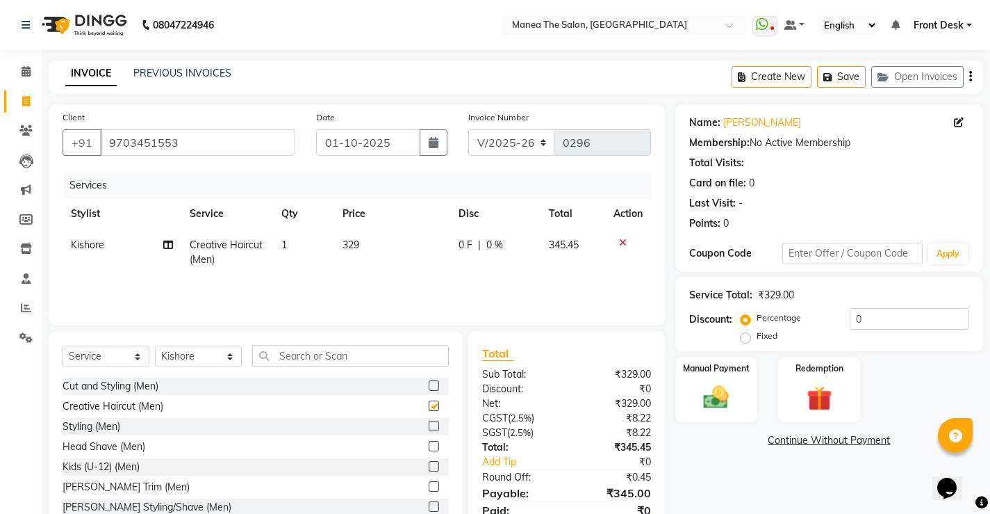
checkbox input "false"
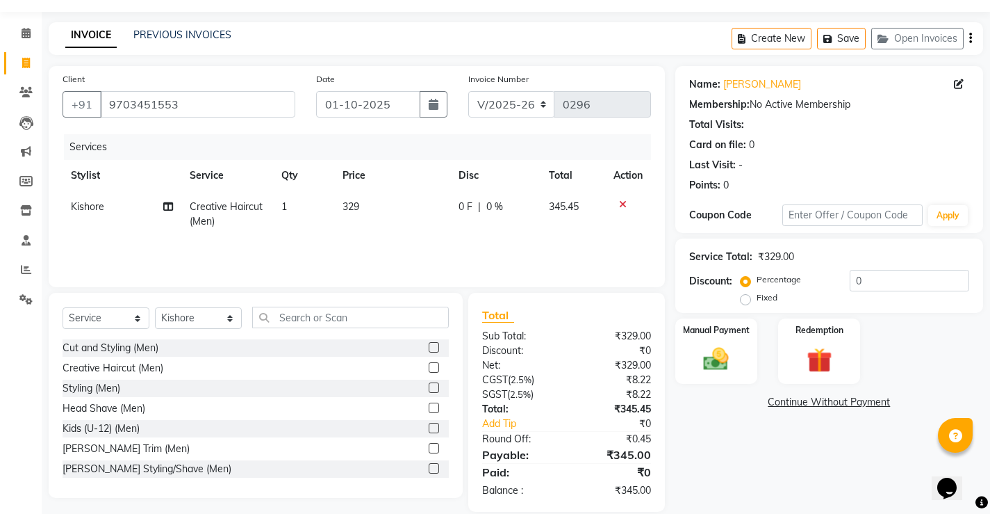
scroll to position [57, 0]
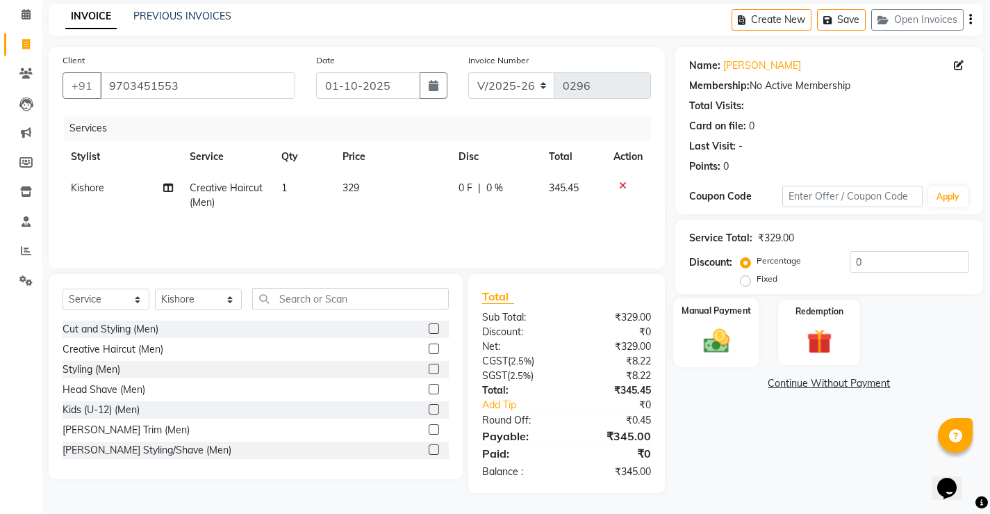
click at [712, 336] on img at bounding box center [716, 340] width 42 height 30
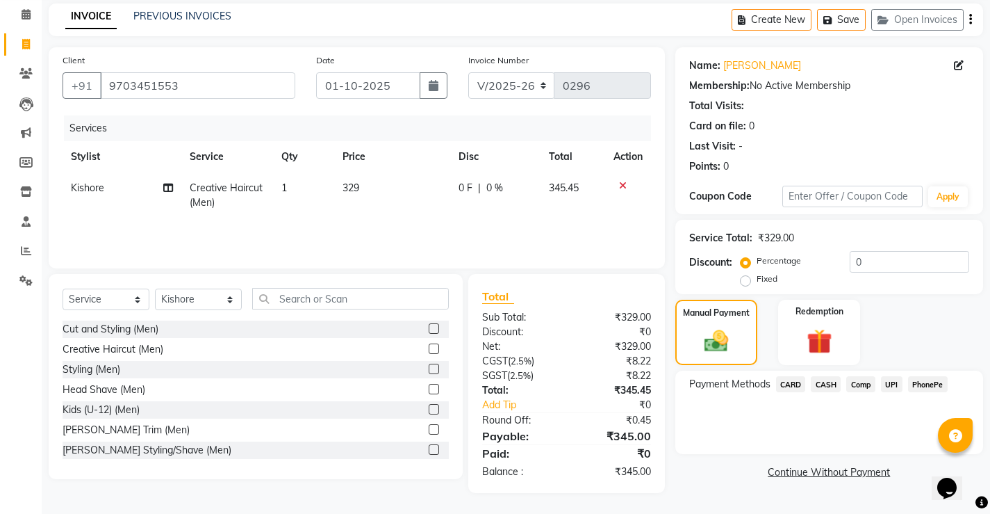
click at [887, 385] on span "UPI" at bounding box center [892, 384] width 22 height 16
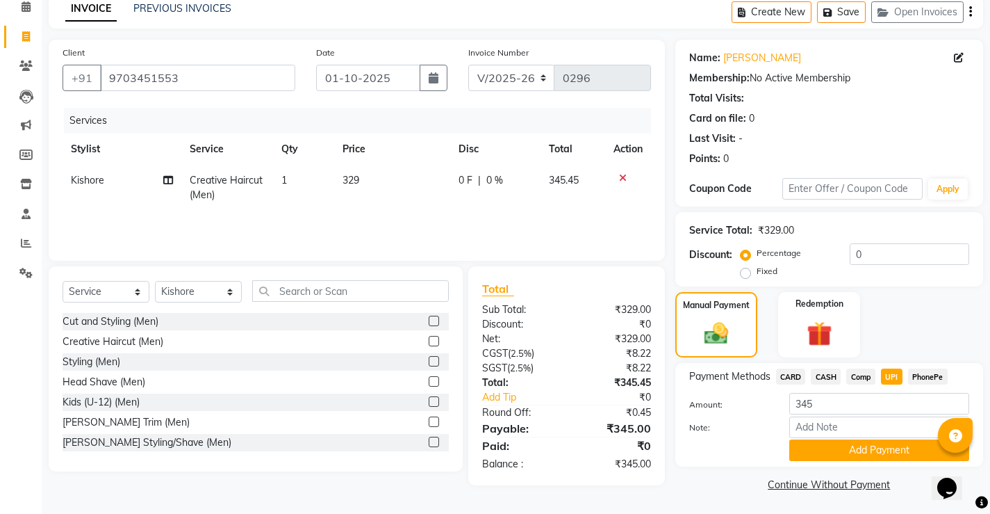
scroll to position [67, 0]
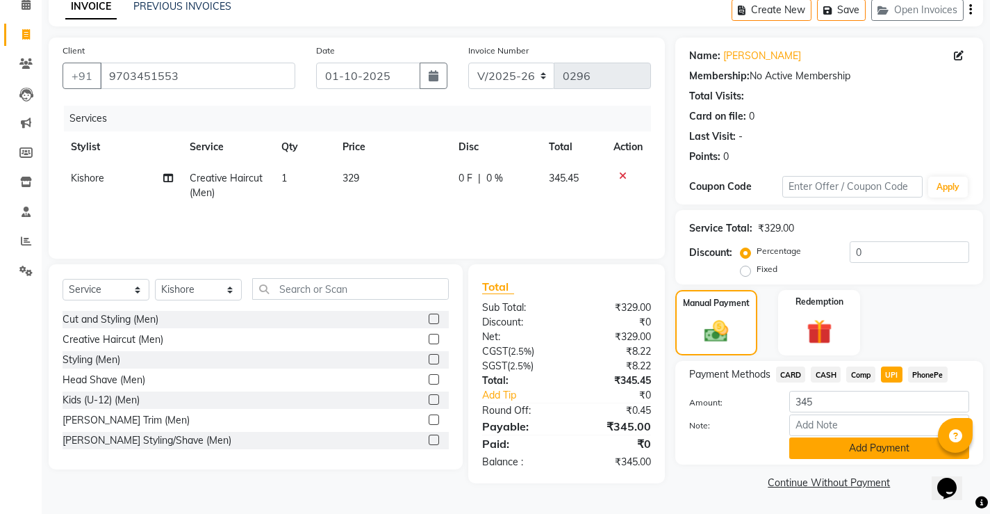
drag, startPoint x: 865, startPoint y: 442, endPoint x: 873, endPoint y: 443, distance: 7.8
click at [866, 442] on button "Add Payment" at bounding box center [879, 448] width 180 height 22
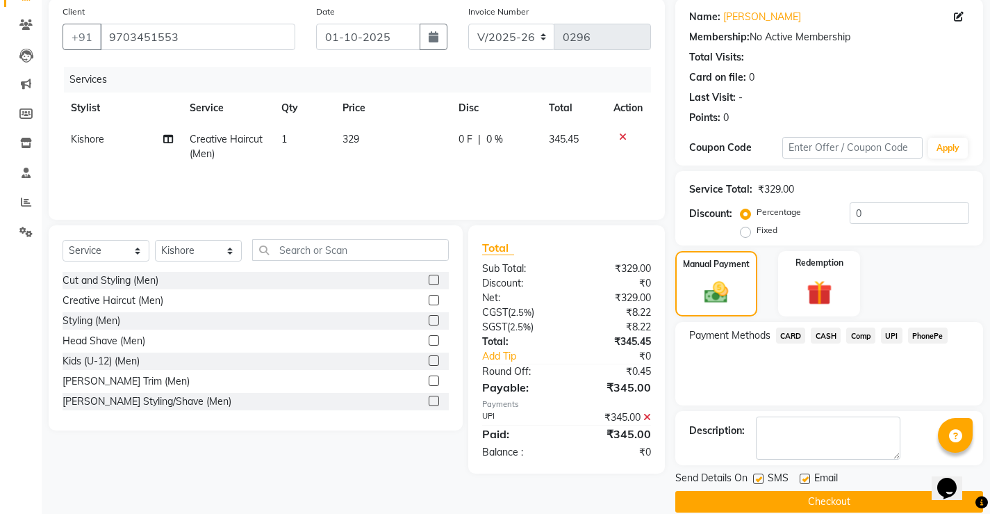
scroll to position [125, 0]
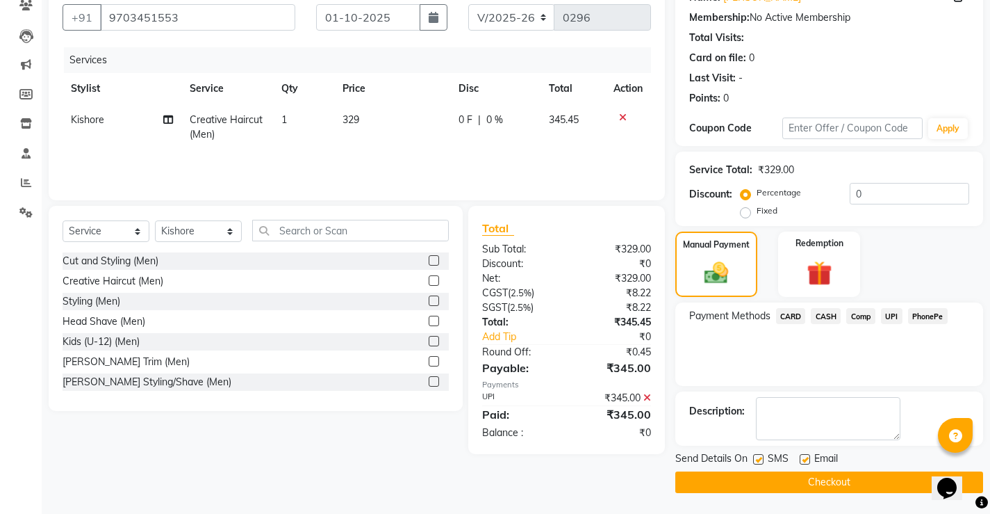
click at [891, 310] on span "UPI" at bounding box center [892, 316] width 22 height 16
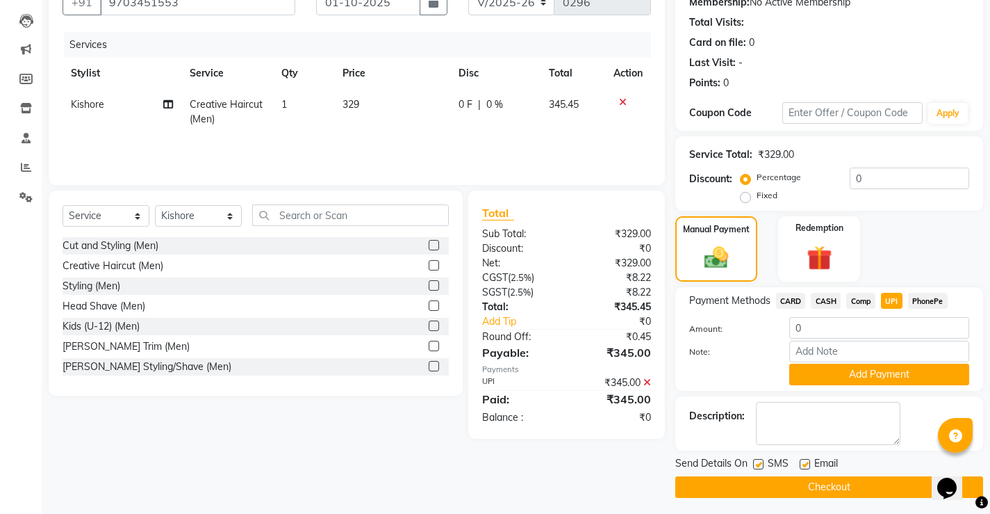
scroll to position [145, 0]
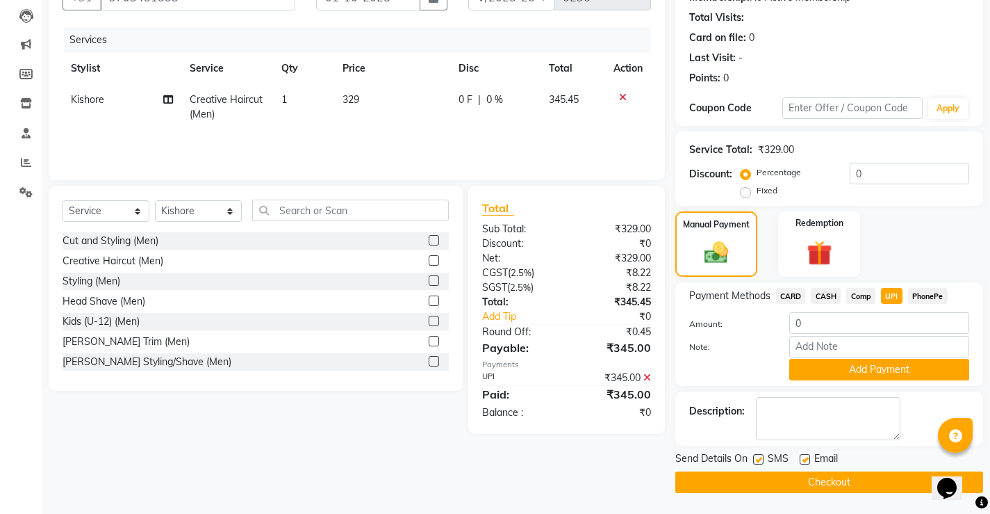
click at [817, 484] on button "Checkout" at bounding box center [829, 482] width 308 height 22
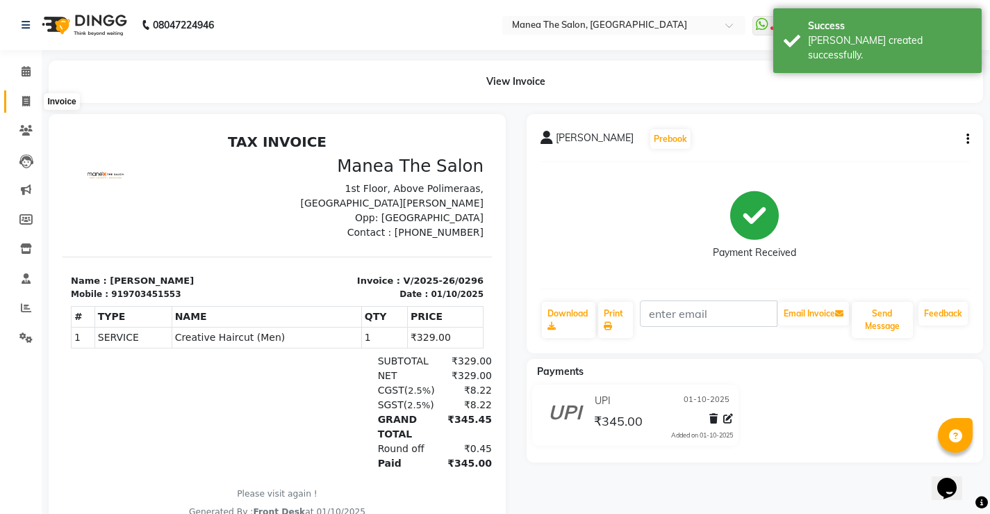
click at [31, 99] on span at bounding box center [26, 102] width 24 height 16
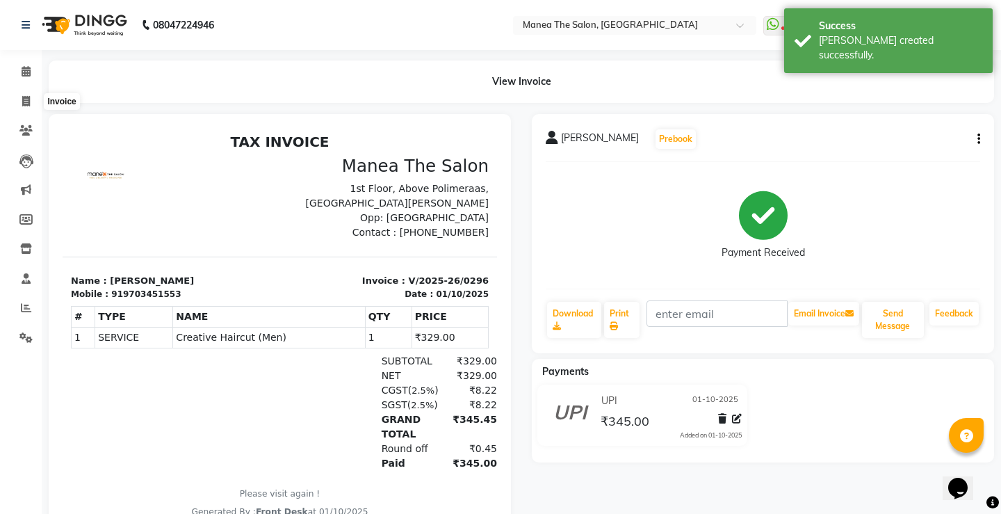
select select "8986"
select select "service"
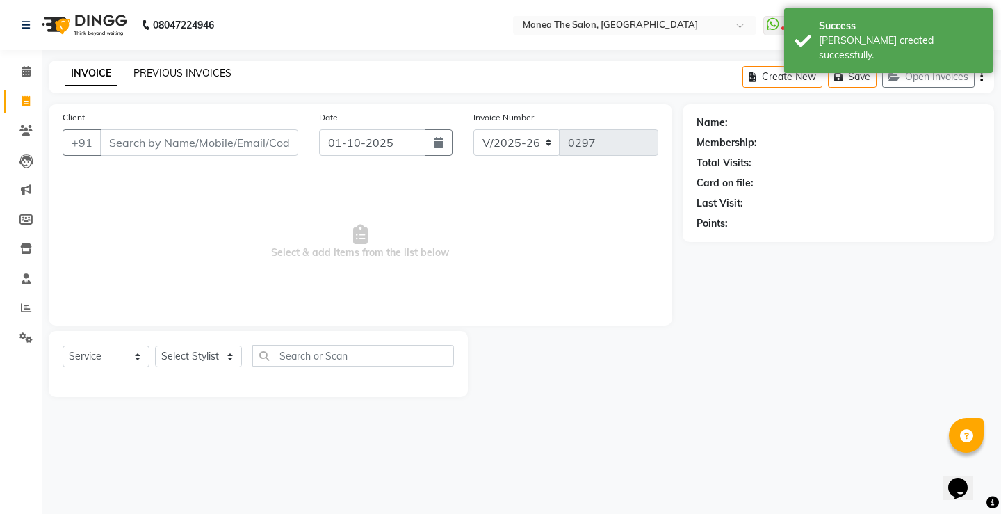
click at [179, 68] on link "PREVIOUS INVOICES" at bounding box center [182, 73] width 98 height 13
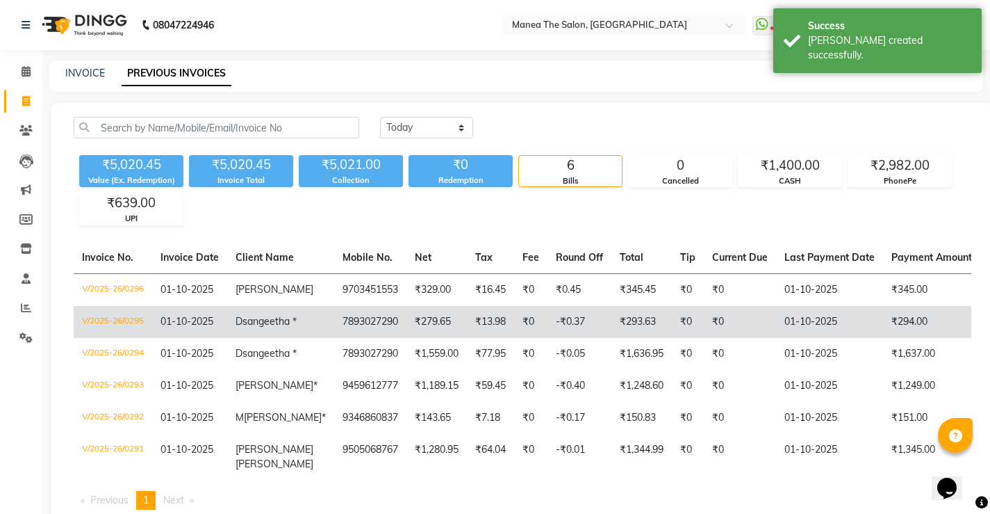
click at [109, 321] on td "V/2025-26/0295" at bounding box center [113, 322] width 79 height 32
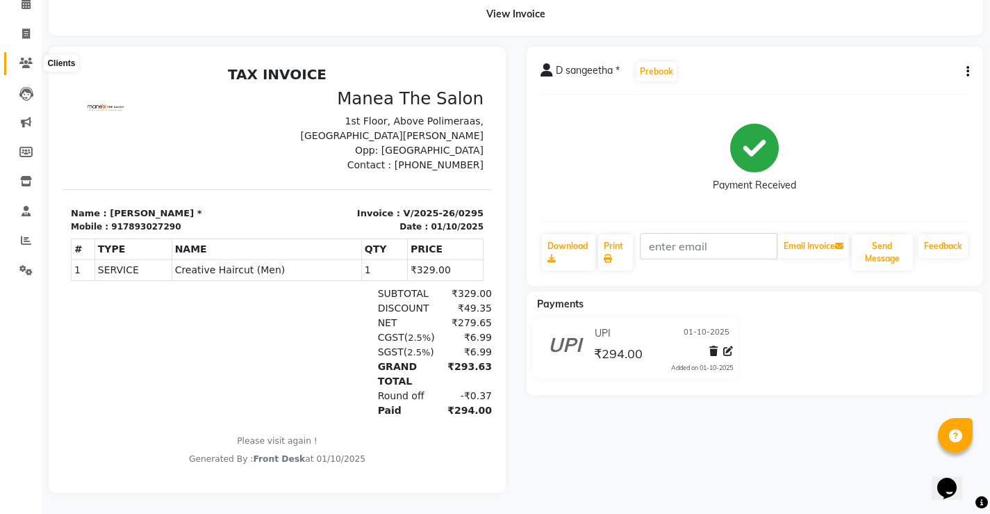
click at [22, 58] on icon at bounding box center [25, 63] width 13 height 10
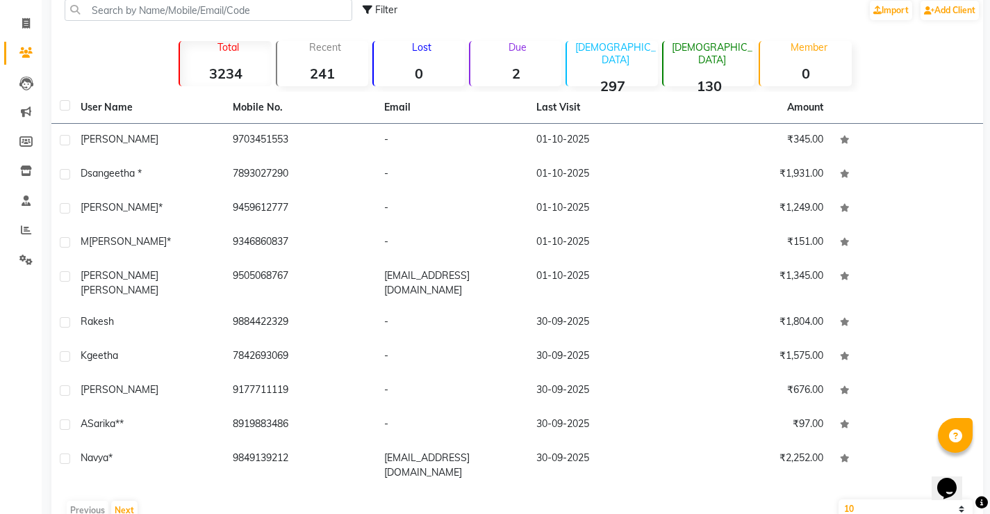
click at [4, 42] on link "Clients" at bounding box center [20, 53] width 33 height 23
